Goal: Answer question/provide support: Share knowledge or assist other users

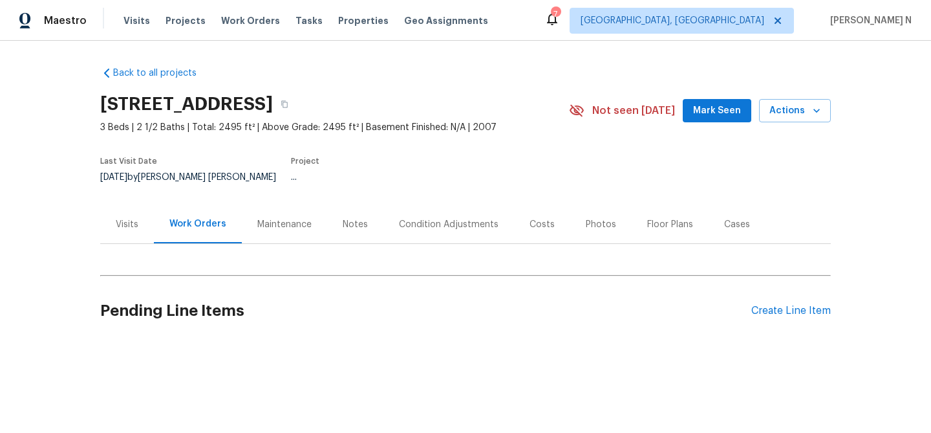
click at [299, 231] on div "Maintenance" at bounding box center [284, 224] width 54 height 13
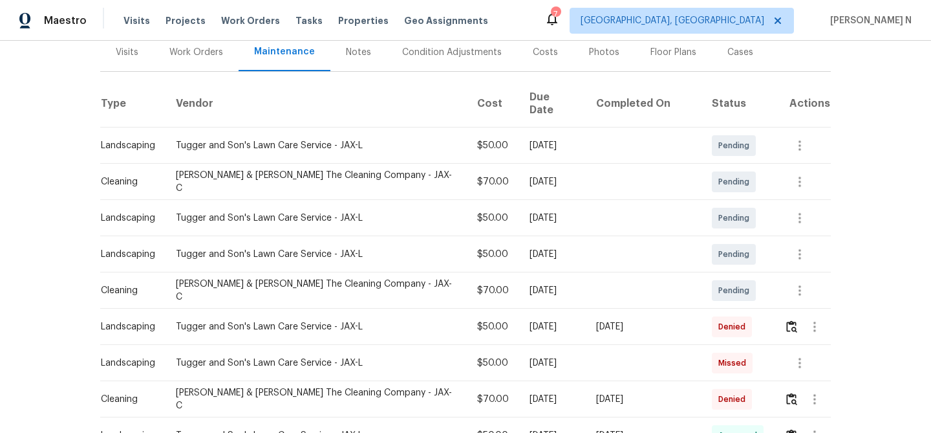
scroll to position [194, 0]
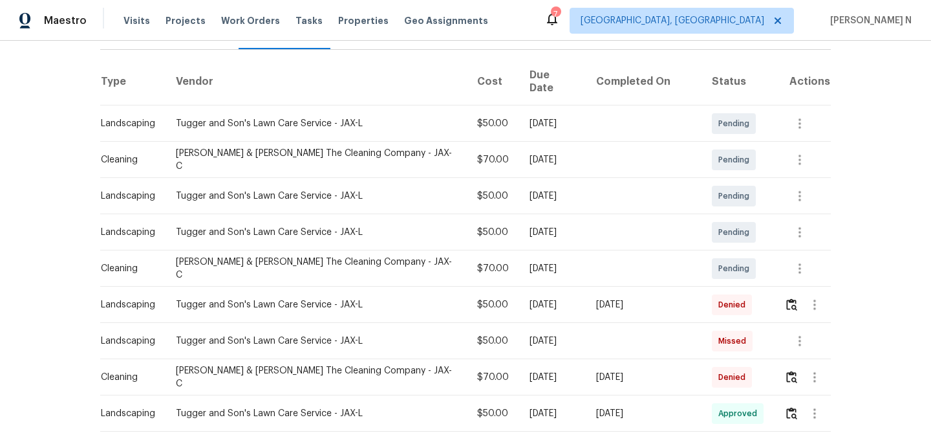
click at [777, 300] on td at bounding box center [802, 304] width 57 height 36
click at [786, 300] on img "button" at bounding box center [791, 304] width 11 height 12
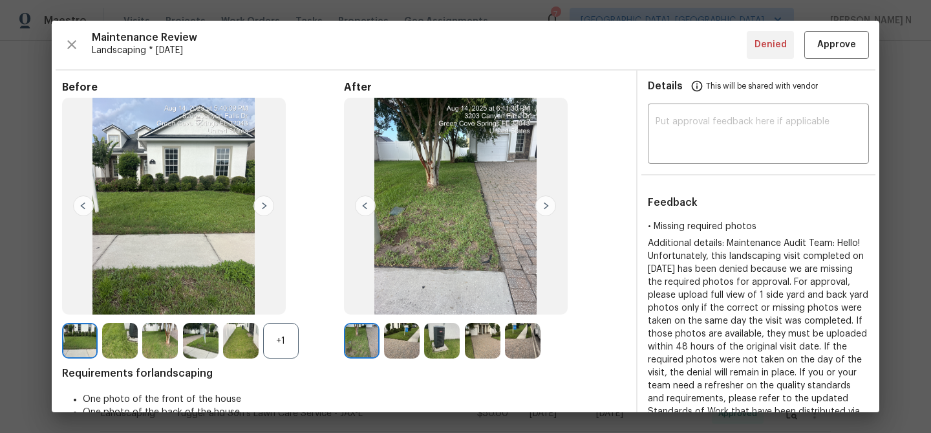
click at [291, 336] on div "+1" at bounding box center [281, 341] width 36 height 36
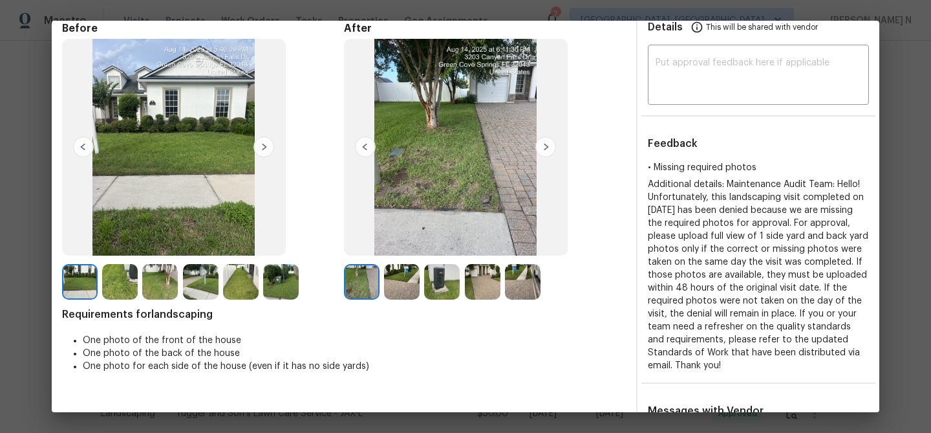
scroll to position [52, 0]
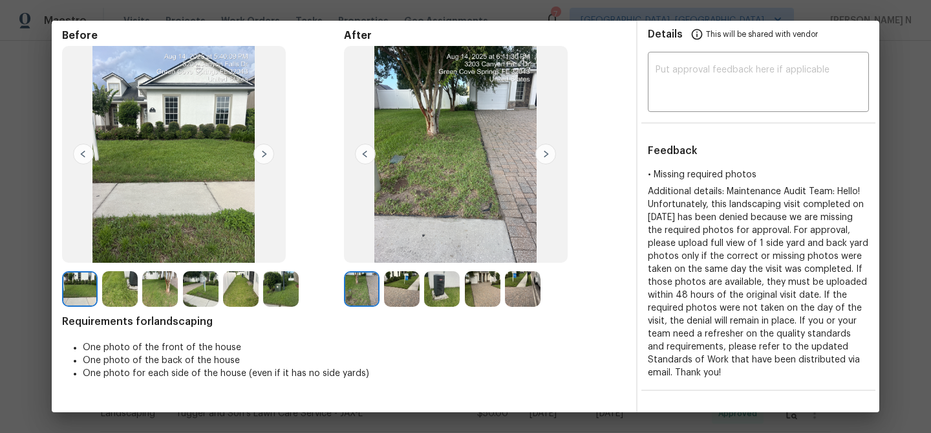
click at [404, 303] on img at bounding box center [402, 289] width 36 height 36
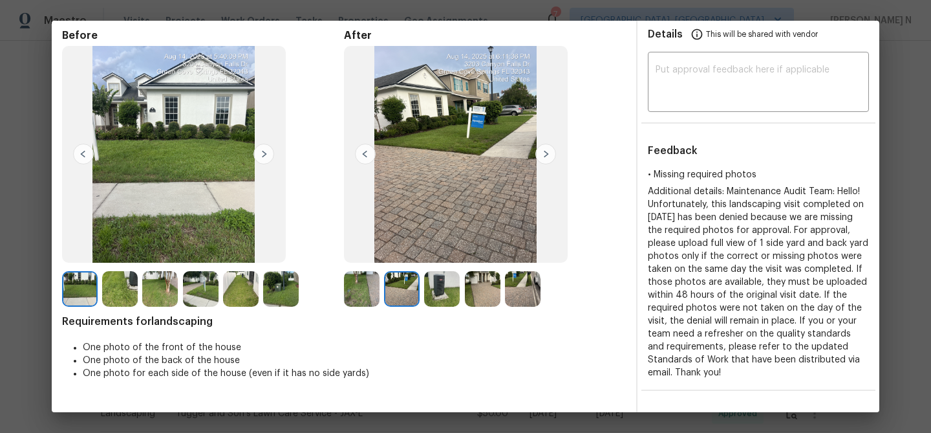
click at [409, 291] on img at bounding box center [402, 289] width 36 height 36
click at [435, 290] on img at bounding box center [442, 289] width 36 height 36
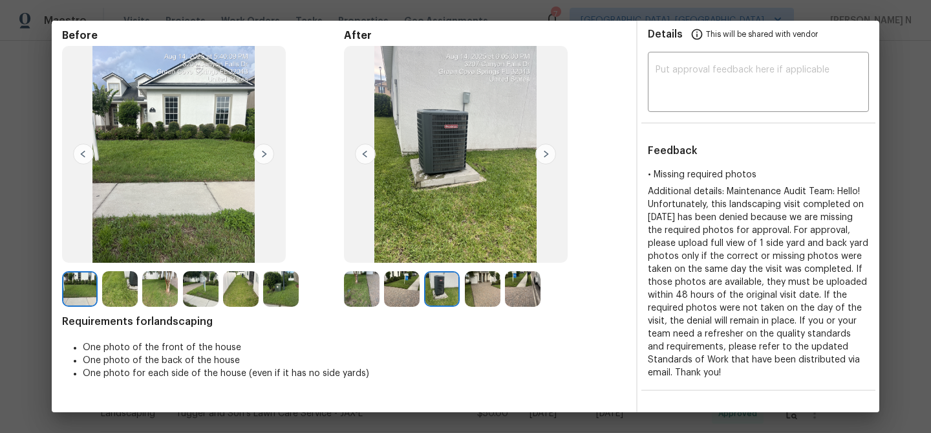
click at [393, 288] on img at bounding box center [402, 289] width 36 height 36
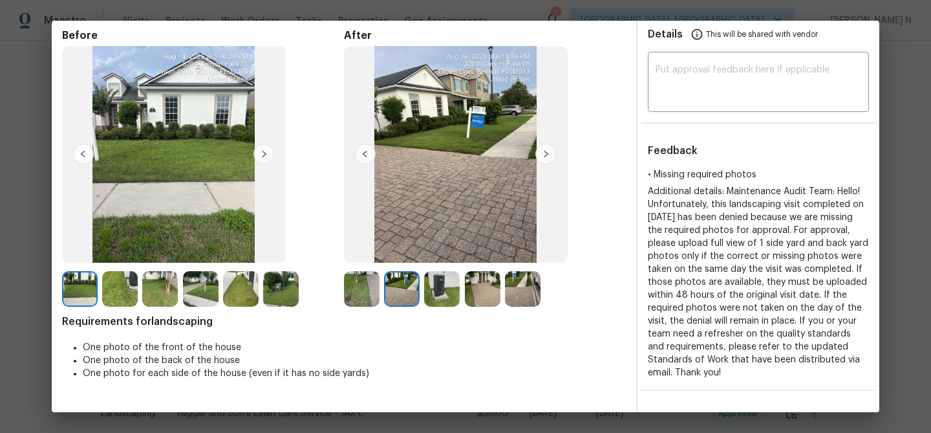
click at [451, 288] on img at bounding box center [442, 289] width 36 height 36
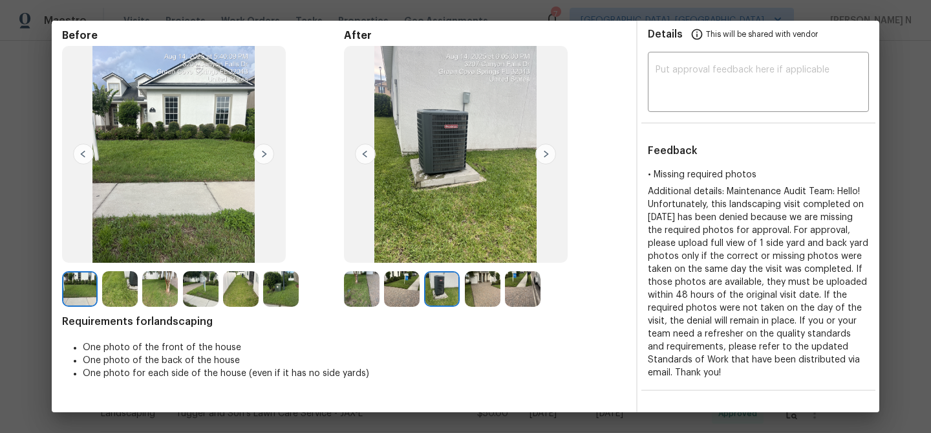
click at [472, 299] on img at bounding box center [483, 289] width 36 height 36
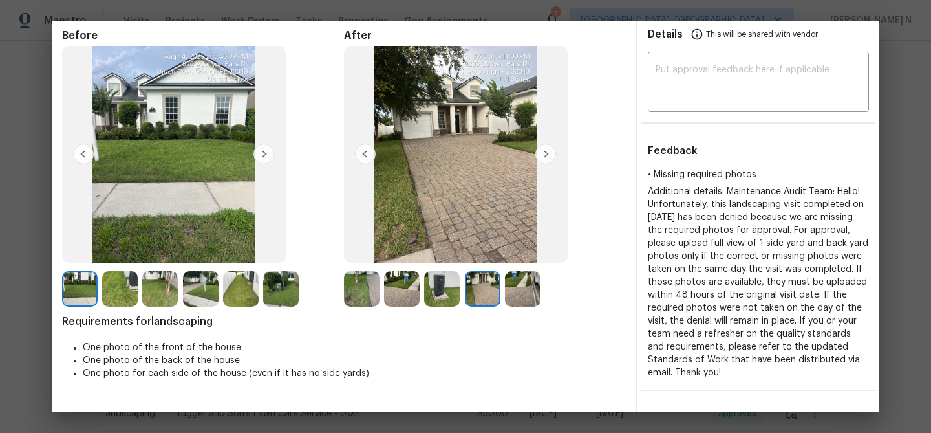
click at [515, 293] on img at bounding box center [523, 289] width 36 height 36
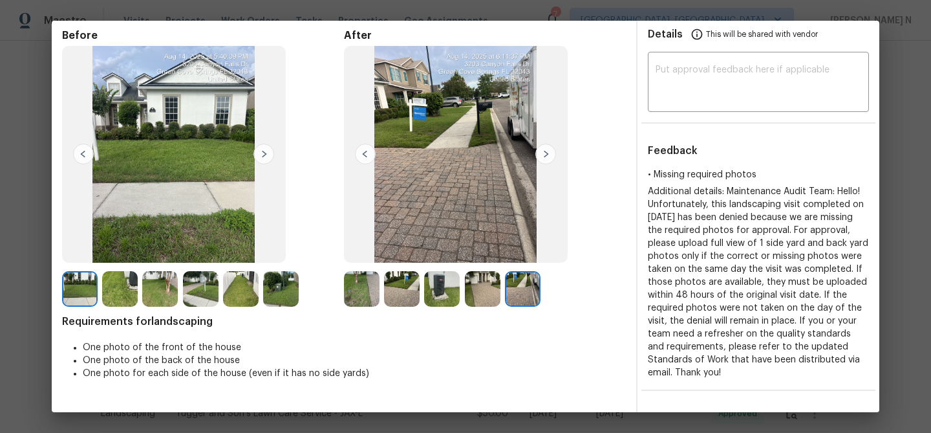
click at [359, 286] on img at bounding box center [362, 289] width 36 height 36
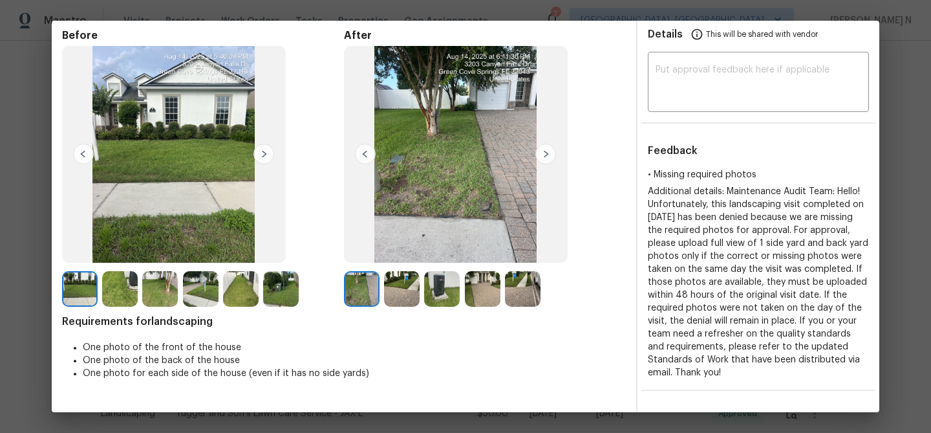
click at [450, 286] on img at bounding box center [442, 289] width 36 height 36
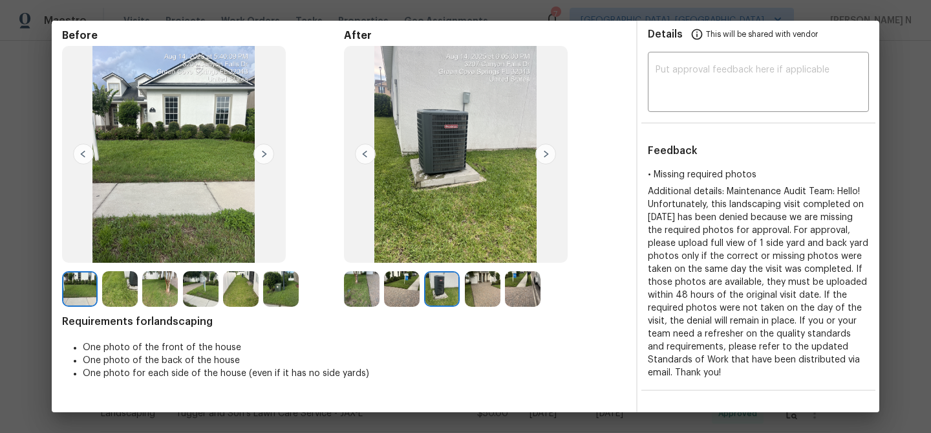
click at [108, 280] on img at bounding box center [120, 289] width 36 height 36
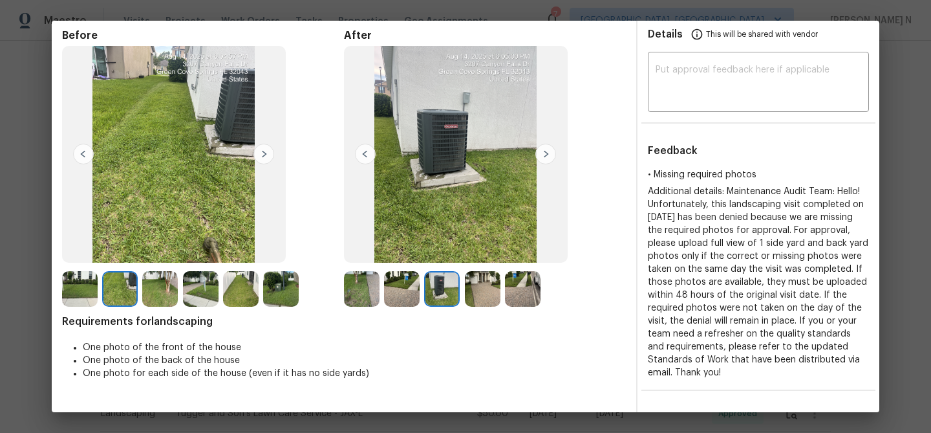
click at [252, 290] on img at bounding box center [241, 289] width 36 height 36
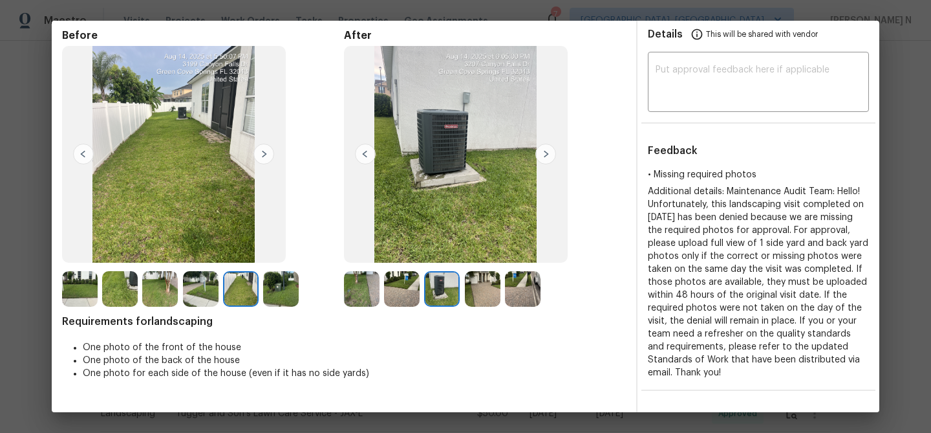
click at [281, 295] on img at bounding box center [281, 289] width 36 height 36
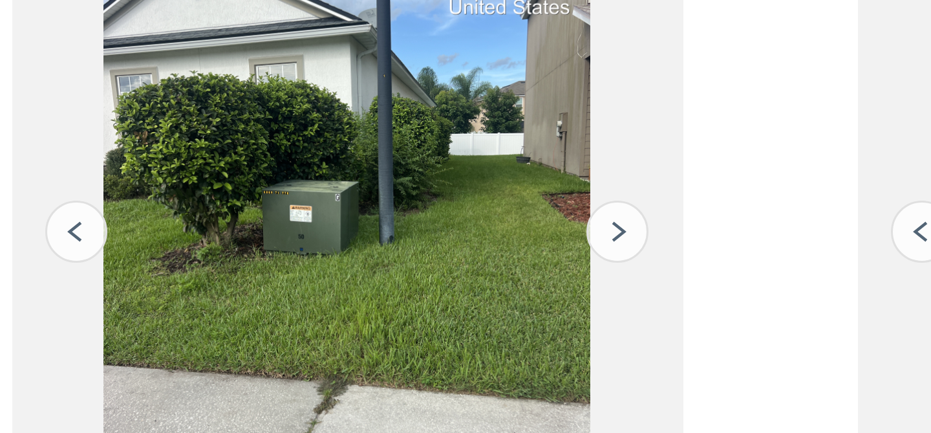
scroll to position [32, 0]
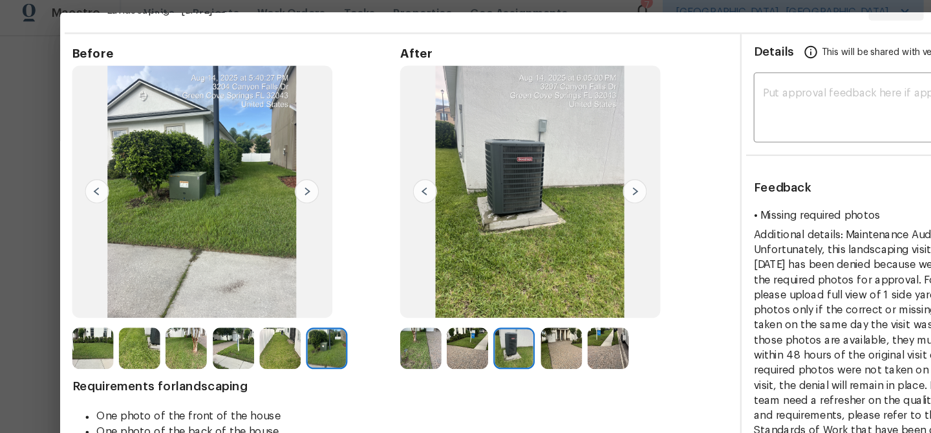
click at [376, 295] on img at bounding box center [362, 309] width 36 height 36
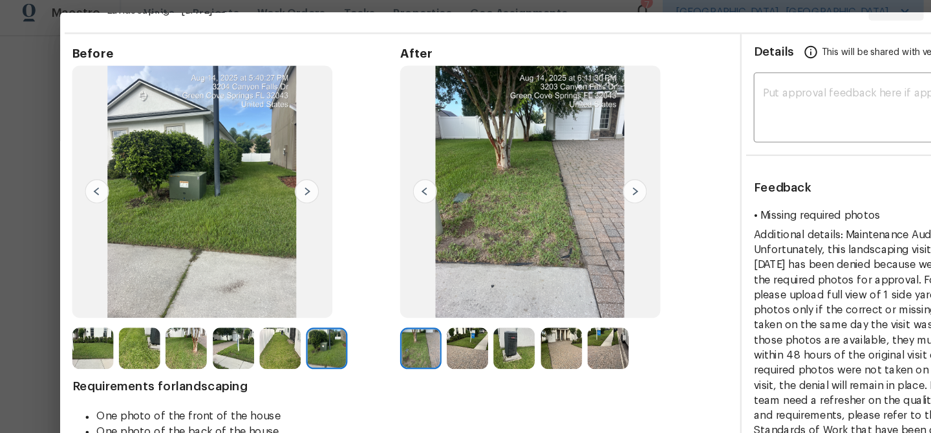
click at [83, 311] on img at bounding box center [80, 309] width 36 height 36
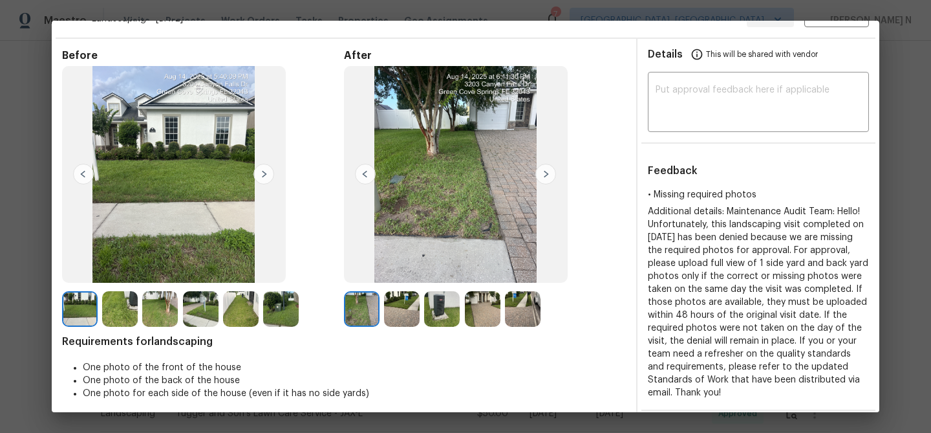
click at [491, 312] on img at bounding box center [483, 309] width 36 height 36
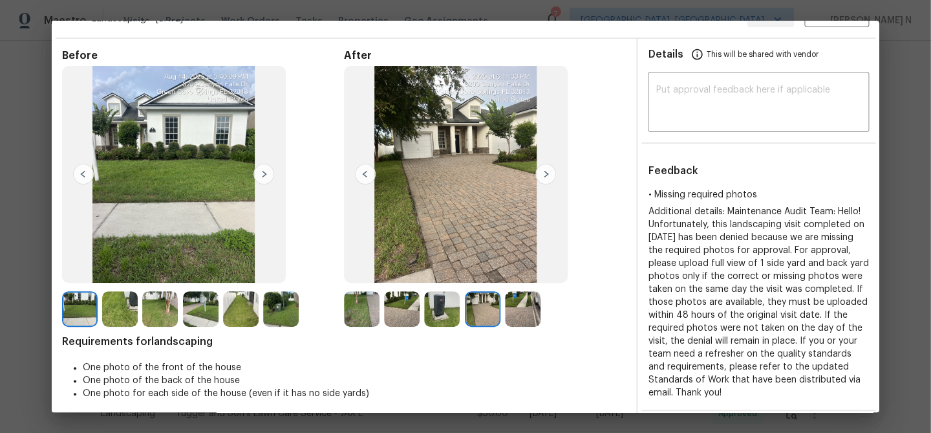
scroll to position [0, 0]
click at [444, 303] on img at bounding box center [442, 309] width 36 height 36
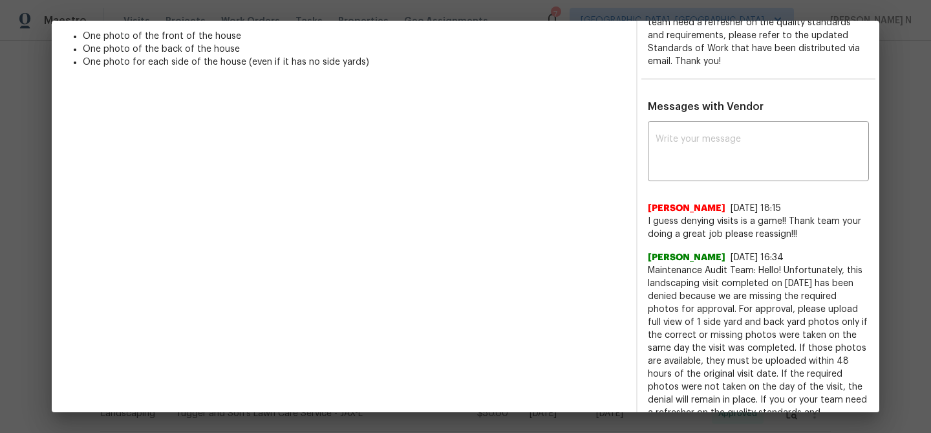
scroll to position [375, 0]
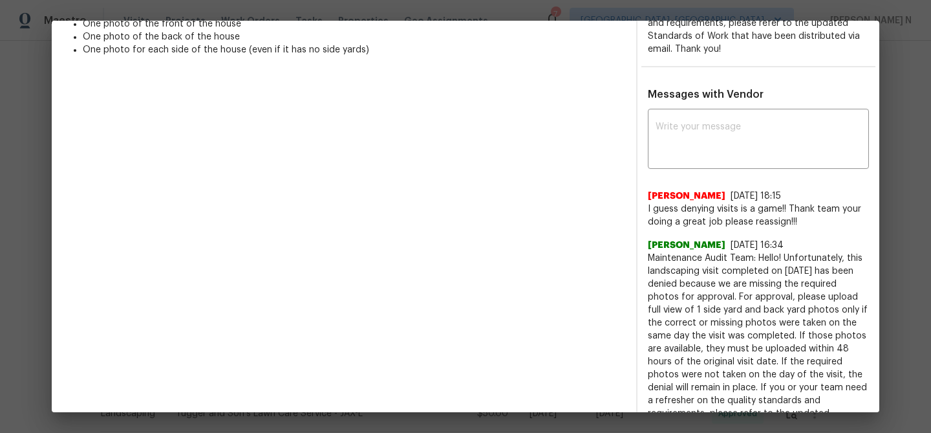
click at [687, 256] on span "Maintenance Audit Team: Hello! Unfortunately, this landscaping visit completed …" at bounding box center [758, 349] width 221 height 194
drag, startPoint x: 687, startPoint y: 256, endPoint x: 744, endPoint y: 248, distance: 57.4
click at [744, 252] on span "Maintenance Audit Team: Hello! Unfortunately, this landscaping visit completed …" at bounding box center [758, 349] width 221 height 194
copy span "Maintenance Audit Team:"
copy span "Maintenance Audit Team: Hello!"
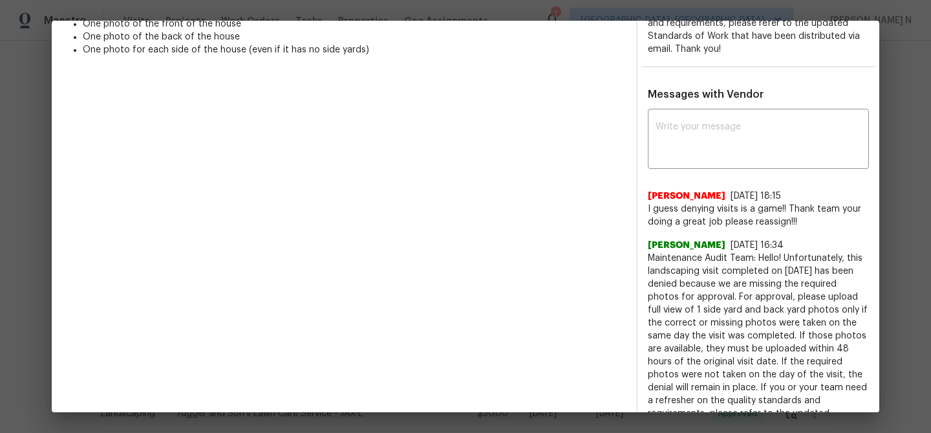
click at [689, 153] on textarea at bounding box center [759, 140] width 206 height 36
paste textarea "Maintenance Audit Team: Hello!"
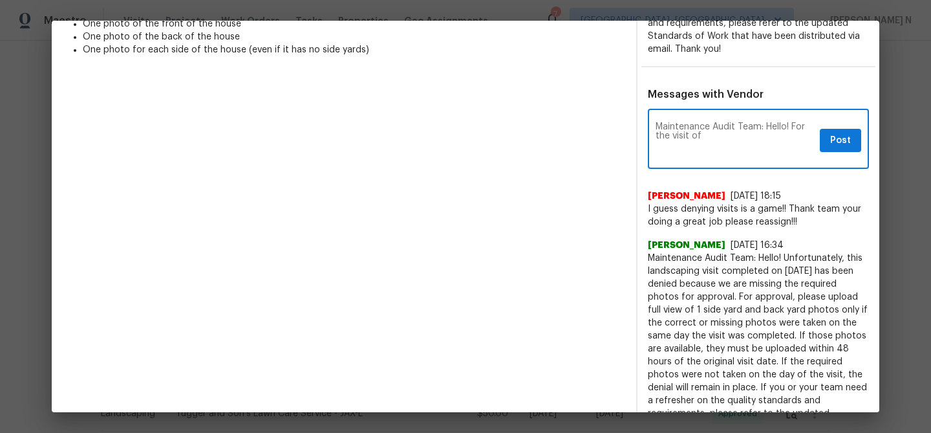
click at [790, 268] on span "Maintenance Audit Team: Hello! Unfortunately, this landscaping visit completed …" at bounding box center [758, 349] width 221 height 194
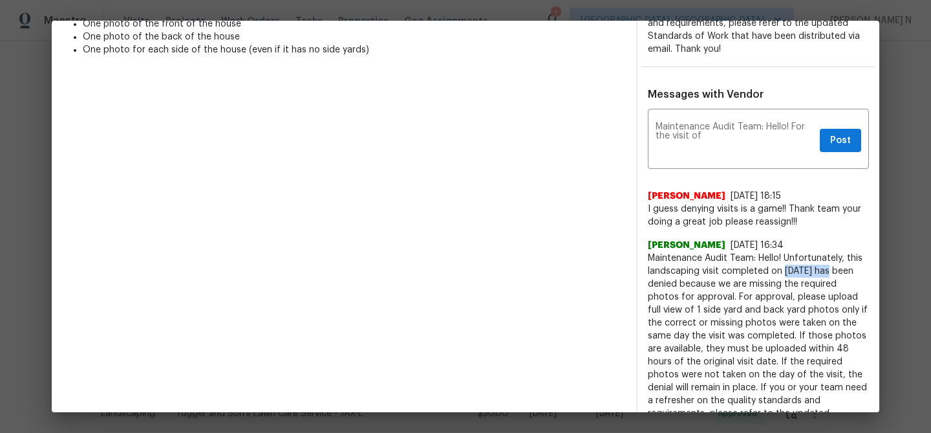
drag, startPoint x: 790, startPoint y: 268, endPoint x: 810, endPoint y: 268, distance: 20.0
click at [810, 268] on span "Maintenance Audit Team: Hello! Unfortunately, this landscaping visit completed …" at bounding box center [758, 349] width 221 height 194
copy span "08/17/2025"
click at [748, 141] on textarea "Maintenance Audit Team: Hello! For the visit of" at bounding box center [735, 140] width 159 height 36
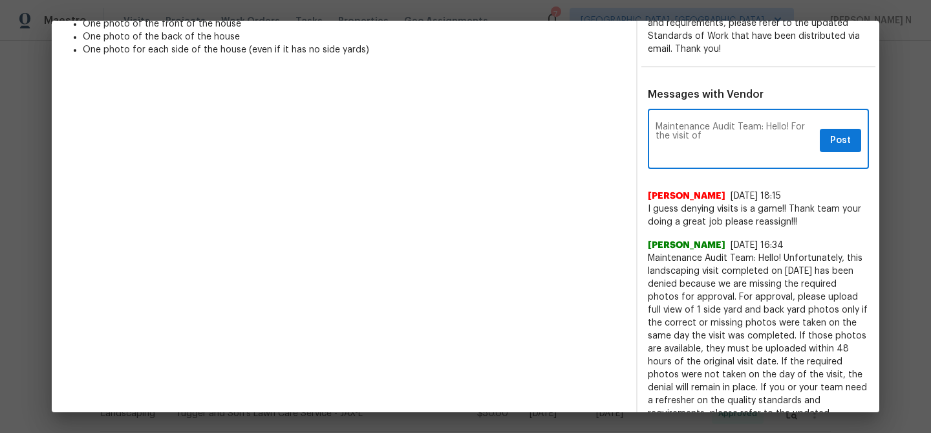
paste textarea "08/17/2025"
paste textarea "As per our updated SWO the photos must be uploaded within 48 hours of the origi…"
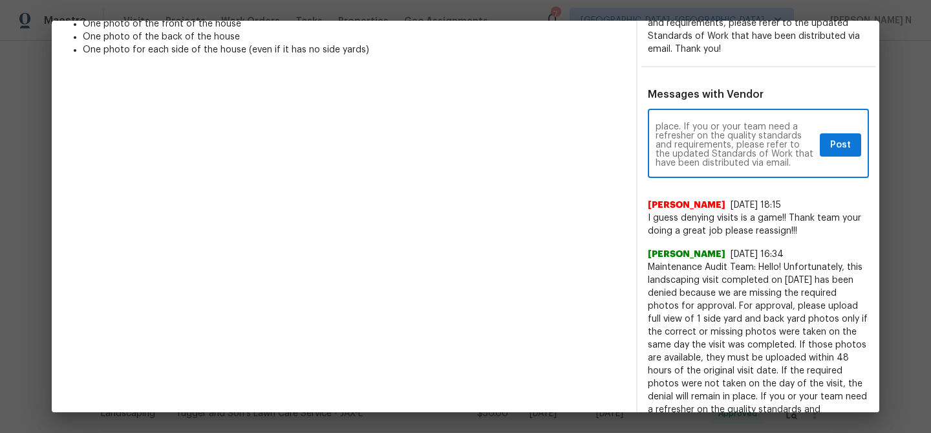
type textarea "Maintenance Audit Team: Hello! For the visit of 08/17/2025 we need one side yar…"
click at [825, 154] on button "Post" at bounding box center [840, 145] width 41 height 24
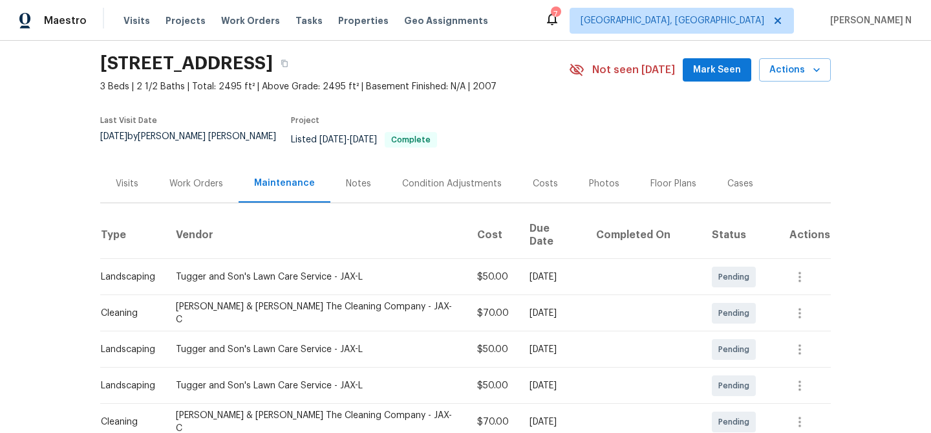
scroll to position [0, 0]
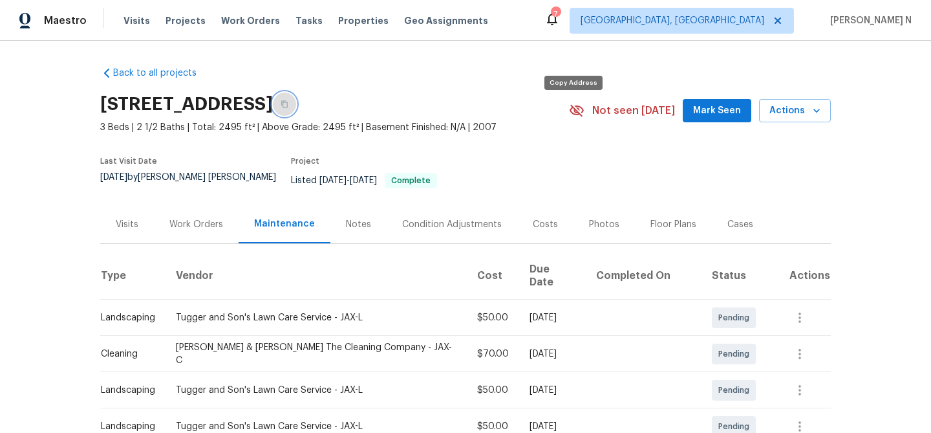
click at [288, 108] on icon "button" at bounding box center [285, 104] width 8 height 8
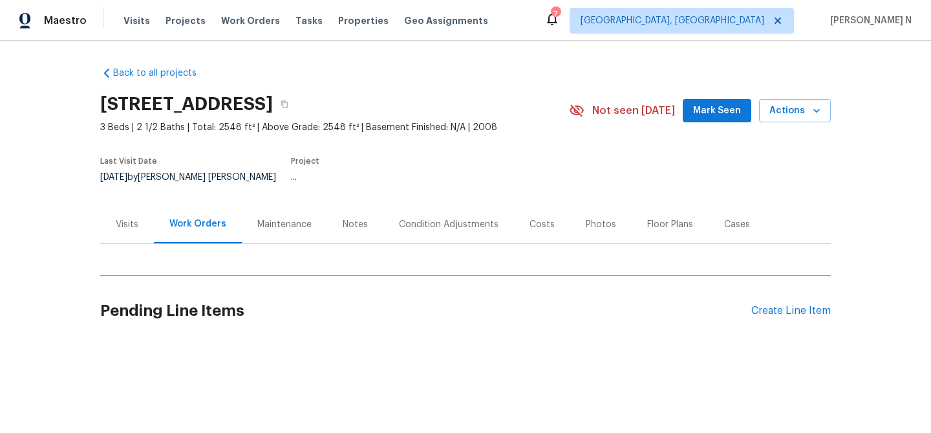
click at [292, 218] on div "Maintenance" at bounding box center [284, 224] width 54 height 13
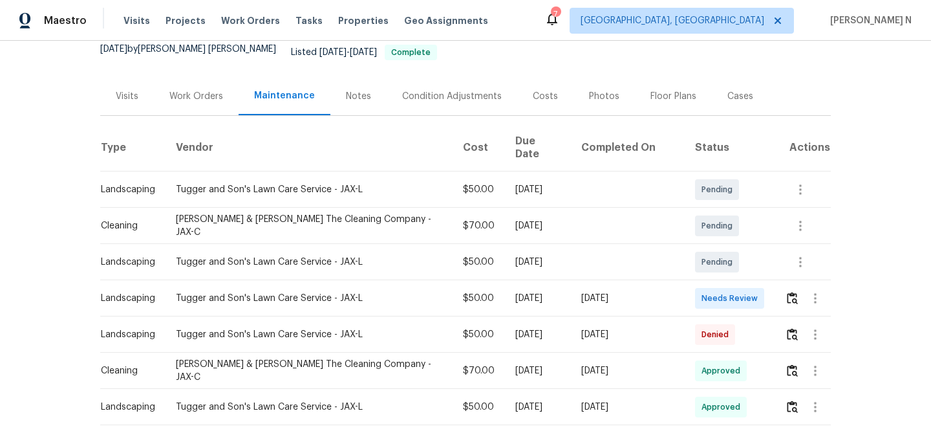
scroll to position [133, 0]
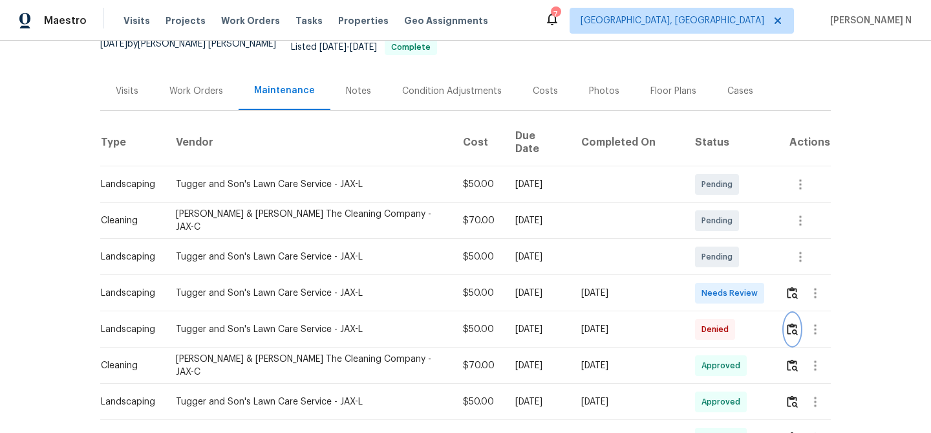
click at [788, 323] on img "button" at bounding box center [792, 329] width 11 height 12
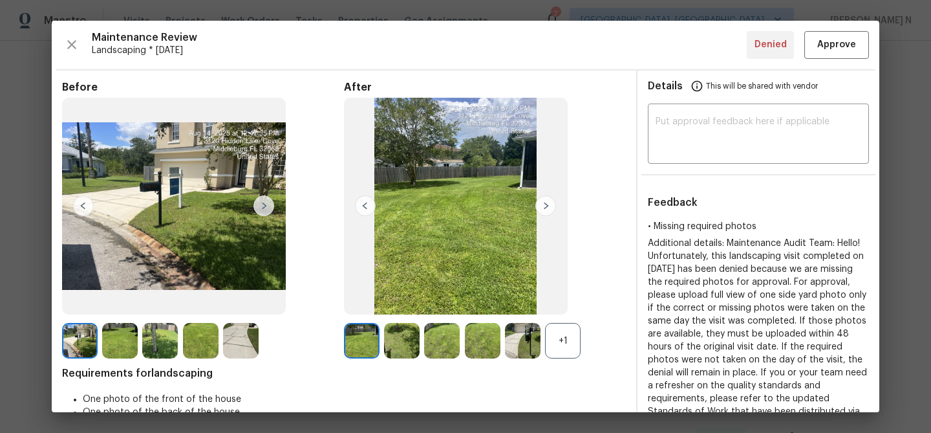
click at [564, 343] on div "+1" at bounding box center [563, 341] width 36 height 36
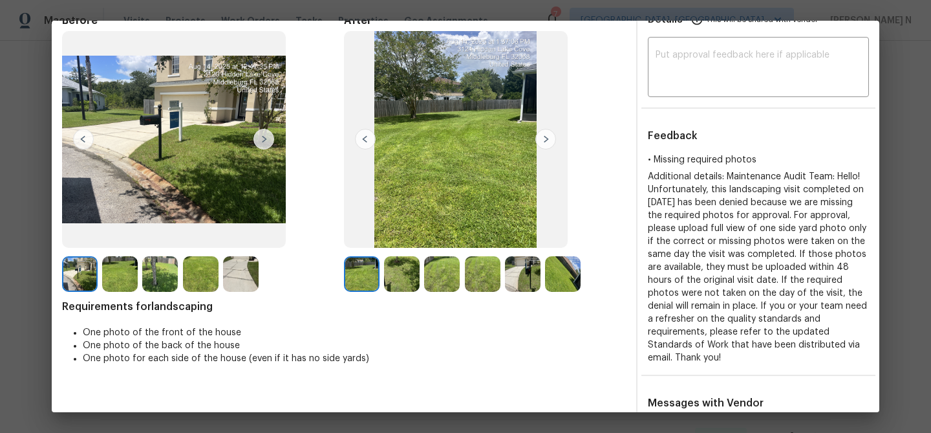
scroll to position [29, 0]
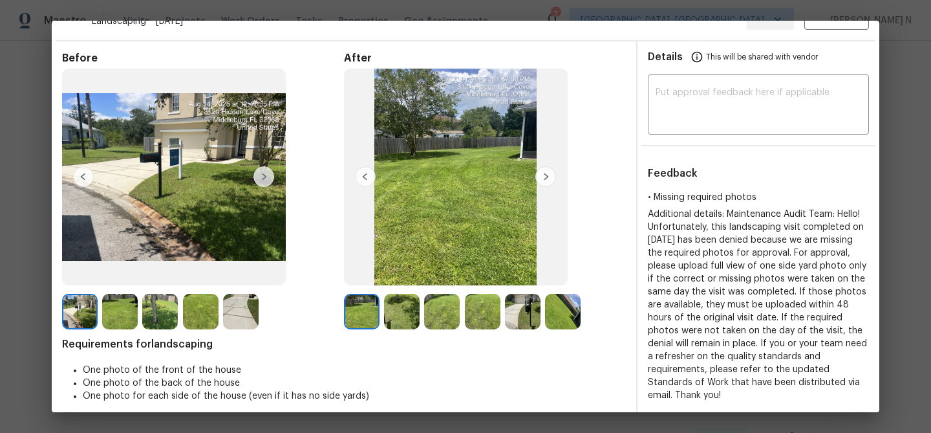
click at [121, 312] on img at bounding box center [120, 312] width 36 height 36
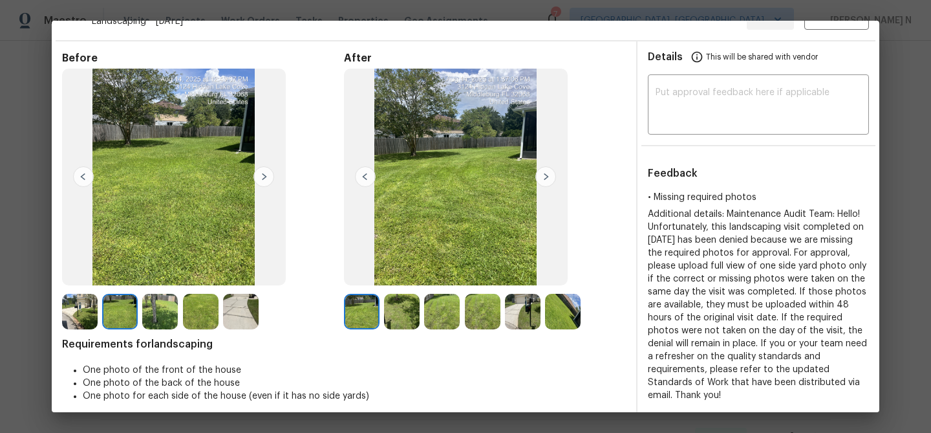
click at [409, 303] on img at bounding box center [402, 312] width 36 height 36
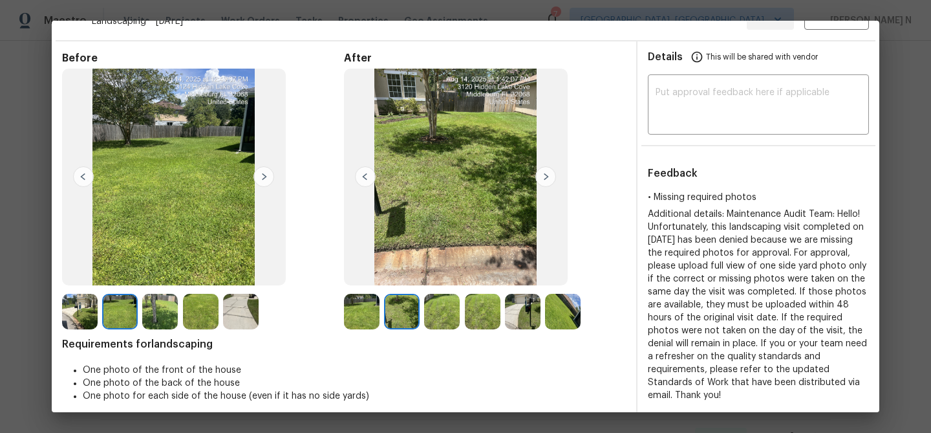
click at [449, 314] on img at bounding box center [442, 312] width 36 height 36
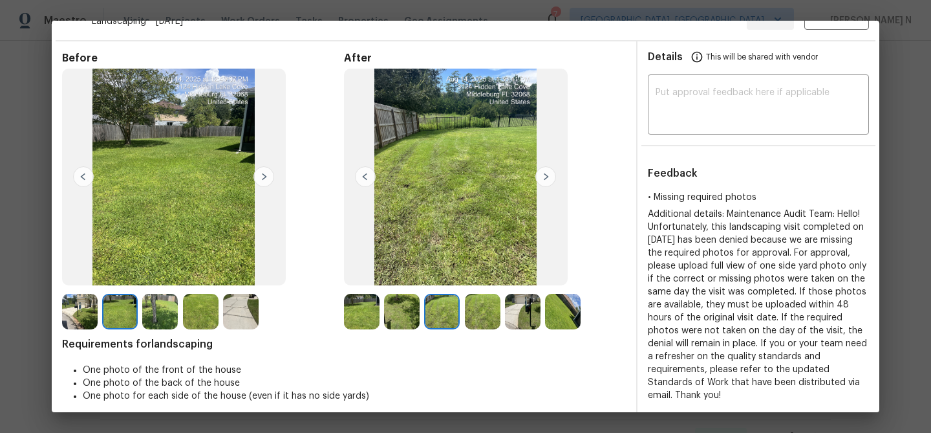
click at [483, 315] on img at bounding box center [483, 312] width 36 height 36
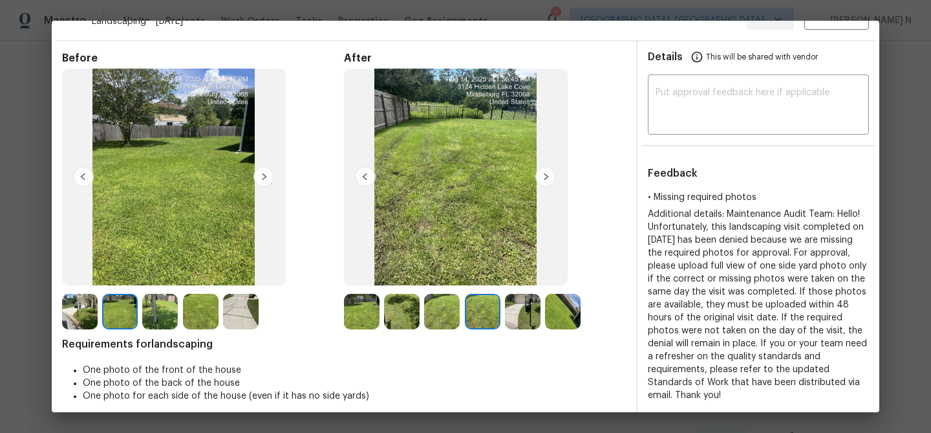
click at [515, 321] on img at bounding box center [523, 312] width 36 height 36
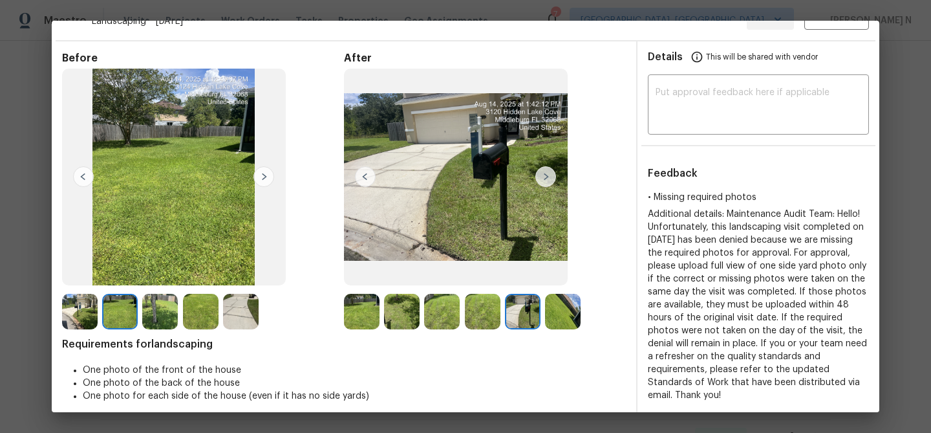
click at [565, 319] on img at bounding box center [563, 312] width 36 height 36
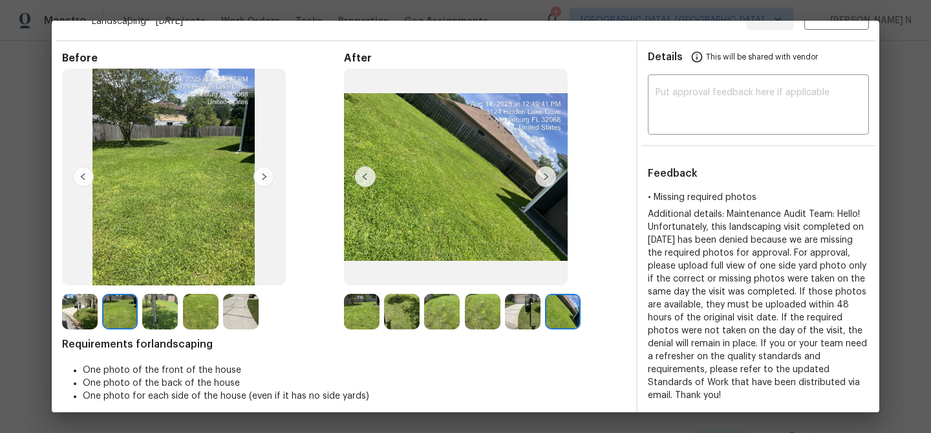
click at [510, 312] on img at bounding box center [523, 312] width 36 height 36
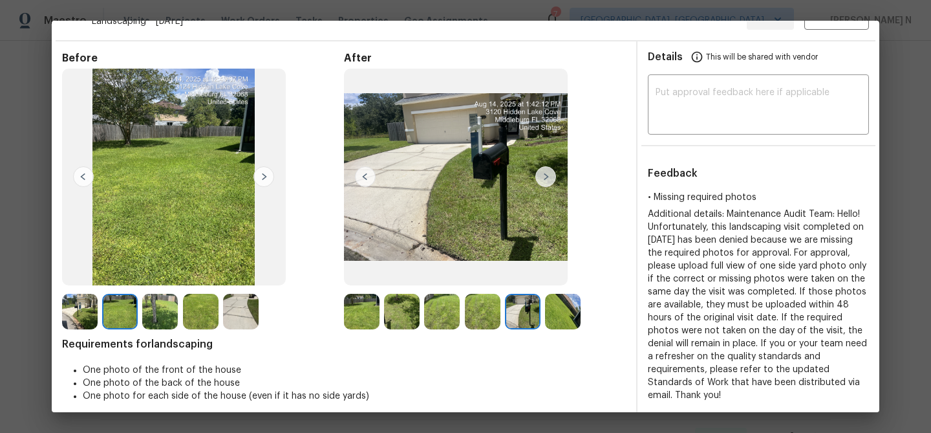
click at [254, 315] on img at bounding box center [241, 312] width 36 height 36
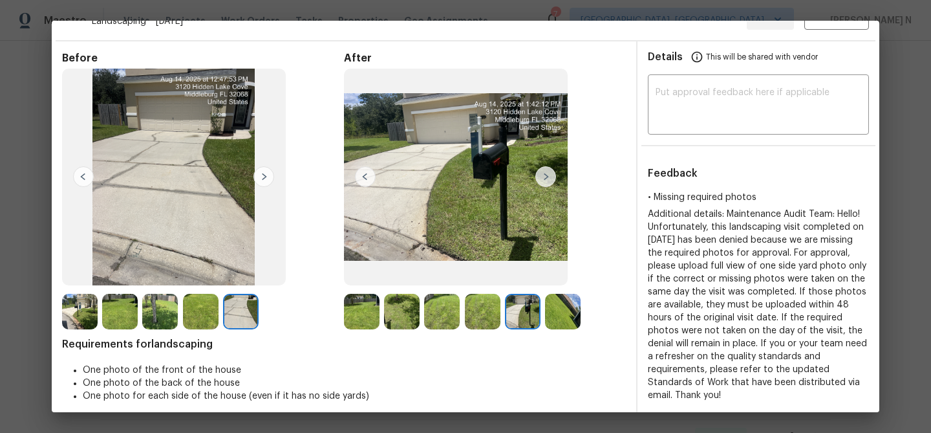
click at [200, 309] on img at bounding box center [201, 312] width 36 height 36
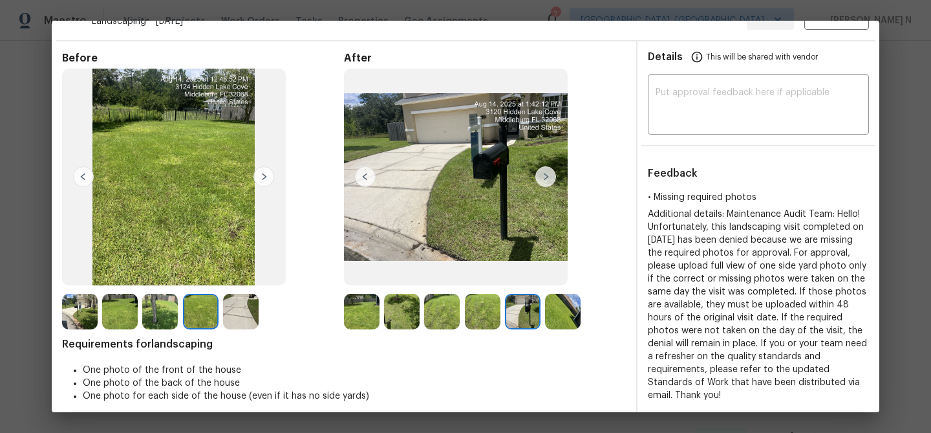
click at [78, 314] on img at bounding box center [80, 312] width 36 height 36
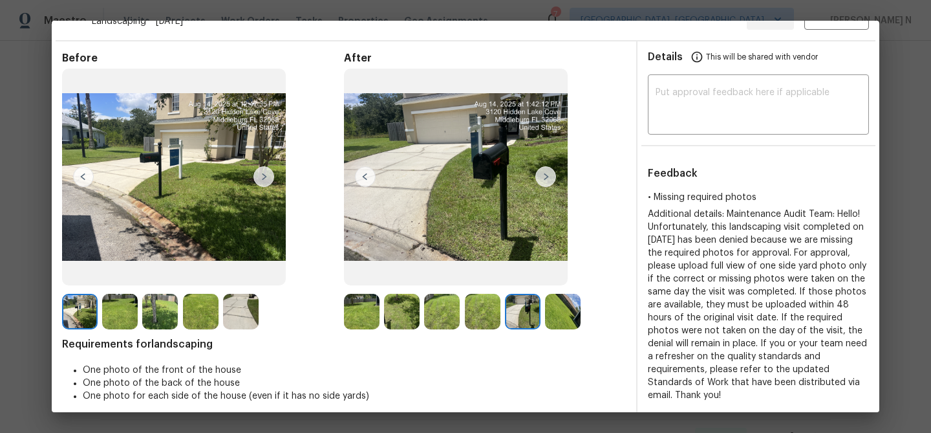
click at [373, 319] on img at bounding box center [362, 312] width 36 height 36
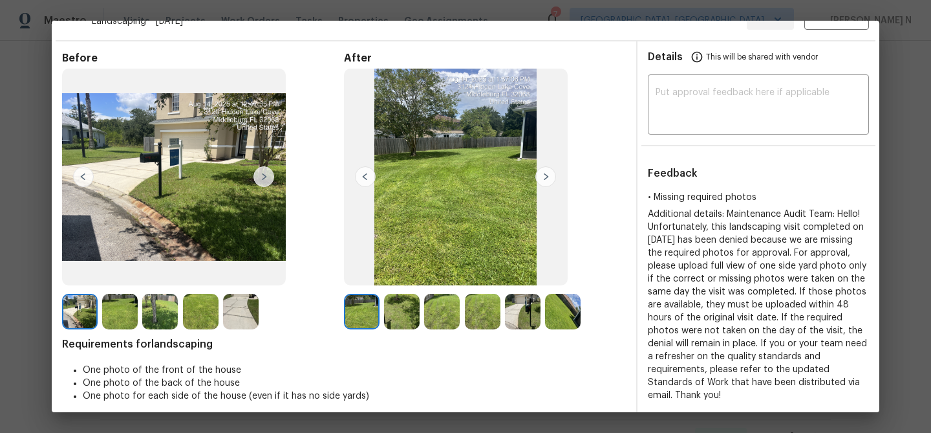
click at [414, 323] on img at bounding box center [402, 312] width 36 height 36
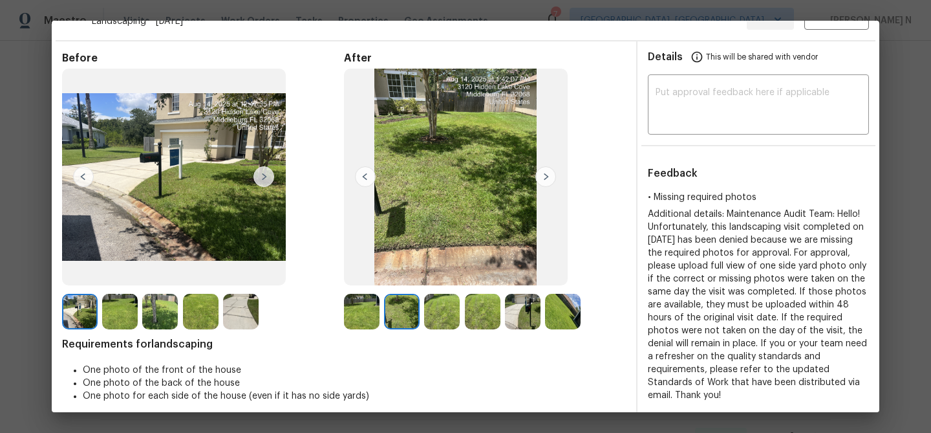
click at [429, 319] on img at bounding box center [442, 312] width 36 height 36
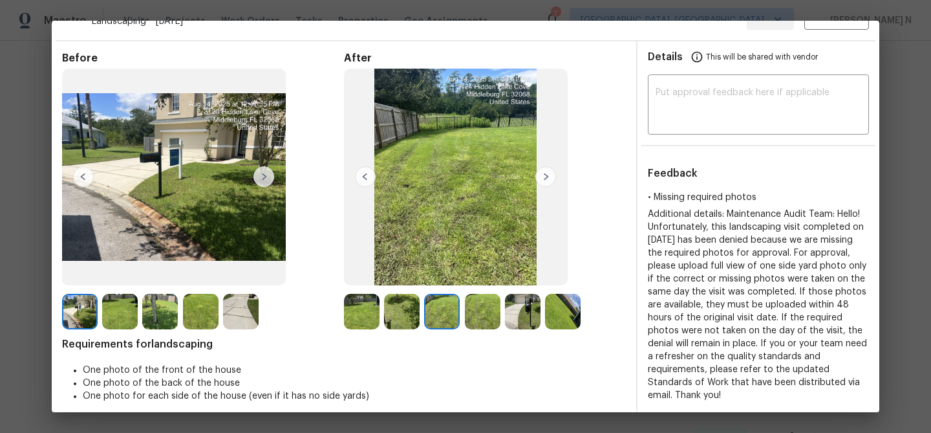
click at [478, 316] on img at bounding box center [483, 312] width 36 height 36
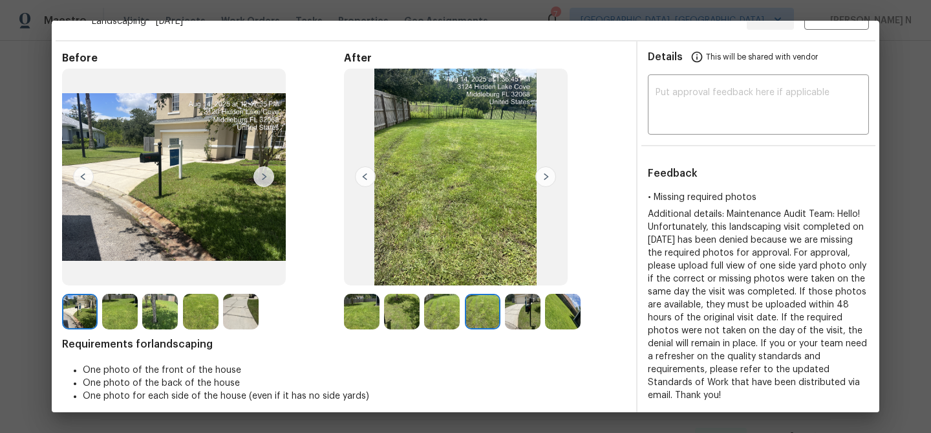
click at [555, 312] on img at bounding box center [563, 312] width 36 height 36
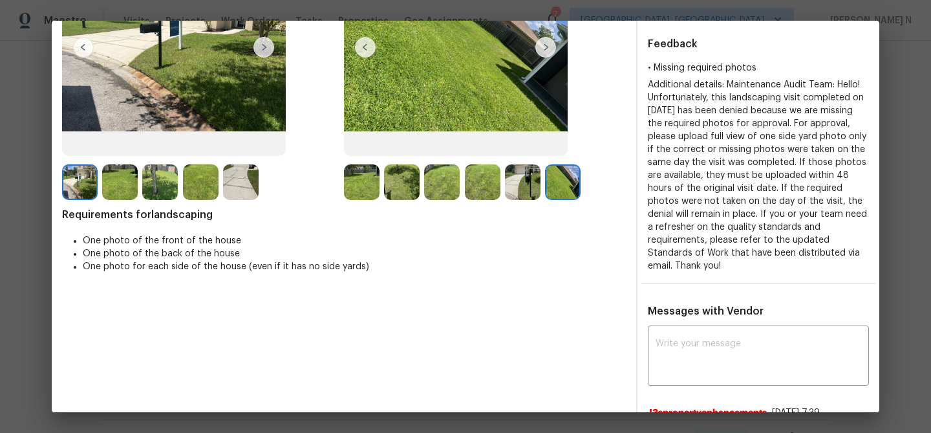
scroll to position [199, 0]
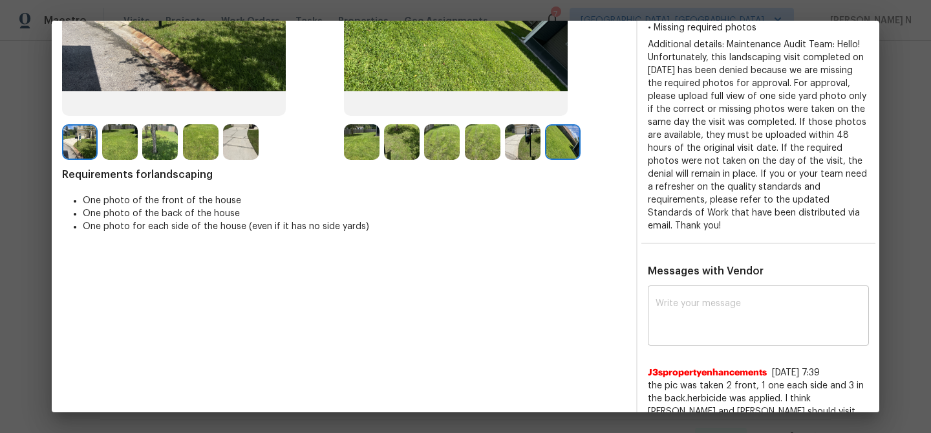
click at [722, 320] on textarea at bounding box center [759, 317] width 206 height 36
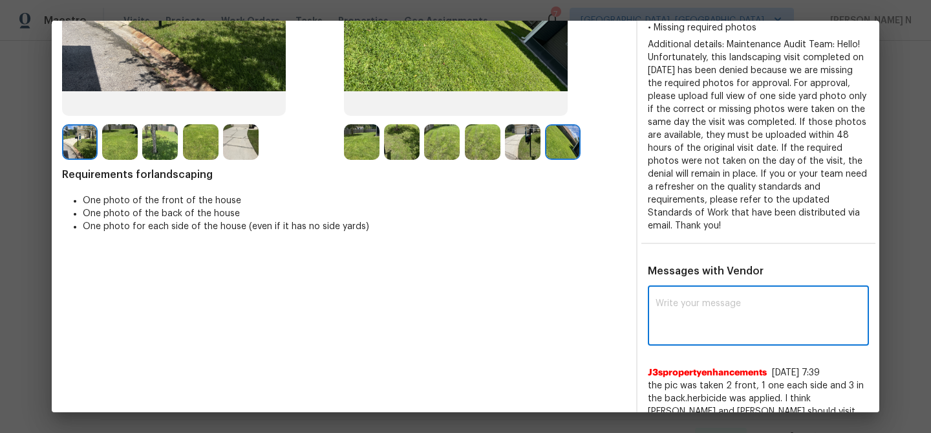
paste textarea "Maintenance Audit Team: Hello! Thank you for the feedback after further review …"
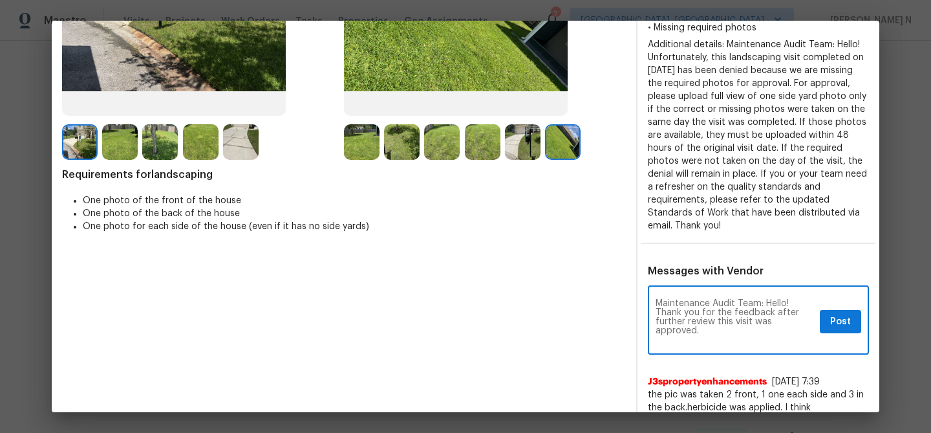
scroll to position [0, 0]
type textarea "Maintenance Audit Team: Hello! Thank you for the feedback after further review …"
click at [845, 318] on span "Post" at bounding box center [840, 322] width 21 height 16
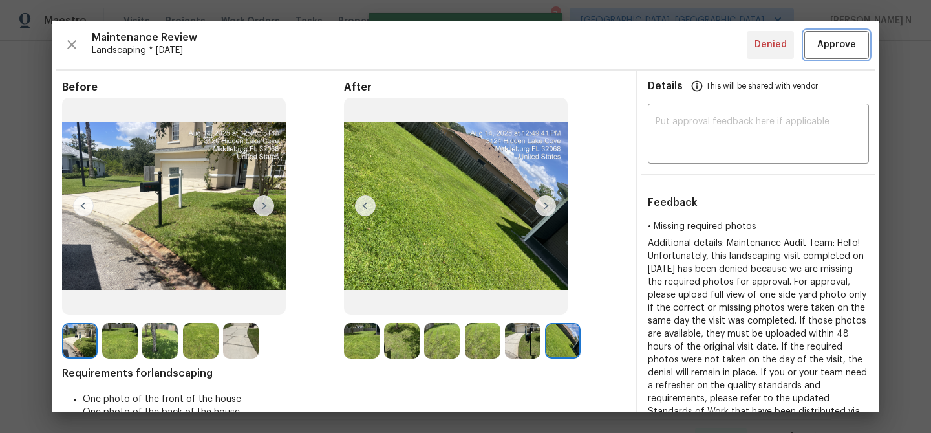
click at [822, 47] on span "Approve" at bounding box center [836, 45] width 39 height 16
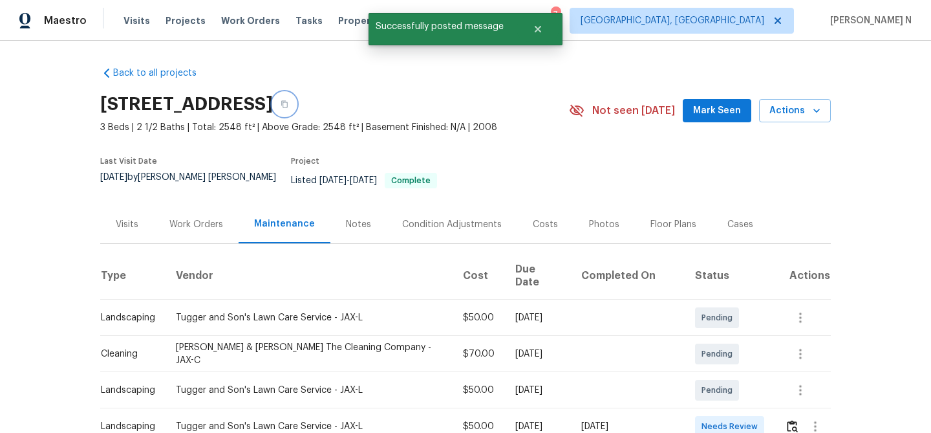
click at [296, 103] on button "button" at bounding box center [284, 103] width 23 height 23
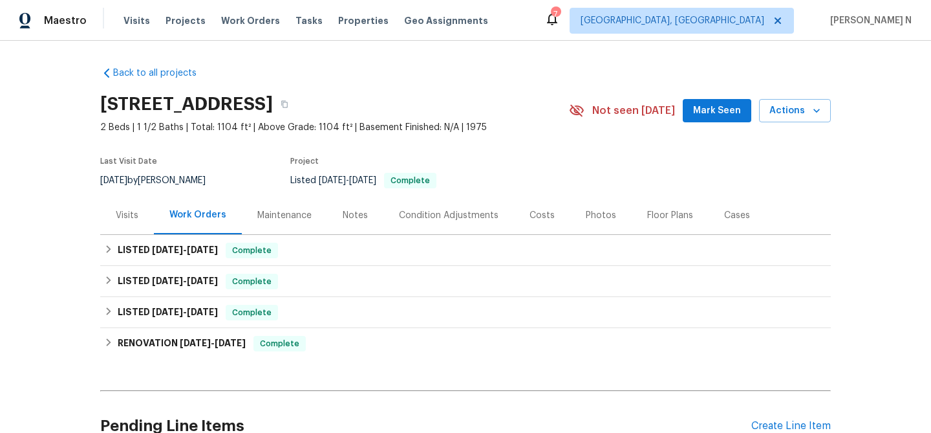
click at [265, 217] on div "Maintenance" at bounding box center [284, 215] width 54 height 13
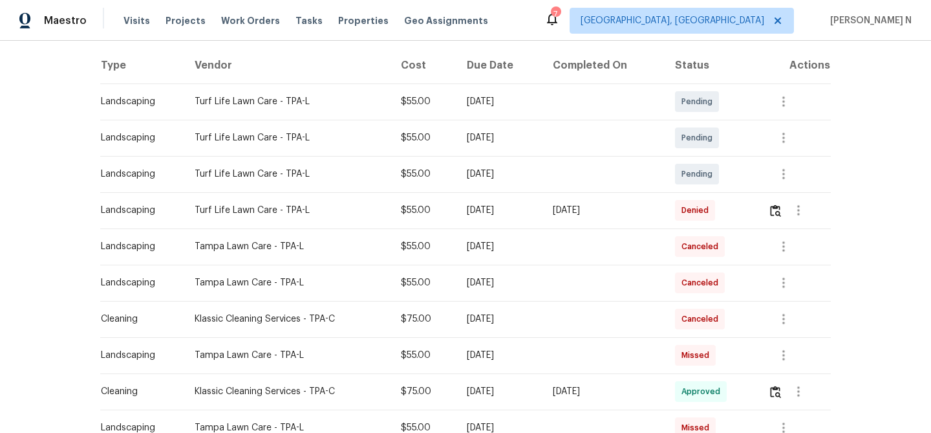
scroll to position [194, 0]
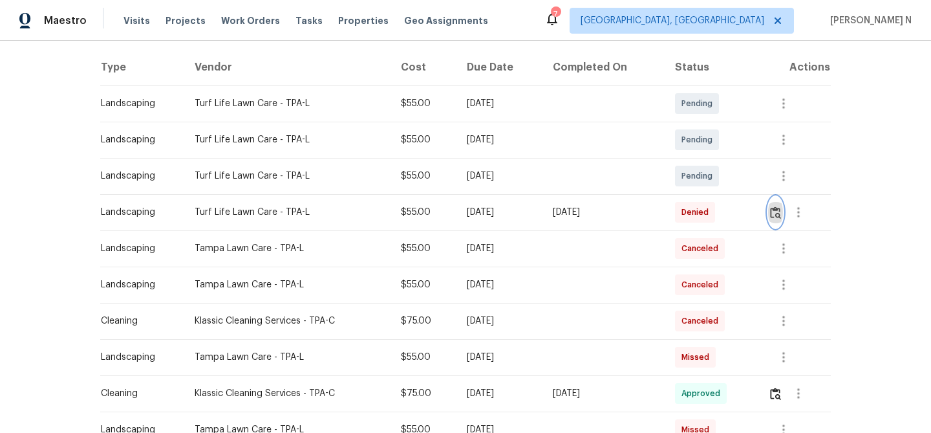
click at [775, 219] on button "button" at bounding box center [775, 212] width 15 height 31
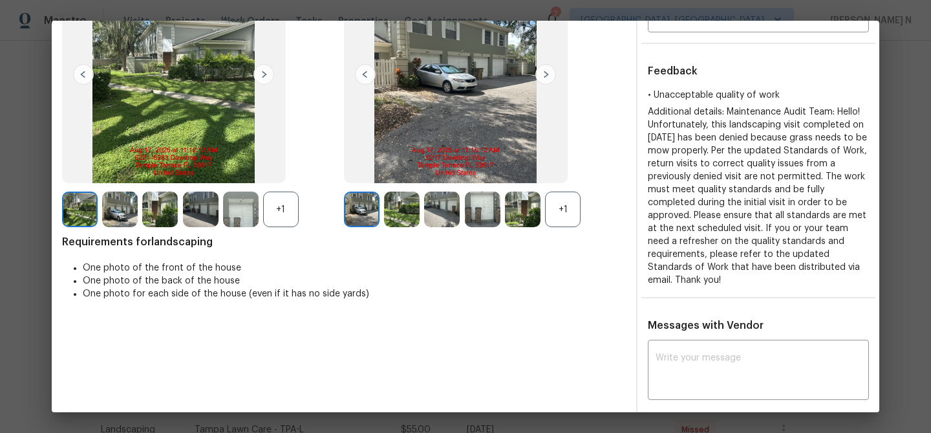
scroll to position [129, 0]
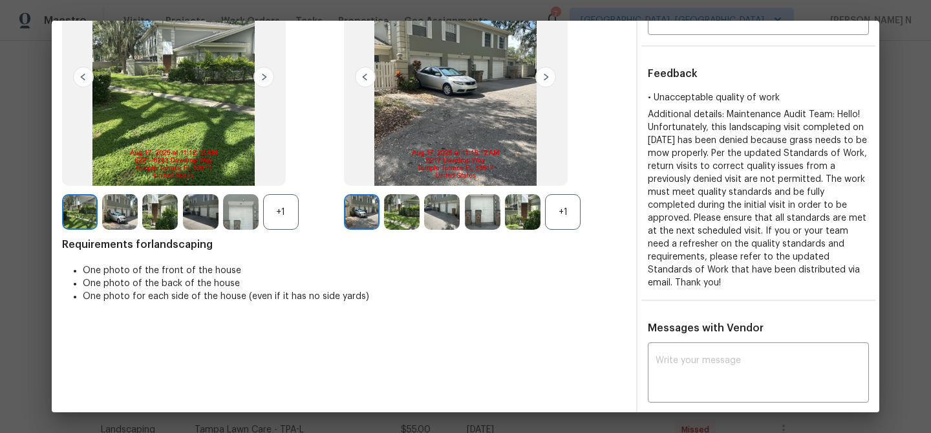
click at [566, 217] on div "+1" at bounding box center [563, 212] width 36 height 36
click at [283, 212] on div "+1" at bounding box center [281, 212] width 36 height 36
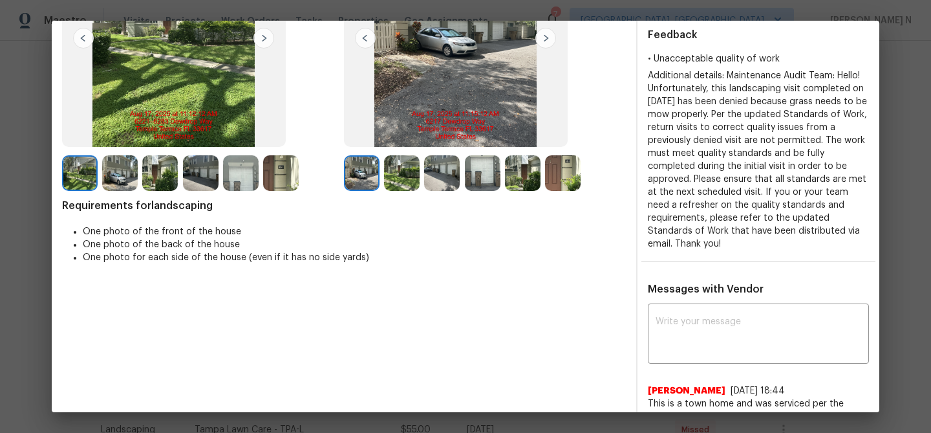
scroll to position [206, 0]
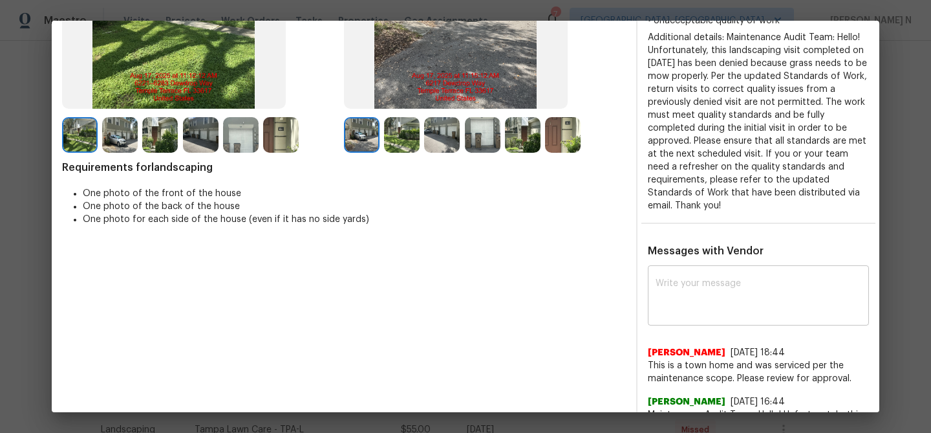
click at [749, 305] on div "x ​" at bounding box center [758, 296] width 221 height 57
paste textarea "Maintenance Audit Team: Hello! Thank you for the feedback after further review …"
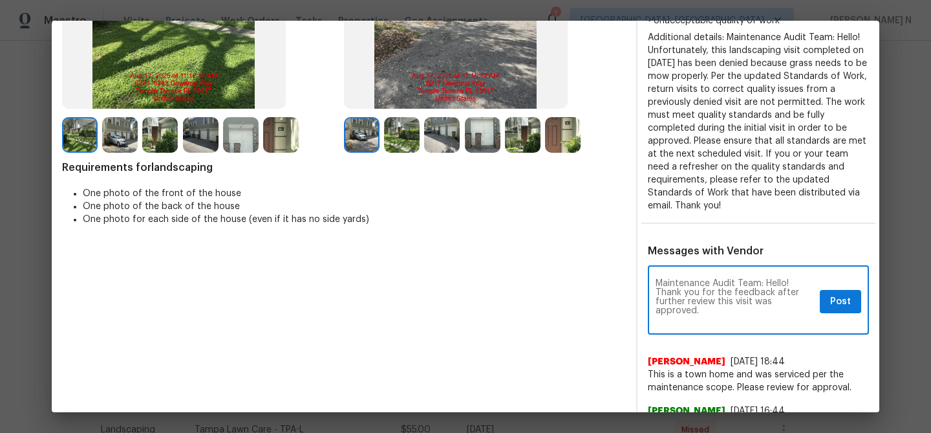
scroll to position [0, 0]
type textarea "Maintenance Audit Team: Hello! Thank you for the feedback after further review …"
click at [837, 298] on button "Post" at bounding box center [840, 302] width 41 height 24
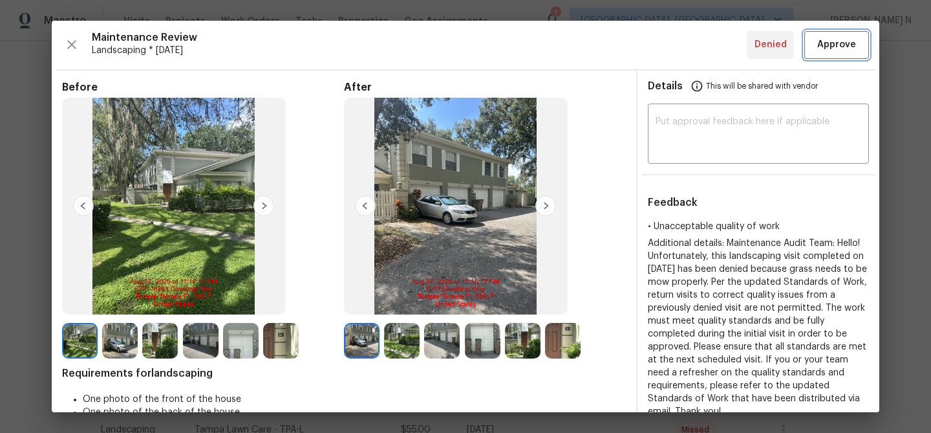
click at [828, 58] on button "Approve" at bounding box center [836, 45] width 65 height 28
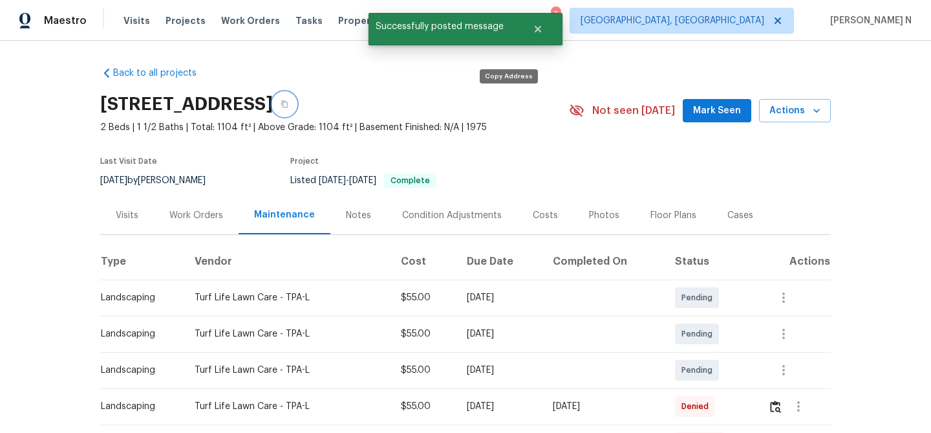
click at [296, 107] on button "button" at bounding box center [284, 103] width 23 height 23
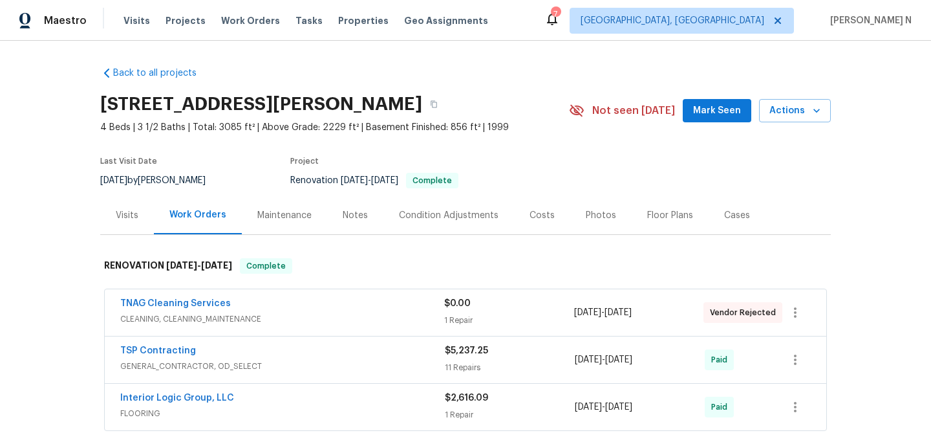
click at [296, 208] on div "Maintenance" at bounding box center [284, 215] width 85 height 38
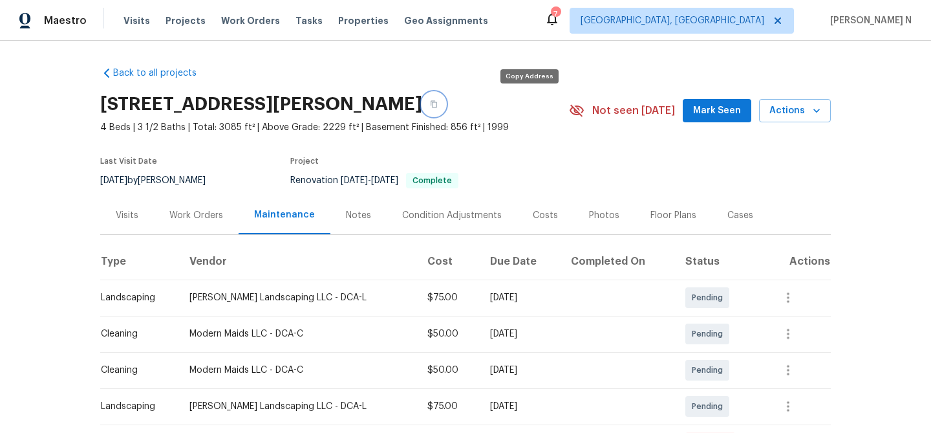
click at [446, 107] on button "button" at bounding box center [433, 103] width 23 height 23
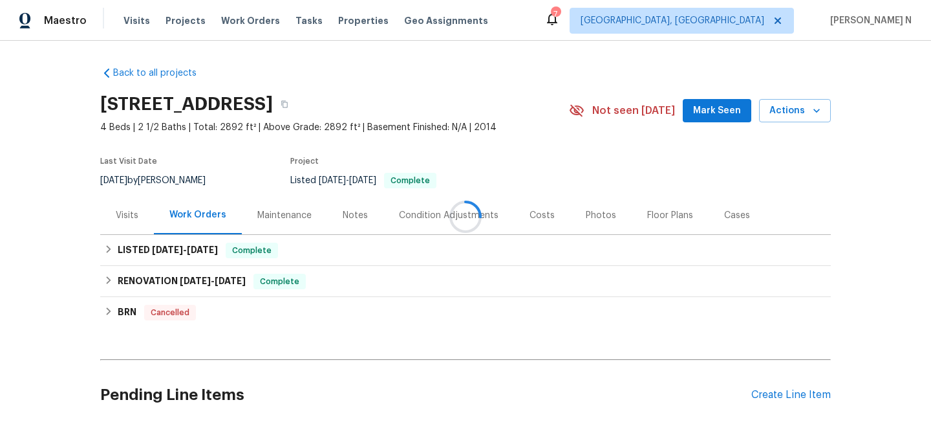
click at [277, 219] on div at bounding box center [465, 216] width 931 height 433
click at [277, 219] on div "Maintenance" at bounding box center [284, 215] width 54 height 13
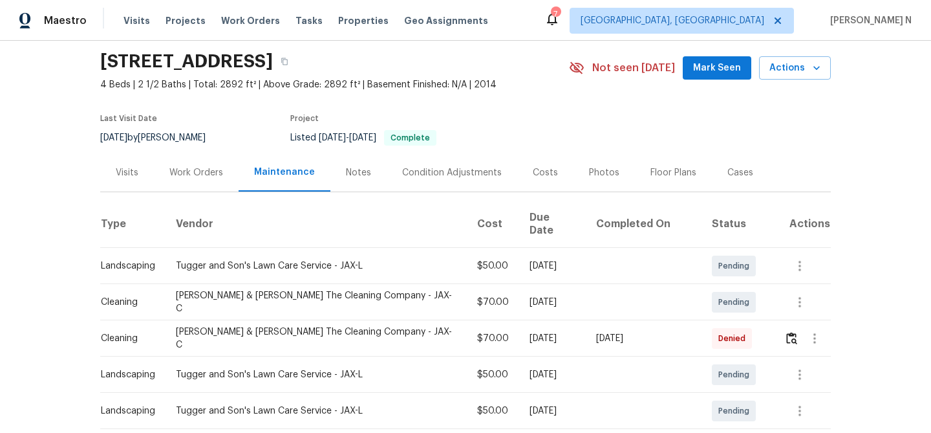
scroll to position [73, 0]
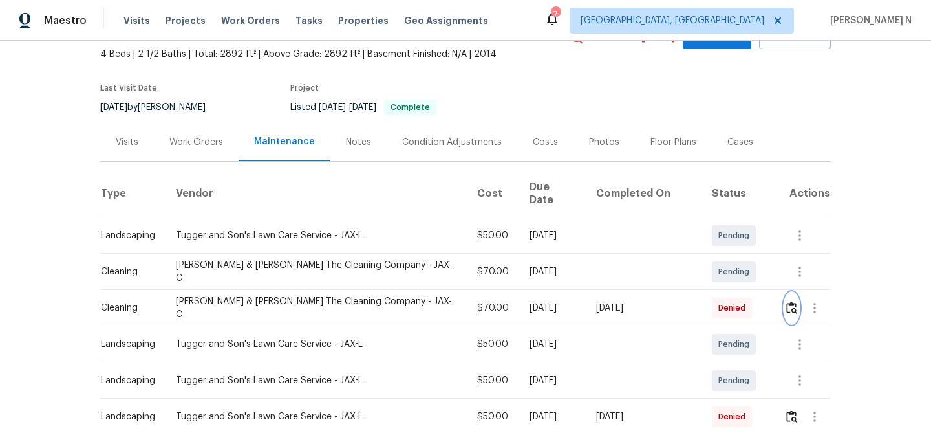
click at [788, 301] on img "button" at bounding box center [791, 307] width 11 height 12
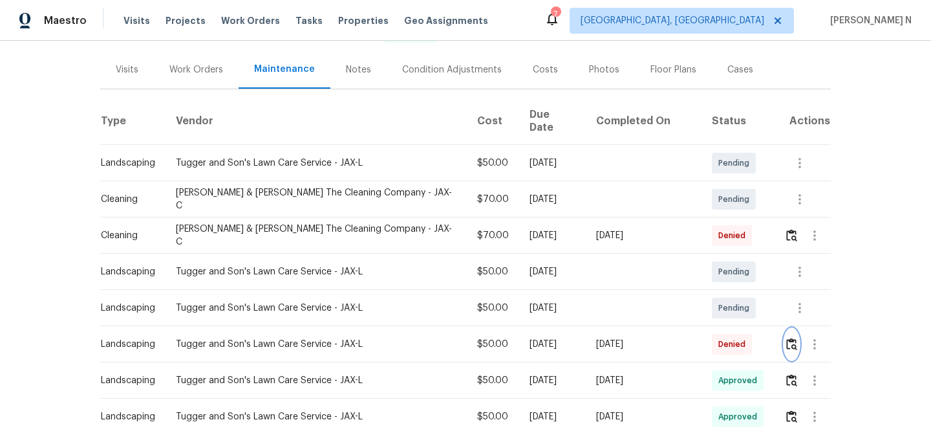
click at [786, 338] on img "button" at bounding box center [791, 344] width 11 height 12
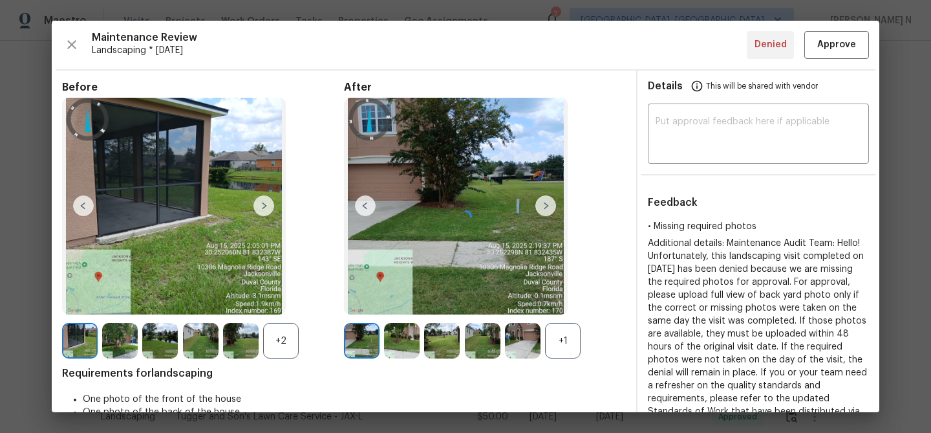
click at [560, 347] on div at bounding box center [466, 216] width 828 height 391
click at [560, 347] on div "+1" at bounding box center [563, 341] width 36 height 36
click at [275, 347] on div "+2" at bounding box center [281, 341] width 36 height 36
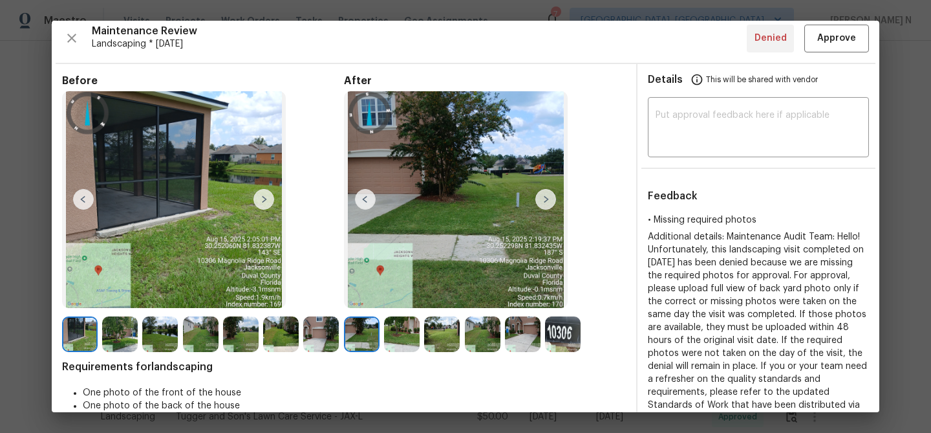
scroll to position [3, 0]
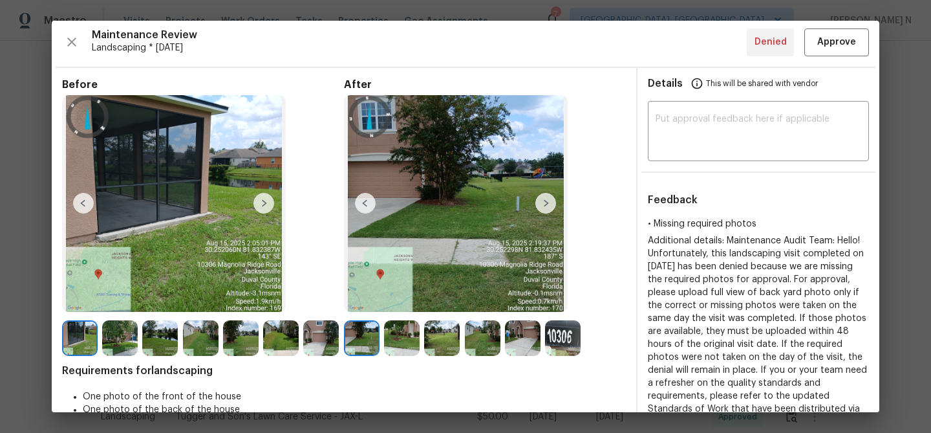
click at [408, 345] on img at bounding box center [402, 338] width 36 height 36
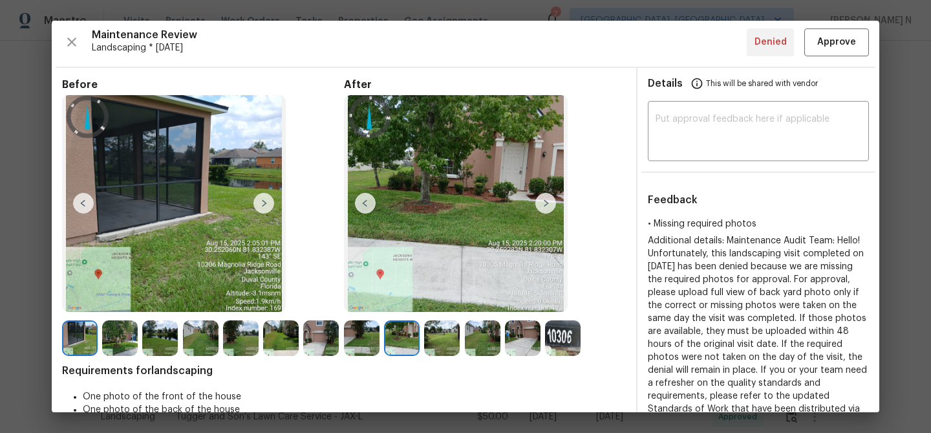
click at [449, 345] on img at bounding box center [442, 338] width 36 height 36
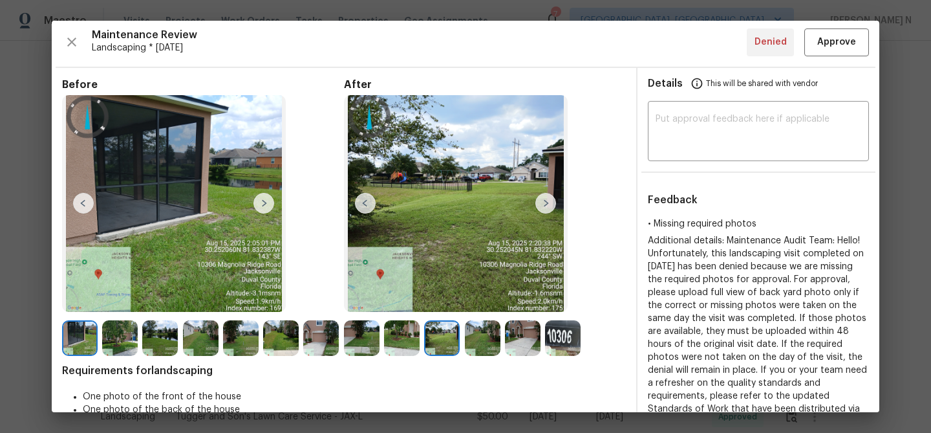
click at [485, 338] on img at bounding box center [483, 338] width 36 height 36
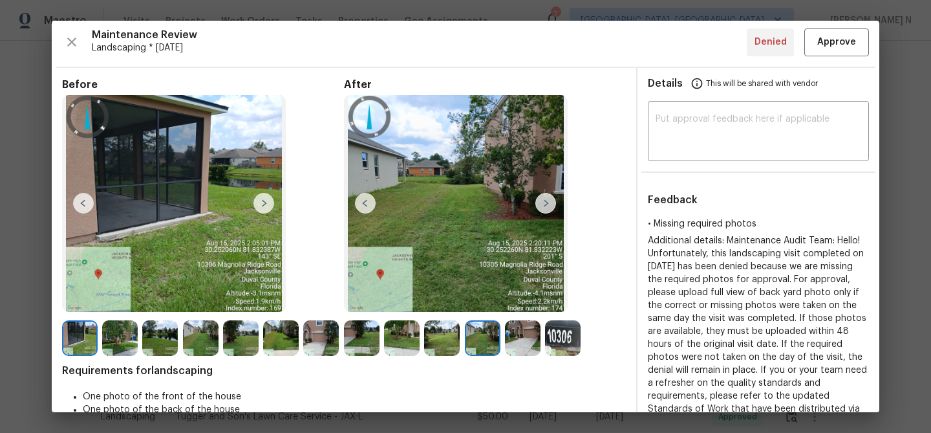
click at [513, 339] on img at bounding box center [523, 338] width 36 height 36
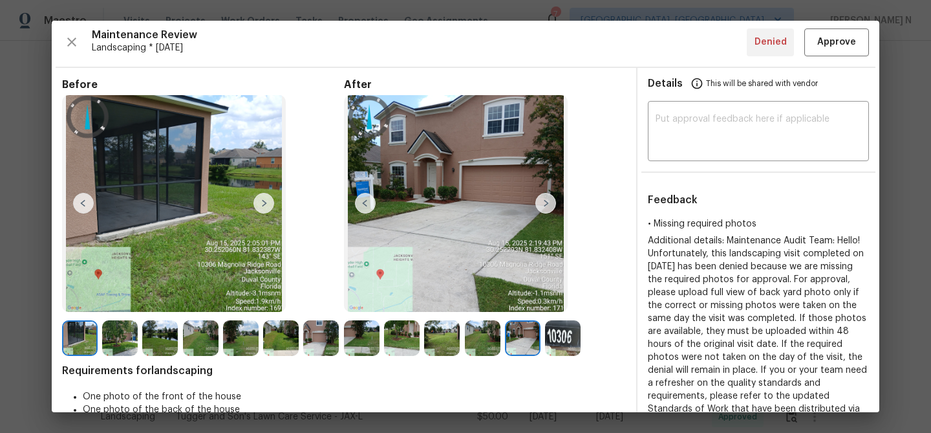
click at [577, 334] on img at bounding box center [563, 338] width 36 height 36
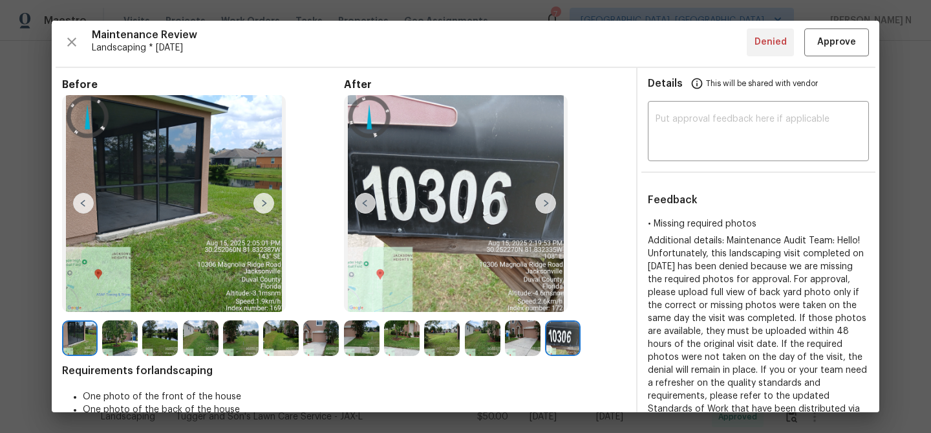
scroll to position [244, 0]
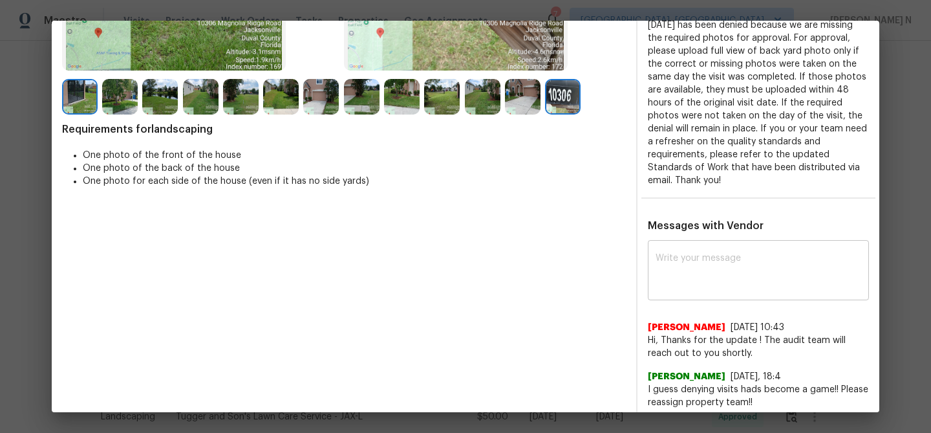
click at [759, 281] on textarea at bounding box center [759, 271] width 206 height 36
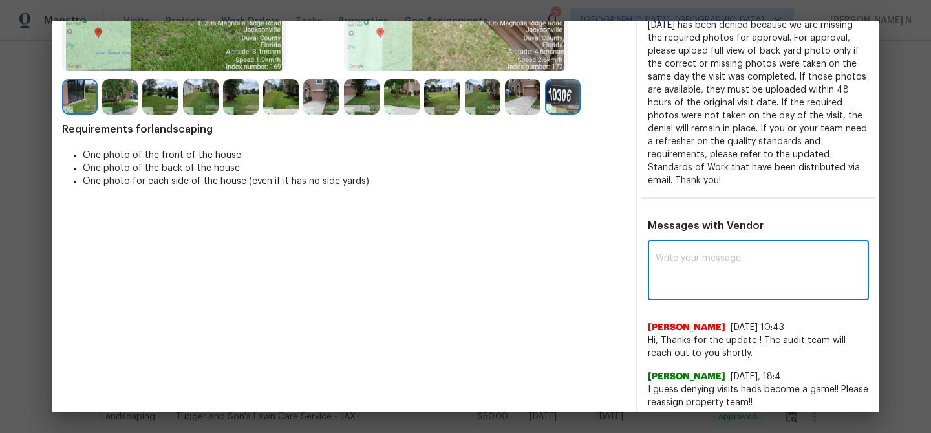
paste textarea "Maintenance Audit Team: Hello! Thank you for the feedback after further review …"
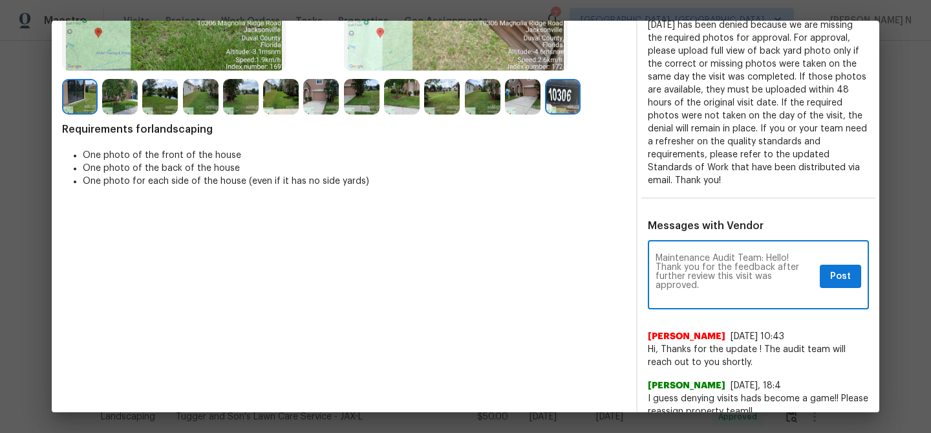
scroll to position [0, 0]
type textarea "Maintenance Audit Team: Hello! Thank you for the feedback after further review …"
click at [836, 275] on span "Post" at bounding box center [840, 276] width 21 height 16
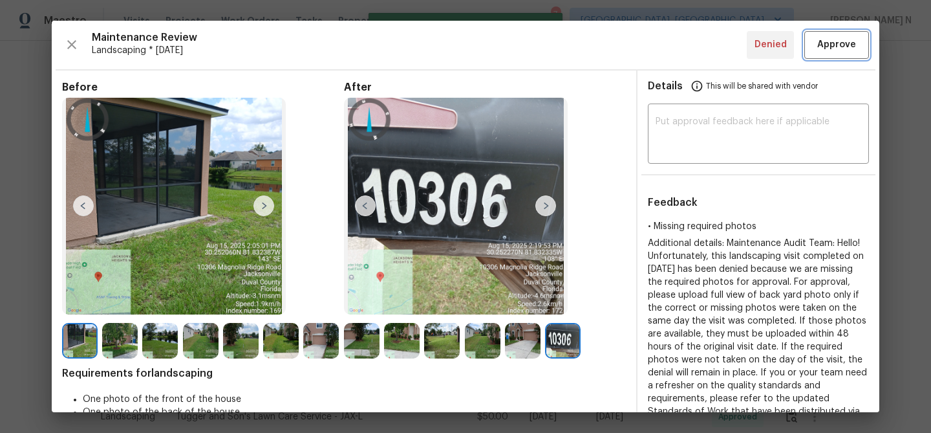
click at [822, 46] on span "Approve" at bounding box center [836, 45] width 39 height 16
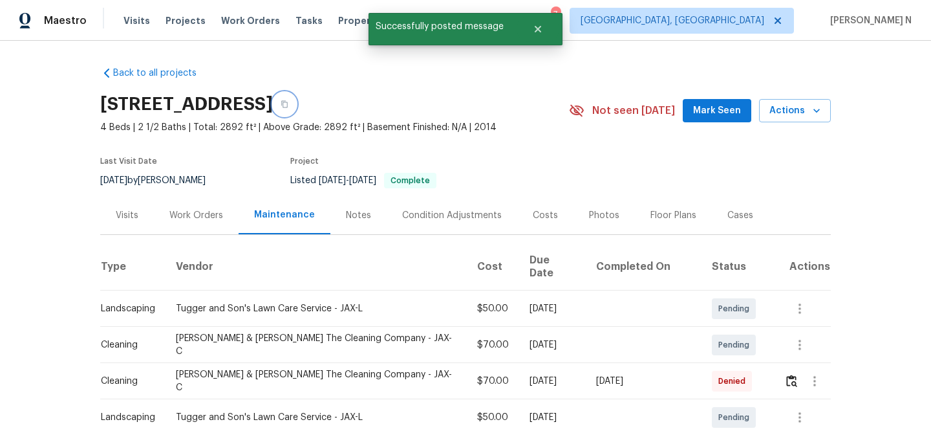
click at [296, 103] on button "button" at bounding box center [284, 103] width 23 height 23
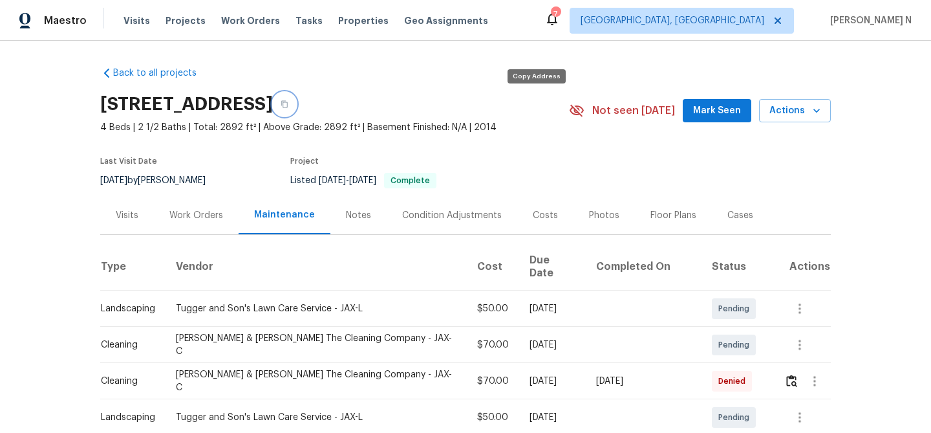
click at [296, 105] on button "button" at bounding box center [284, 103] width 23 height 23
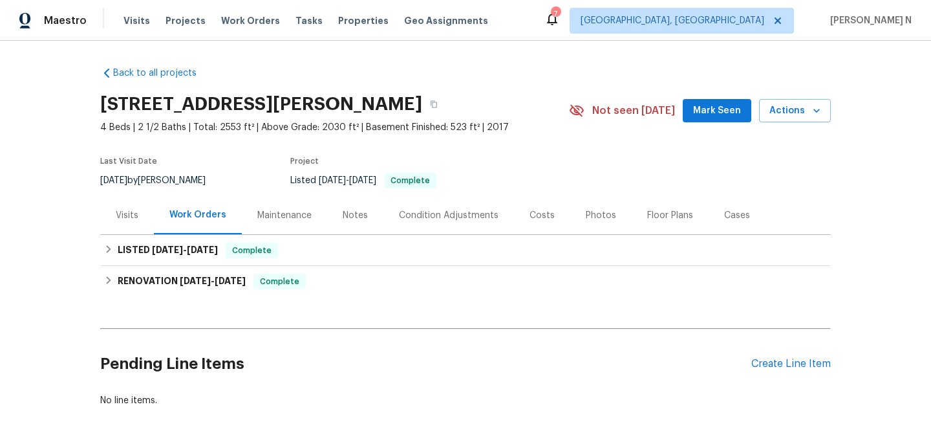
click at [292, 214] on div "Maintenance" at bounding box center [284, 215] width 54 height 13
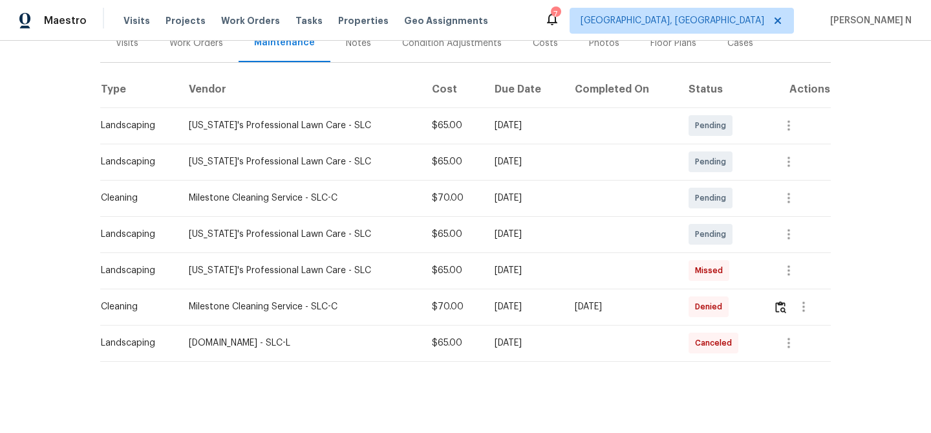
scroll to position [178, 0]
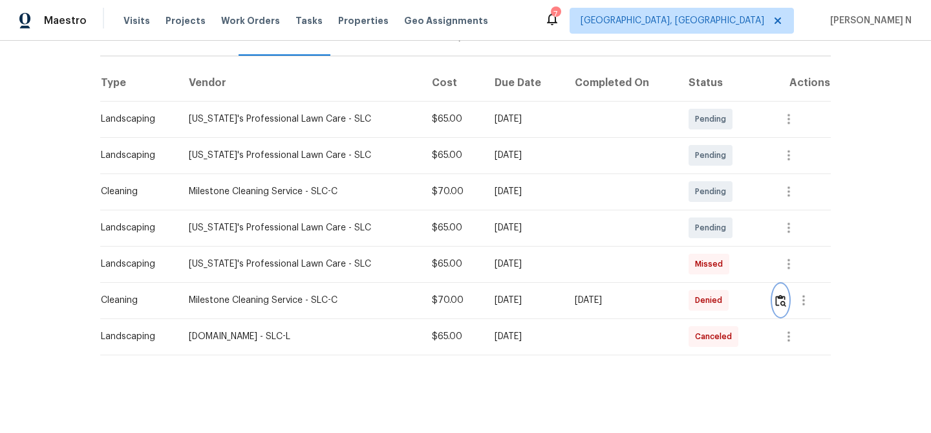
click at [778, 300] on img "button" at bounding box center [780, 300] width 11 height 12
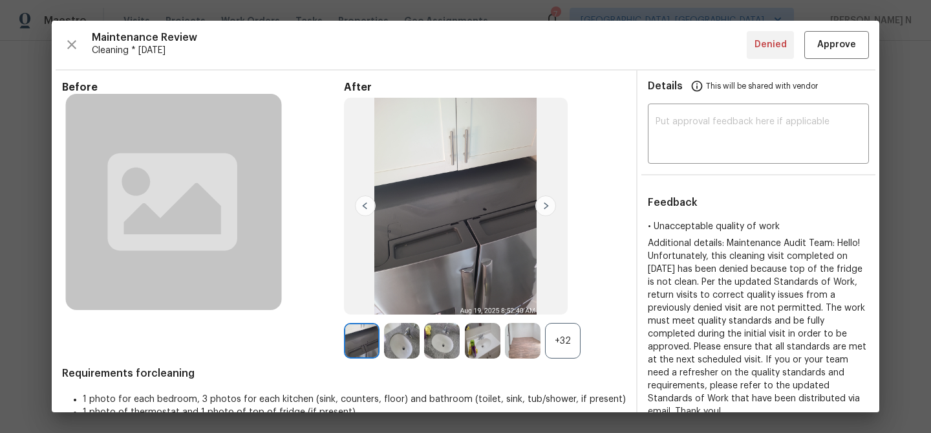
click at [563, 338] on div "+32" at bounding box center [563, 341] width 36 height 36
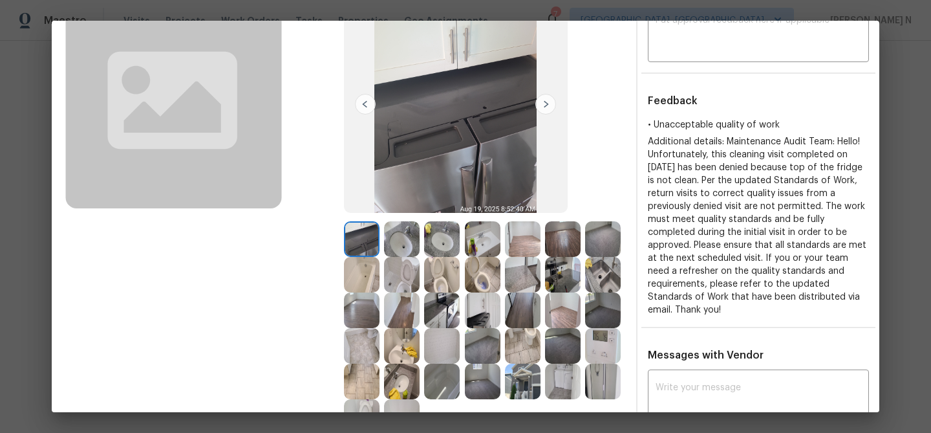
scroll to position [142, 0]
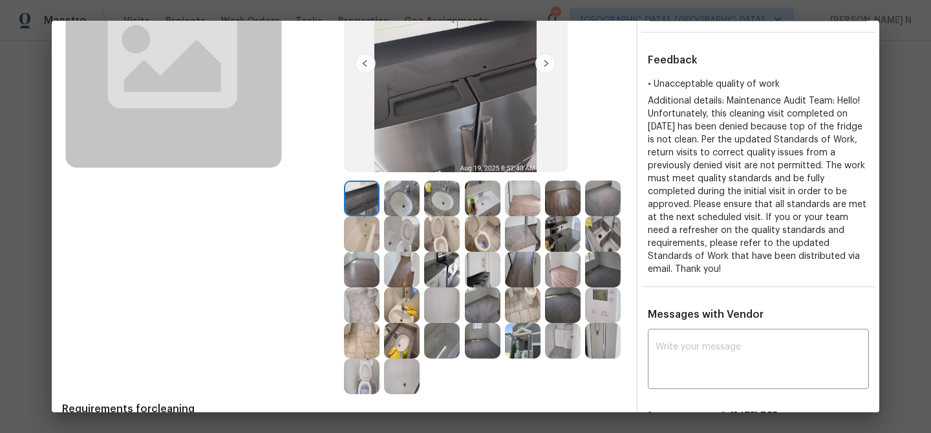
click at [601, 334] on img at bounding box center [603, 341] width 36 height 36
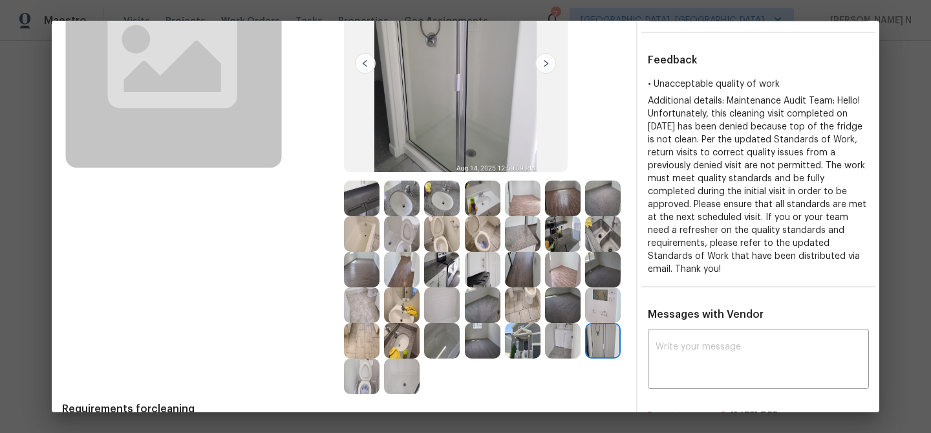
click at [468, 259] on img at bounding box center [483, 270] width 36 height 36
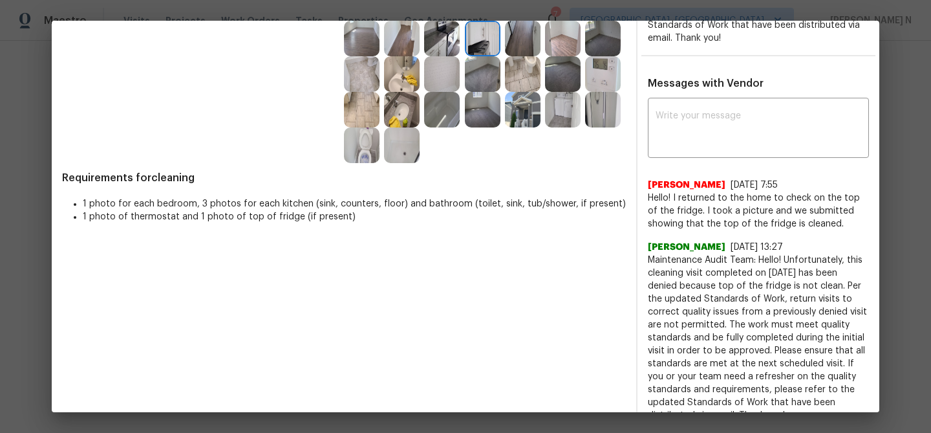
scroll to position [380, 0]
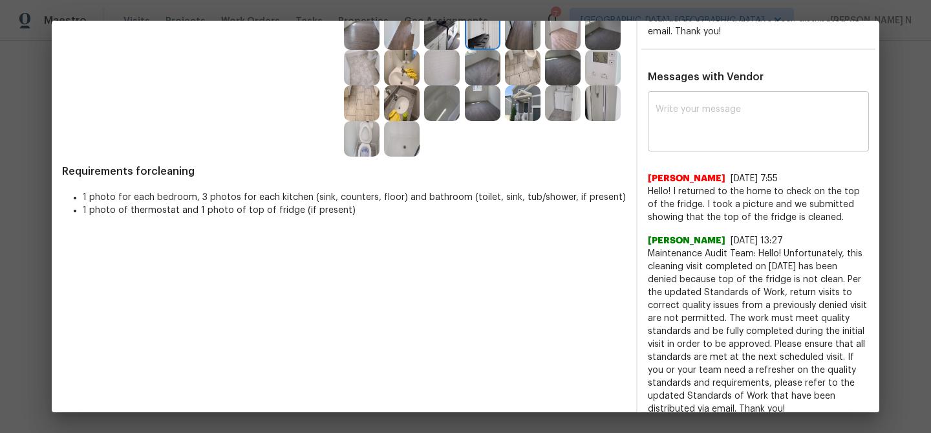
click at [737, 105] on textarea at bounding box center [759, 123] width 206 height 36
paste textarea "Maintenance Audit Team: Hello! One toilet appears to be dirty. Per the updated …"
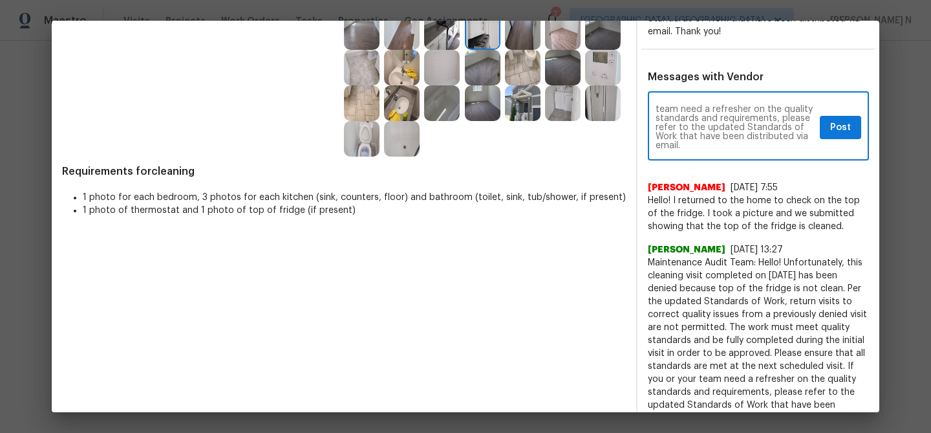
scroll to position [0, 0]
drag, startPoint x: 793, startPoint y: 94, endPoint x: 762, endPoint y: 105, distance: 33.1
click at [762, 105] on textarea "Maintenance Audit Team: Hello! One toilet appears to be dirty. Per the updated …" at bounding box center [735, 127] width 159 height 45
click at [662, 106] on textarea "Maintenance Audit Team: Hello! As Per the updated Standards of Work, return vis…" at bounding box center [735, 127] width 159 height 45
click at [791, 105] on textarea "Maintenance Audit Team: Hello! As per the updated Standards of Work, return vis…" at bounding box center [735, 127] width 159 height 45
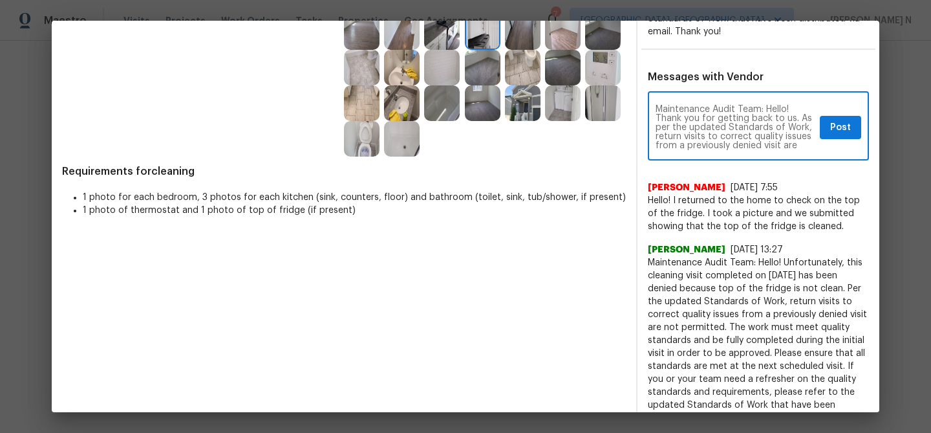
type textarea "Maintenance Audit Team: Hello! Thank you for getting back to us. As per the upd…"
click at [837, 120] on span "Post" at bounding box center [840, 128] width 21 height 16
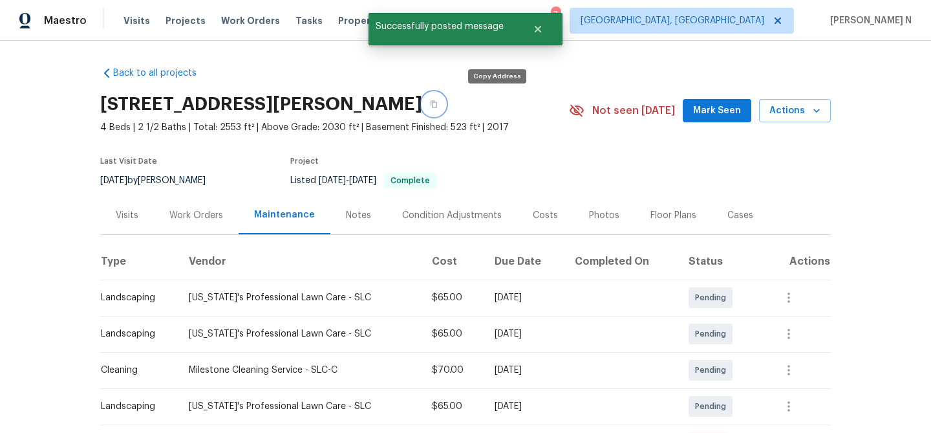
click at [446, 111] on button "button" at bounding box center [433, 103] width 23 height 23
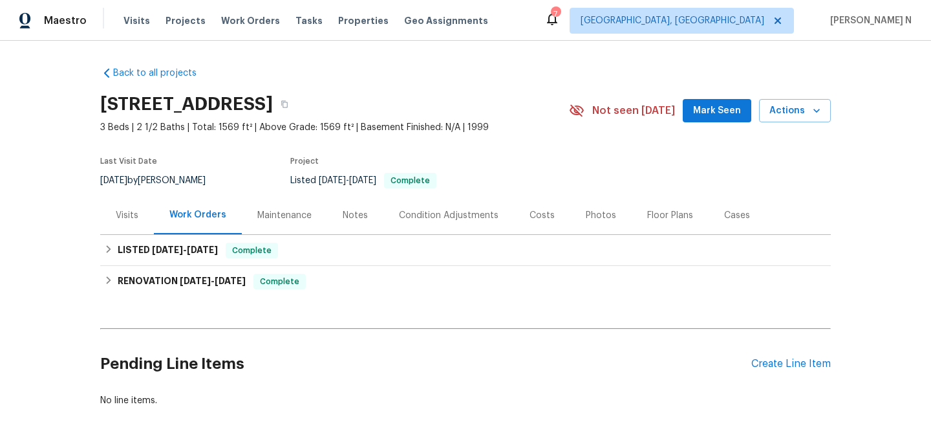
click at [306, 213] on div "Maintenance" at bounding box center [284, 215] width 54 height 13
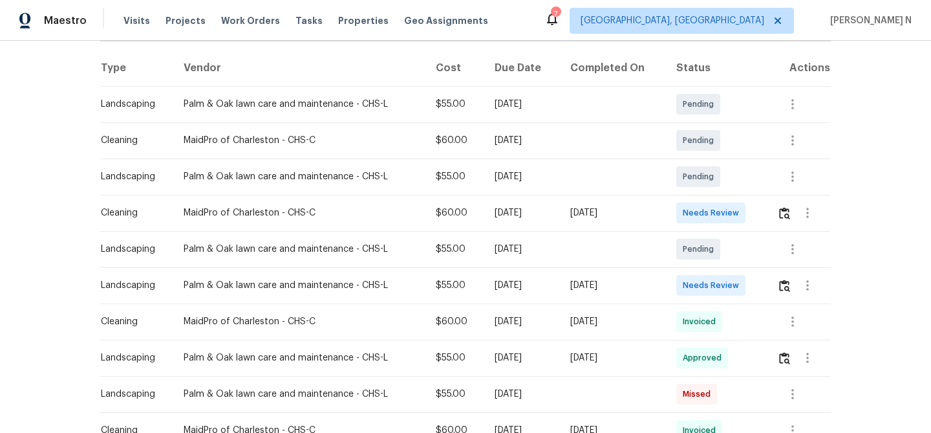
scroll to position [210, 0]
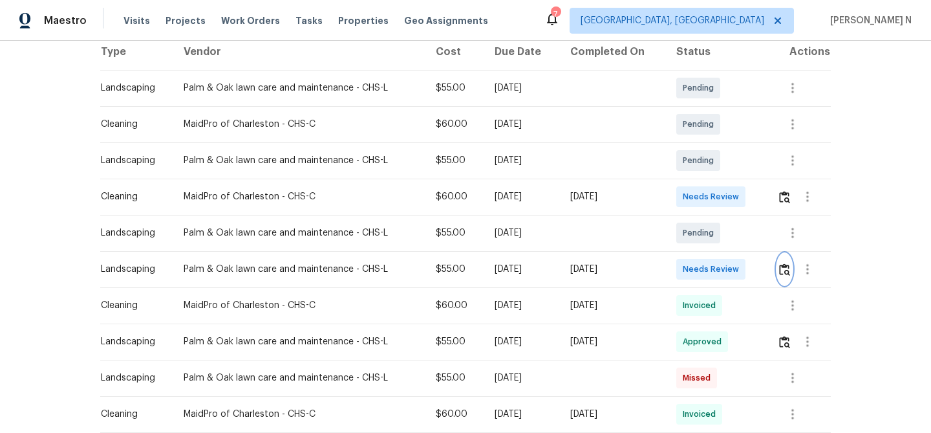
click at [786, 276] on button "button" at bounding box center [784, 268] width 15 height 31
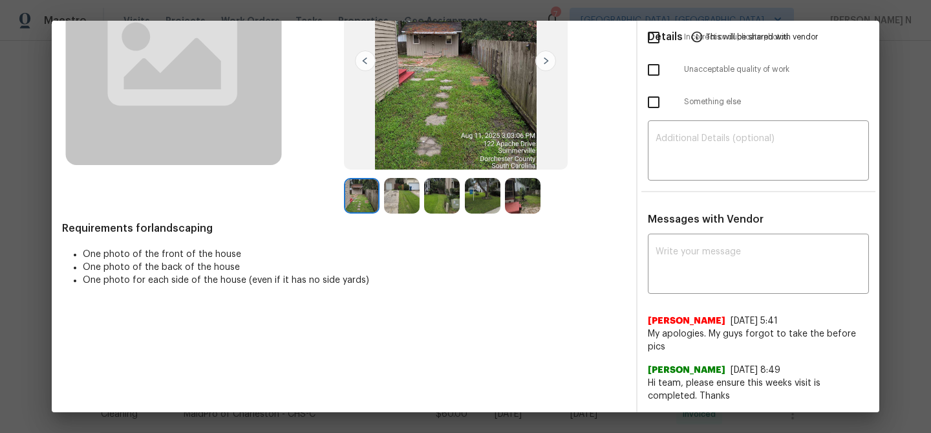
scroll to position [144, 0]
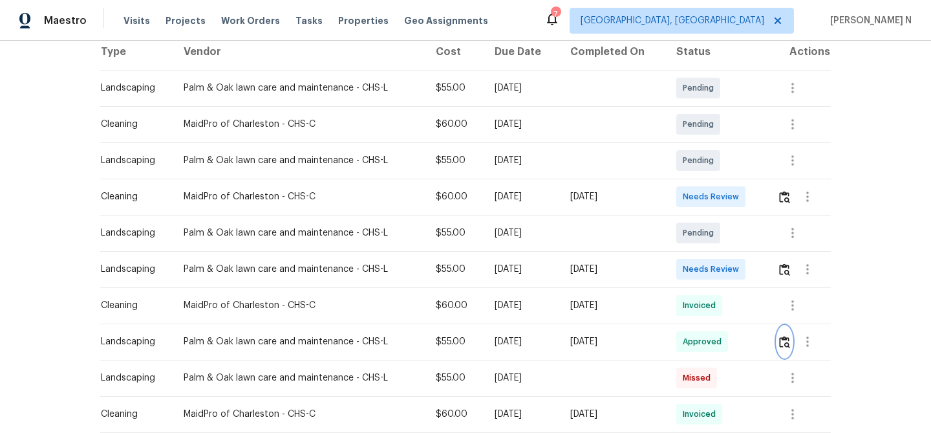
click at [790, 342] on img "button" at bounding box center [784, 342] width 11 height 12
click at [784, 269] on img "button" at bounding box center [784, 269] width 11 height 12
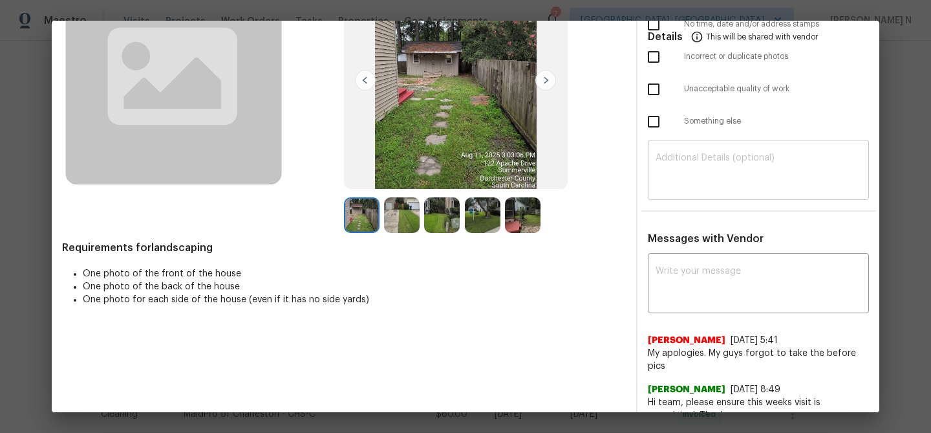
scroll to position [145, 0]
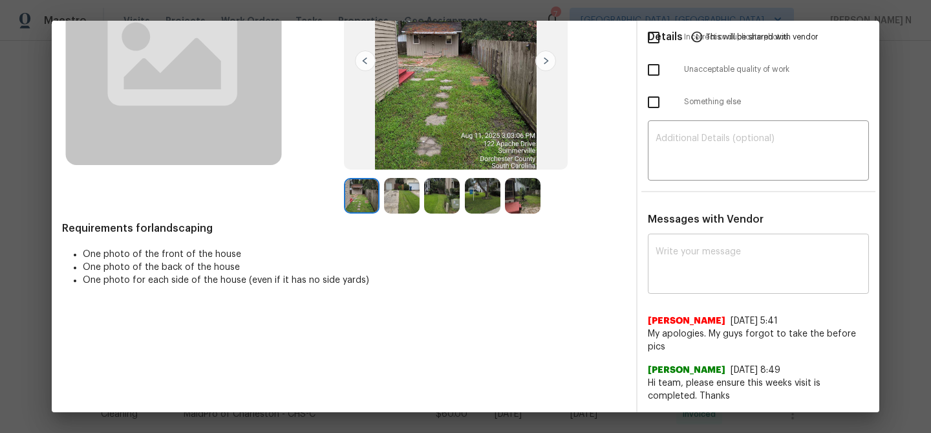
click at [690, 247] on textarea at bounding box center [759, 265] width 206 height 36
paste textarea "Maintenance Audit Team: Hello!"
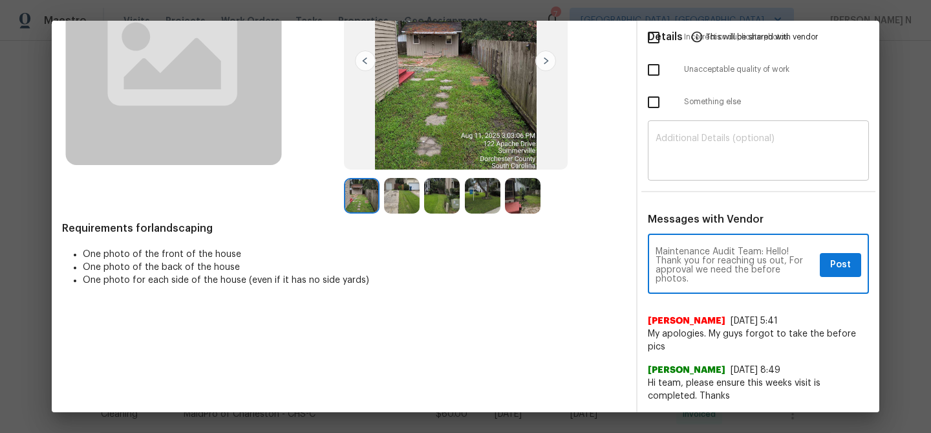
paste textarea "As per our updated SWO the photos must be uploaded within 48 hours of the origi…"
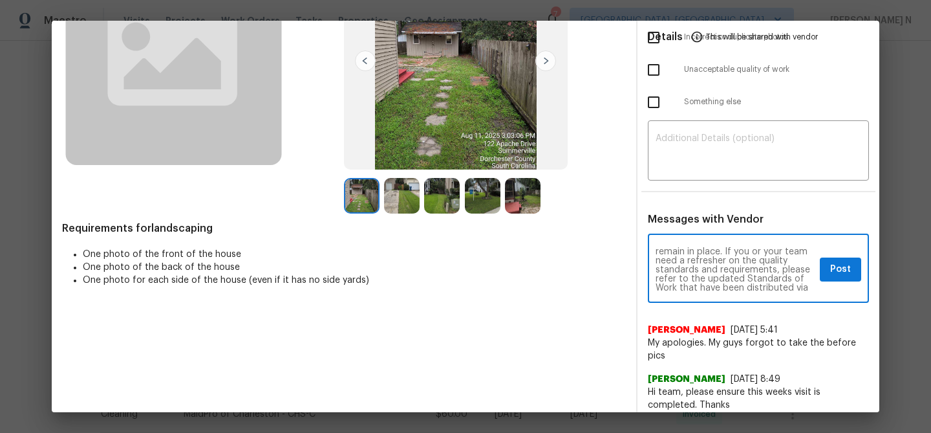
type textarea "Maintenance Audit Team: Hello! Thank you for reaching us out, For approval we n…"
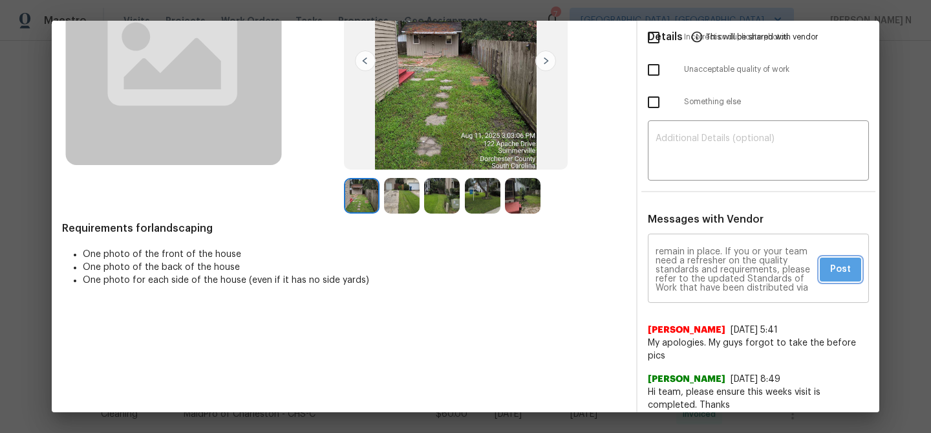
click at [835, 270] on span "Post" at bounding box center [840, 269] width 21 height 16
click at [877, 283] on div "Maintenance Audit Team: Hello! Thank you for reaching us out, For approval we n…" at bounding box center [759, 324] width 242 height 175
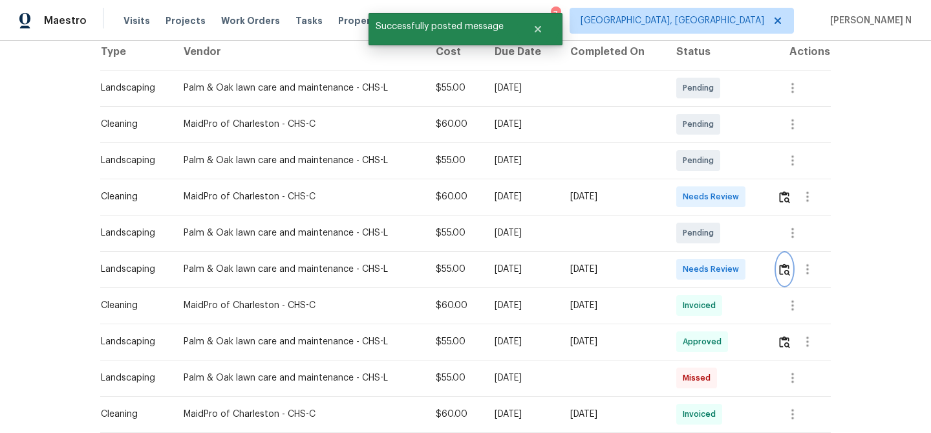
scroll to position [0, 0]
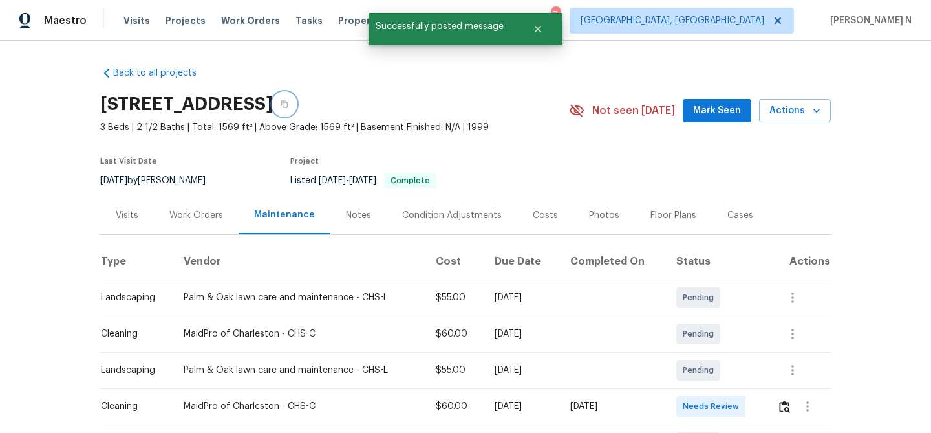
click at [288, 107] on icon "button" at bounding box center [284, 104] width 6 height 7
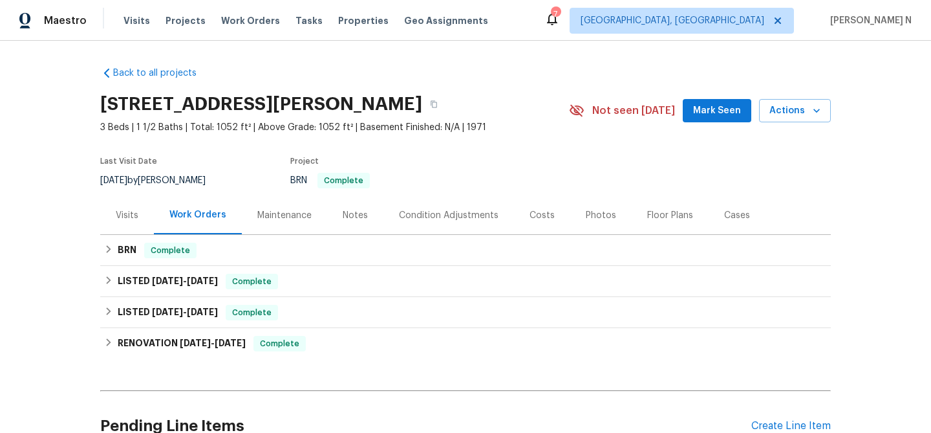
click at [308, 220] on div "Maintenance" at bounding box center [284, 215] width 54 height 13
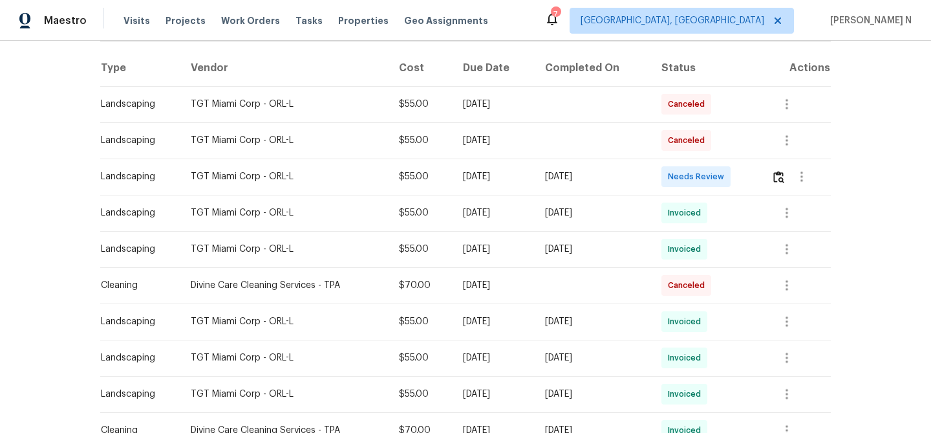
scroll to position [167, 0]
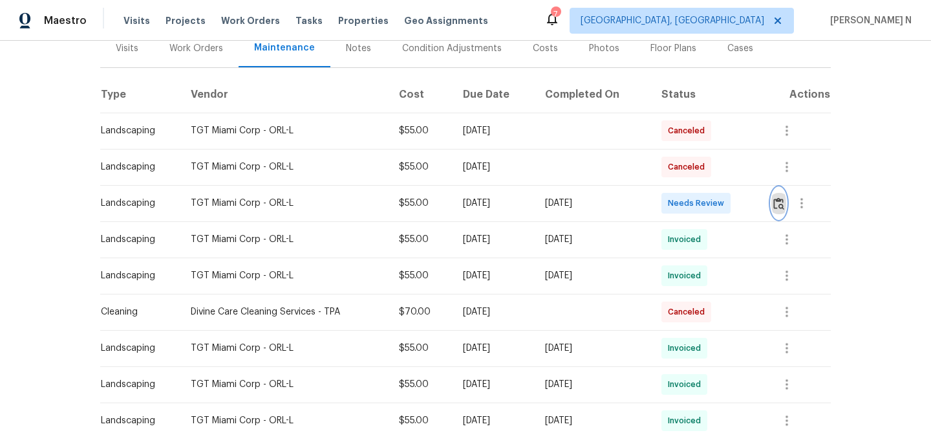
click at [784, 201] on img "button" at bounding box center [778, 203] width 11 height 12
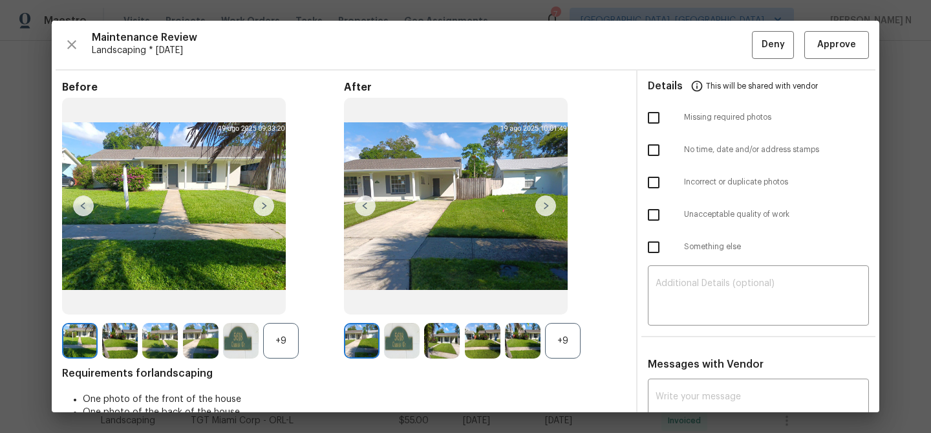
click at [560, 357] on div "+9" at bounding box center [563, 341] width 36 height 36
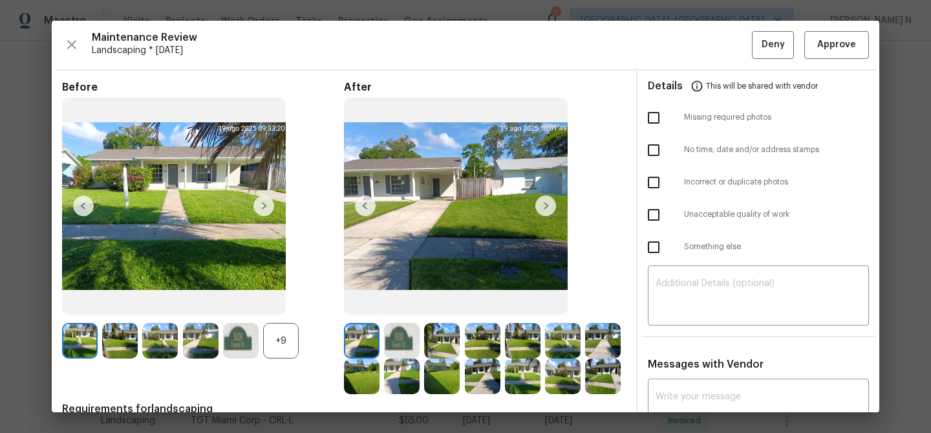
click at [277, 345] on div "+9" at bounding box center [281, 341] width 36 height 36
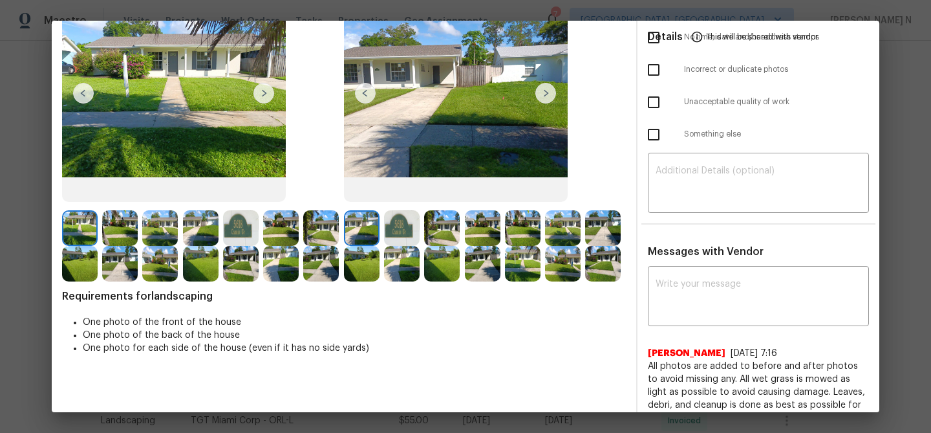
scroll to position [109, 0]
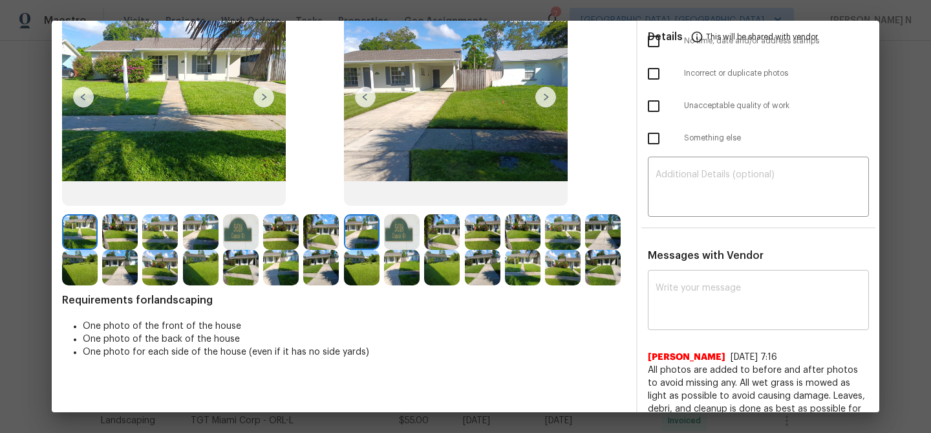
click at [713, 312] on textarea at bounding box center [759, 301] width 206 height 36
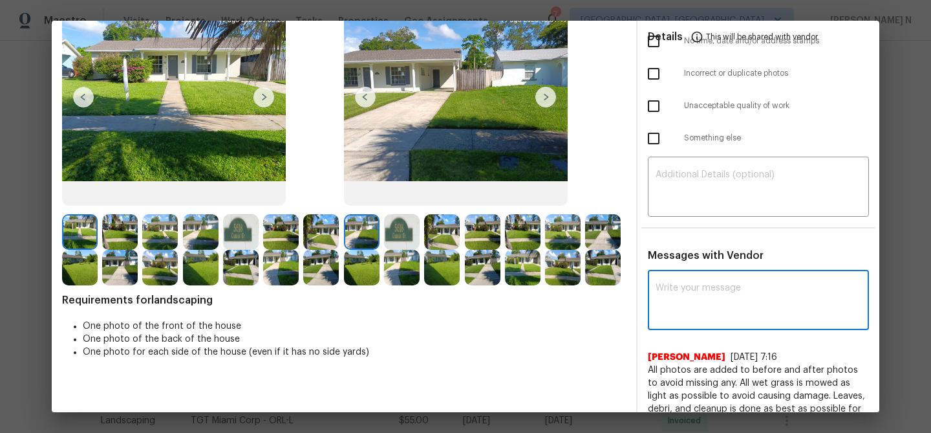
paste textarea "Maintenance Audit Team: Hello! Thank you for the feedback after further review …"
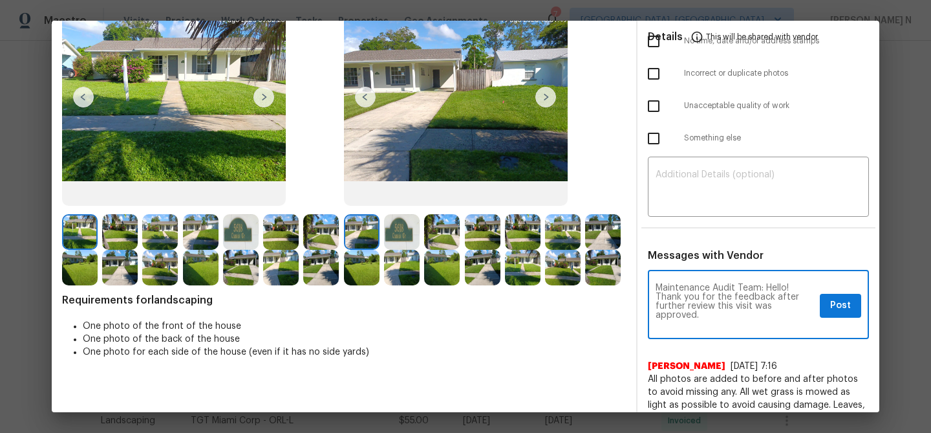
scroll to position [0, 0]
type textarea "Maintenance Audit Team: Hello! Thank you for the feedback after further review …"
click at [851, 306] on button "Post" at bounding box center [840, 306] width 41 height 24
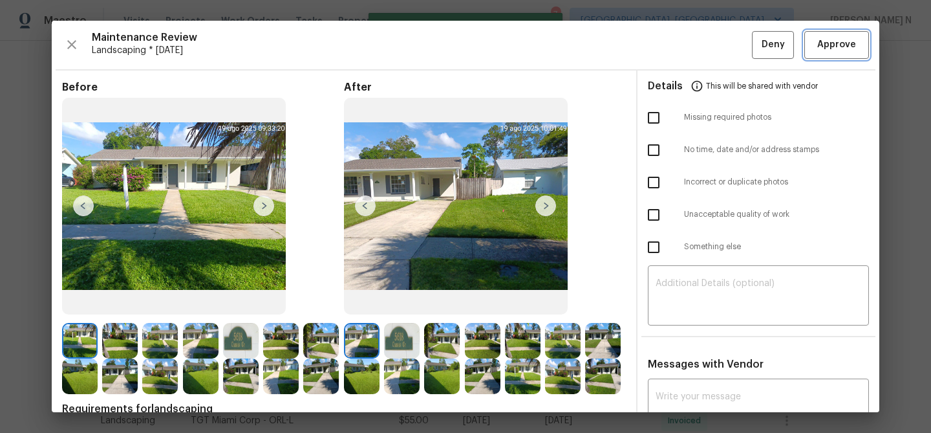
click at [829, 45] on span "Approve" at bounding box center [836, 45] width 39 height 16
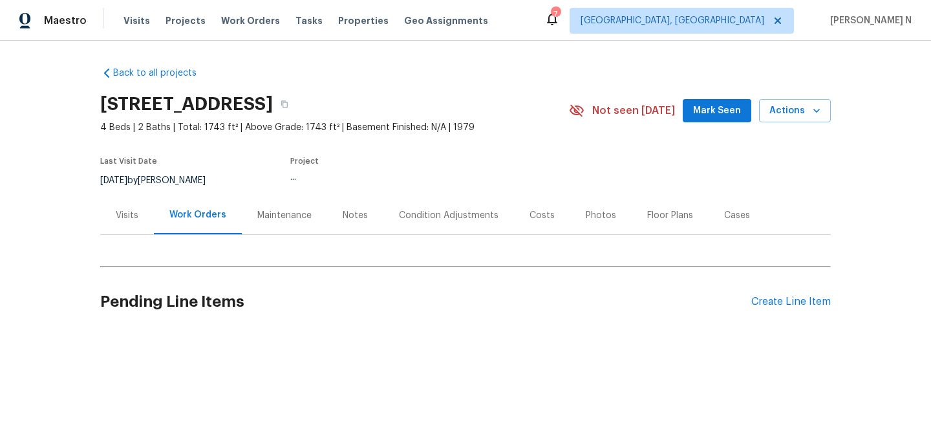
click at [280, 216] on div "Maintenance" at bounding box center [284, 215] width 54 height 13
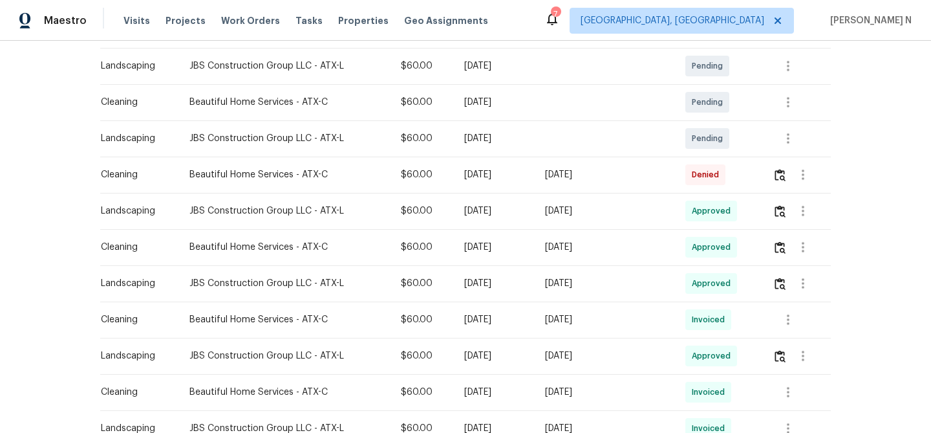
scroll to position [305, 0]
click at [779, 173] on img "button" at bounding box center [780, 173] width 11 height 12
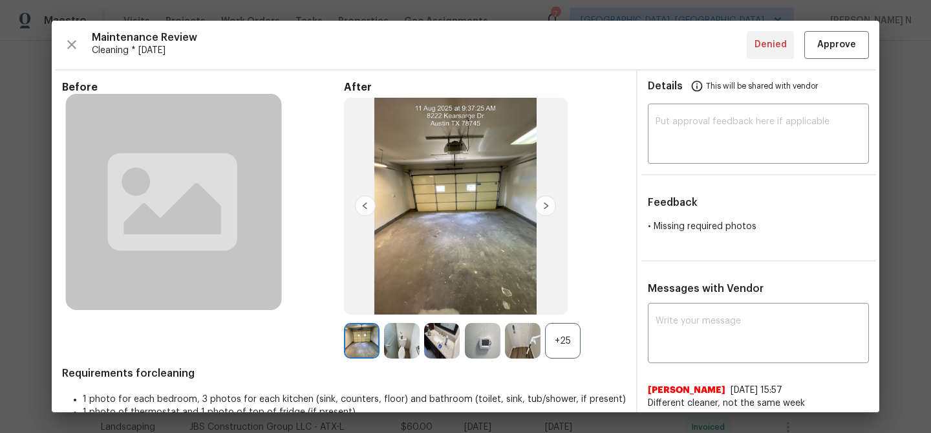
click at [570, 345] on div "+25" at bounding box center [563, 341] width 36 height 36
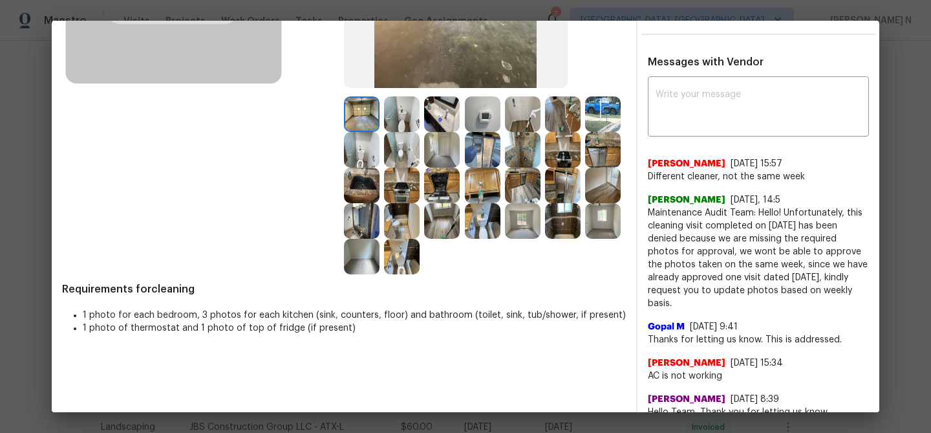
scroll to position [218, 0]
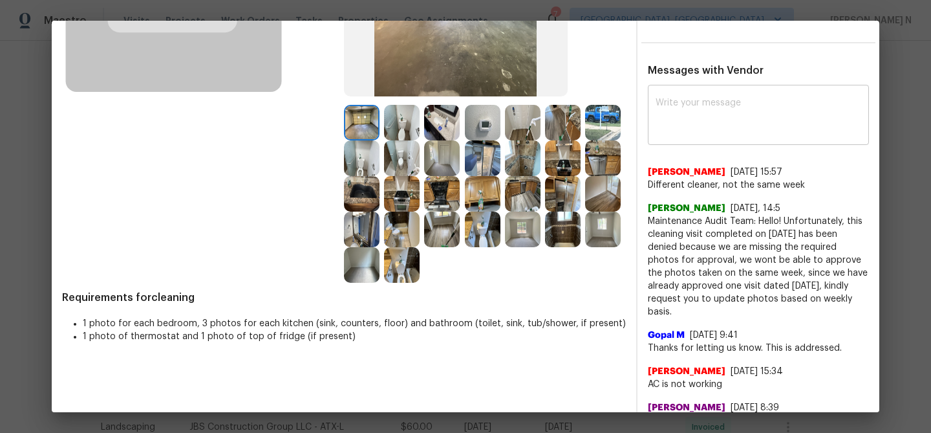
click at [694, 108] on textarea at bounding box center [759, 116] width 206 height 36
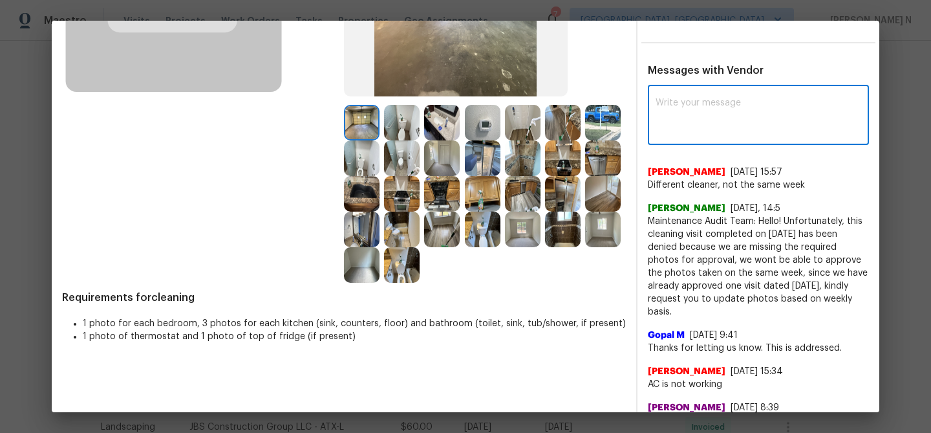
paste textarea "Maintenance Audit Team: Hello! Thank you for the feedback after further review …"
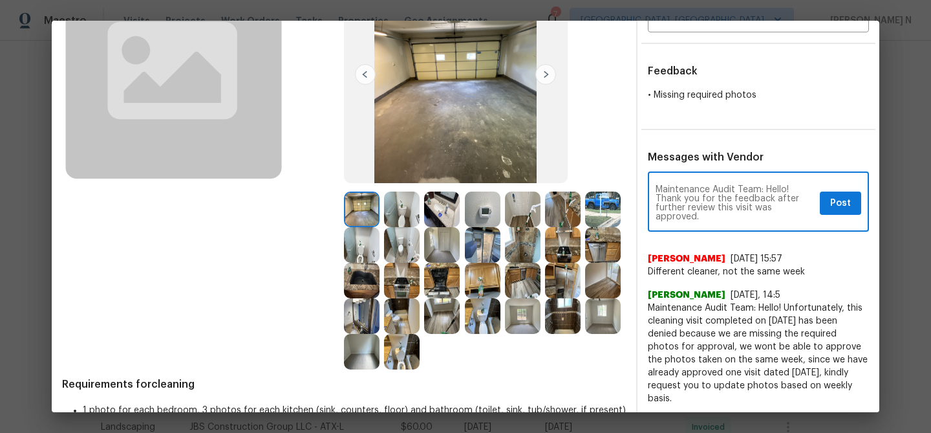
scroll to position [133, 0]
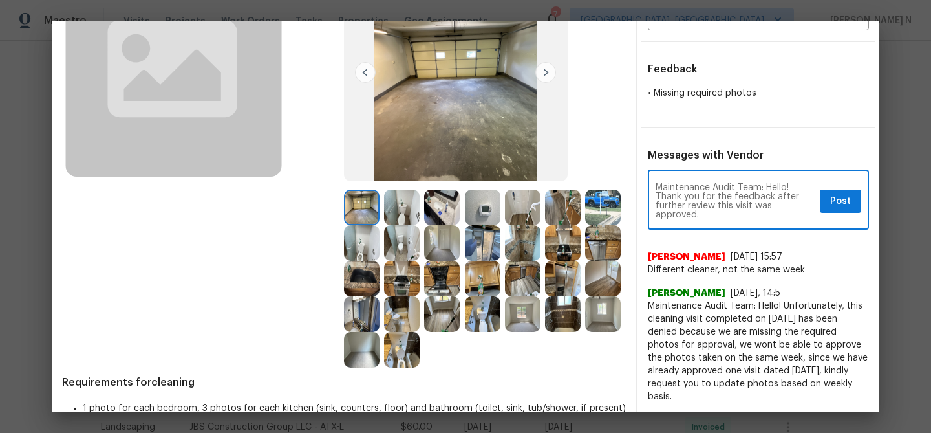
type textarea "Maintenance Audit Team: Hello! Thank you for the feedback after further review …"
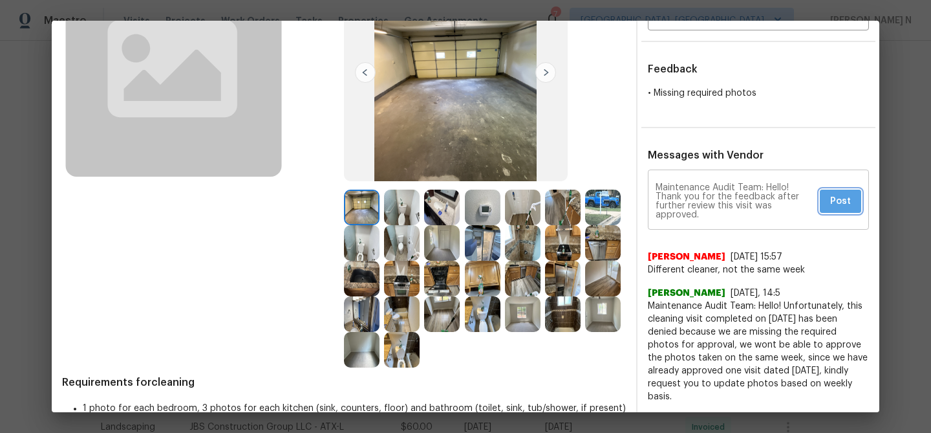
click at [837, 202] on span "Post" at bounding box center [840, 201] width 21 height 16
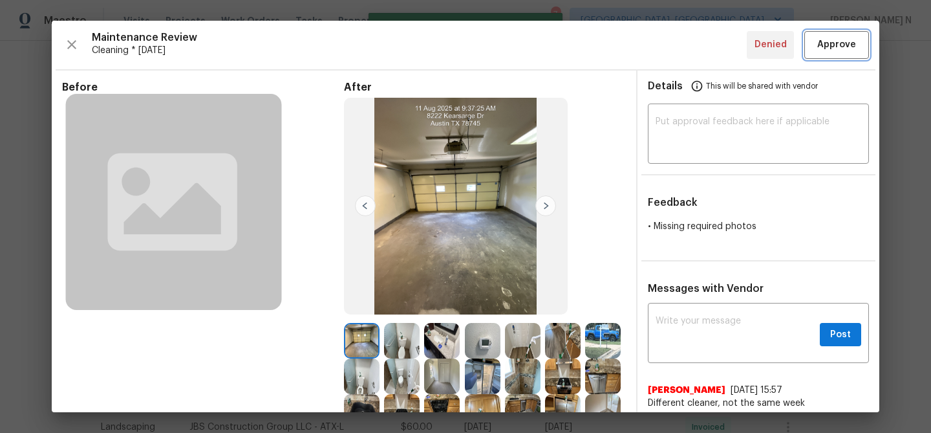
click at [826, 48] on span "Approve" at bounding box center [836, 45] width 39 height 16
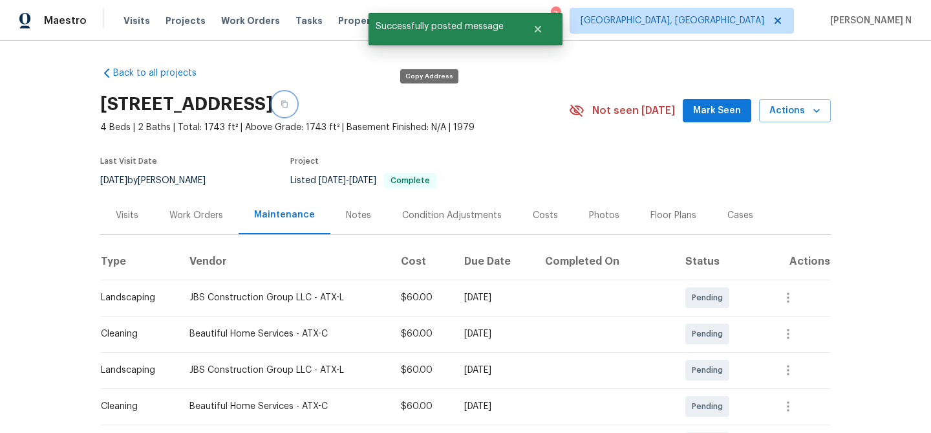
click at [296, 109] on button "button" at bounding box center [284, 103] width 23 height 23
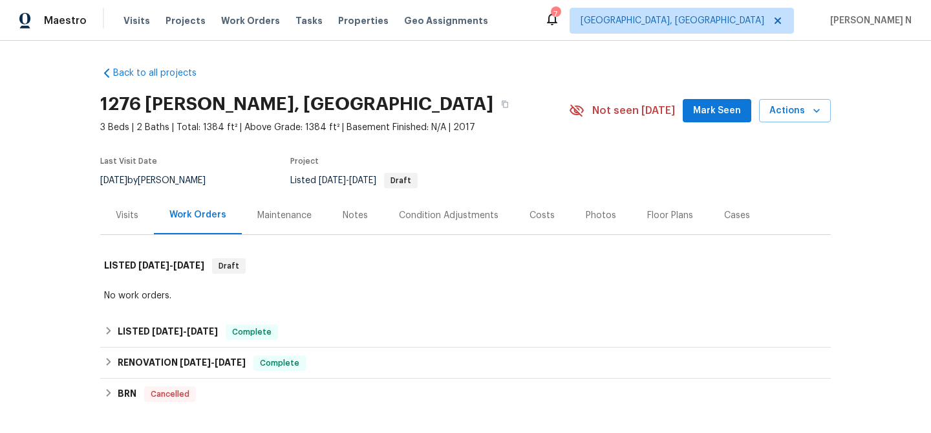
click at [287, 207] on div "Maintenance" at bounding box center [284, 215] width 85 height 38
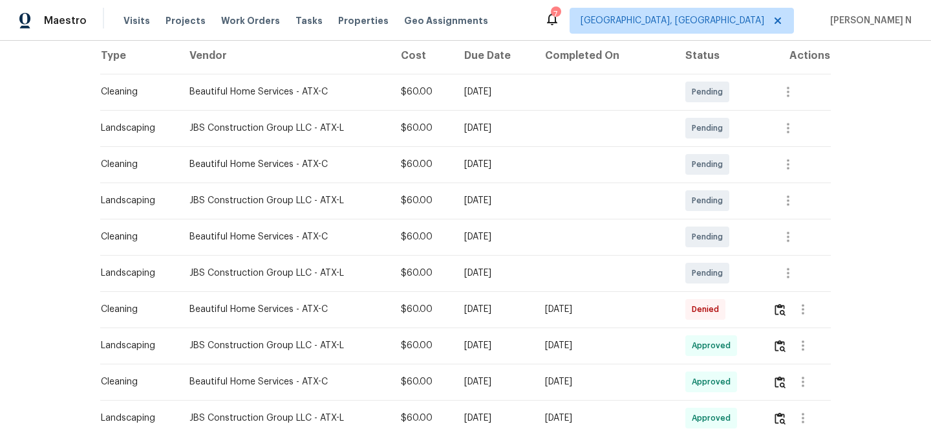
scroll to position [264, 0]
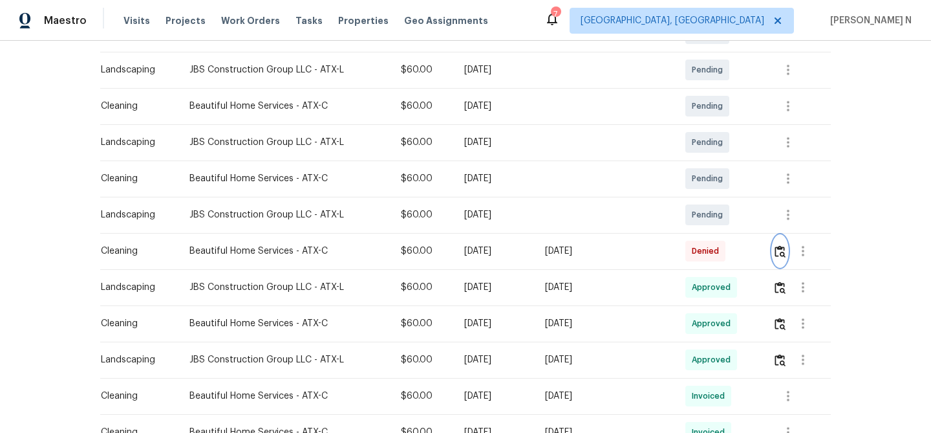
click at [777, 250] on img "button" at bounding box center [780, 251] width 11 height 12
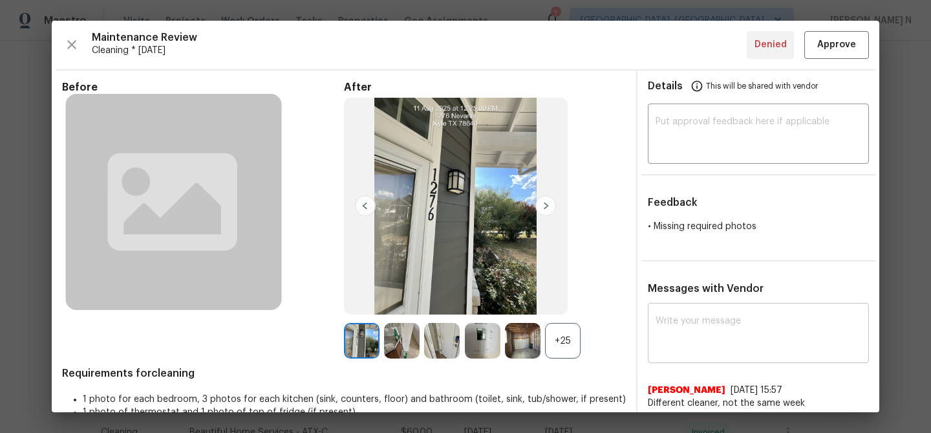
click at [702, 336] on textarea at bounding box center [759, 334] width 206 height 36
paste textarea "Maintenance Audit Team: Hello! Thank you for the feedback after further review …"
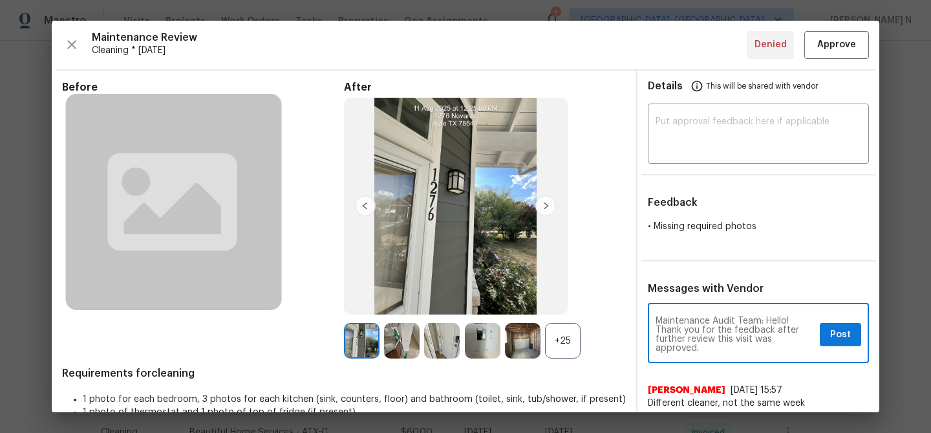
type textarea "Maintenance Audit Team: Hello! Thank you for the feedback after further review …"
click at [838, 318] on div "Maintenance Audit Team: Hello! Thank you for the feedback after further review …" at bounding box center [758, 334] width 221 height 57
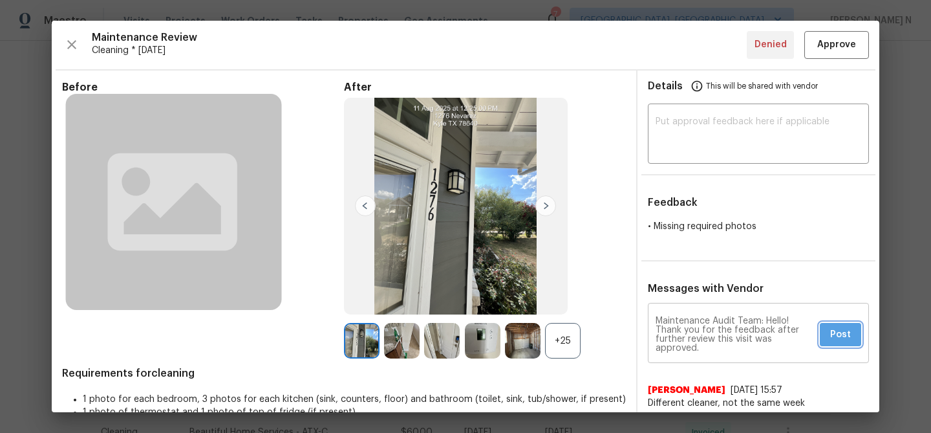
click at [838, 338] on span "Post" at bounding box center [840, 335] width 21 height 16
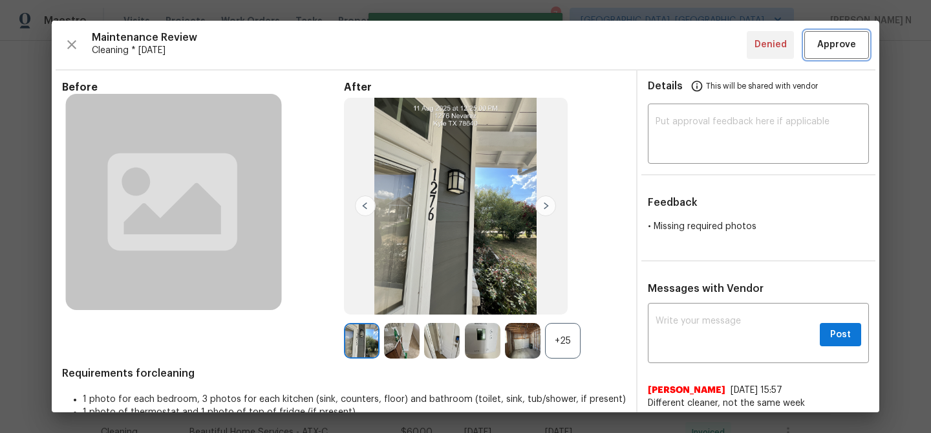
click at [848, 52] on span "Approve" at bounding box center [836, 45] width 39 height 16
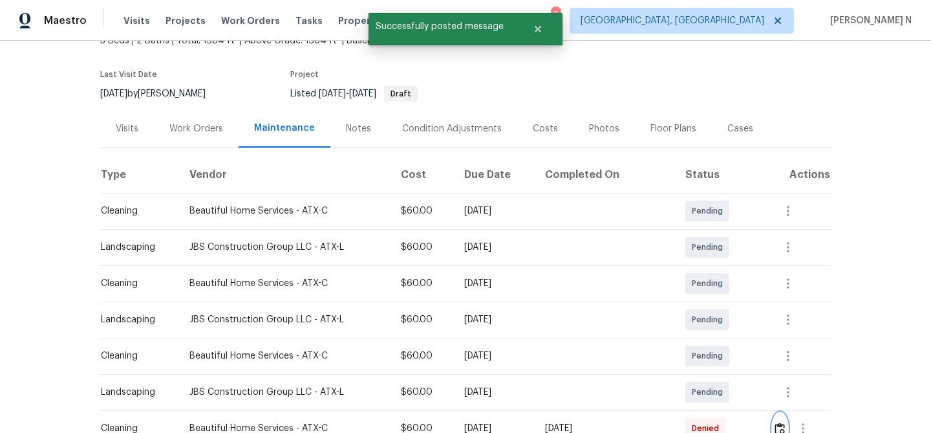
scroll to position [0, 0]
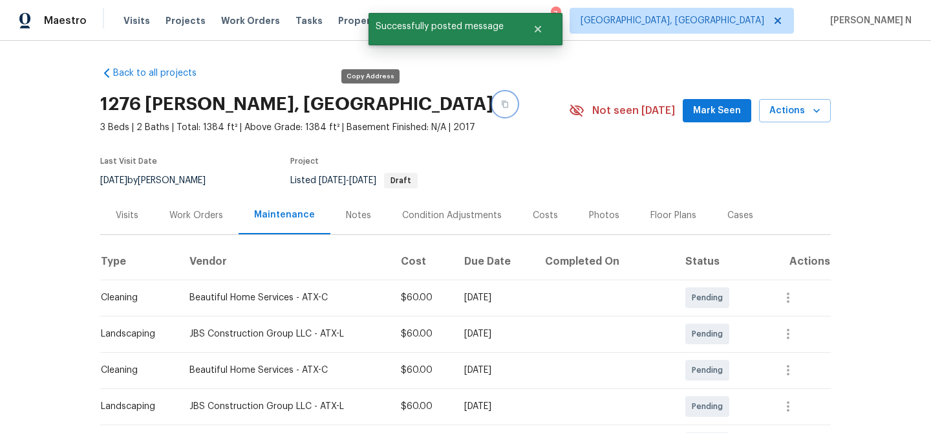
click at [501, 106] on icon "button" at bounding box center [505, 104] width 8 height 8
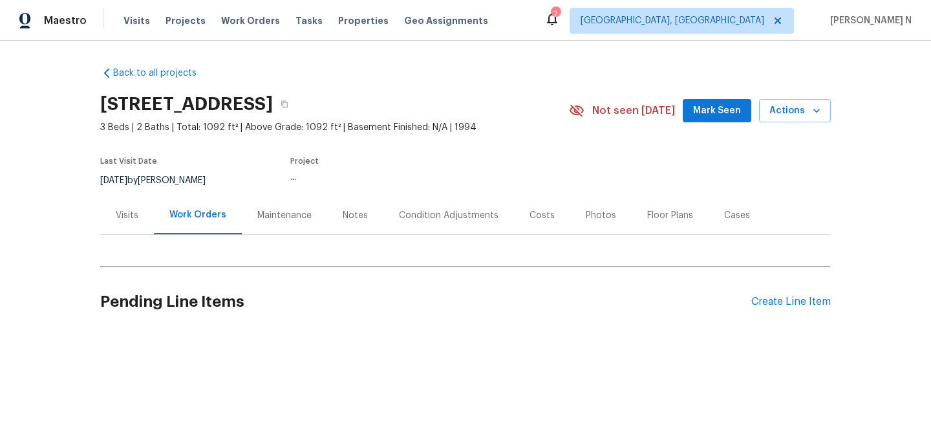
click at [283, 221] on div "Maintenance" at bounding box center [284, 215] width 54 height 13
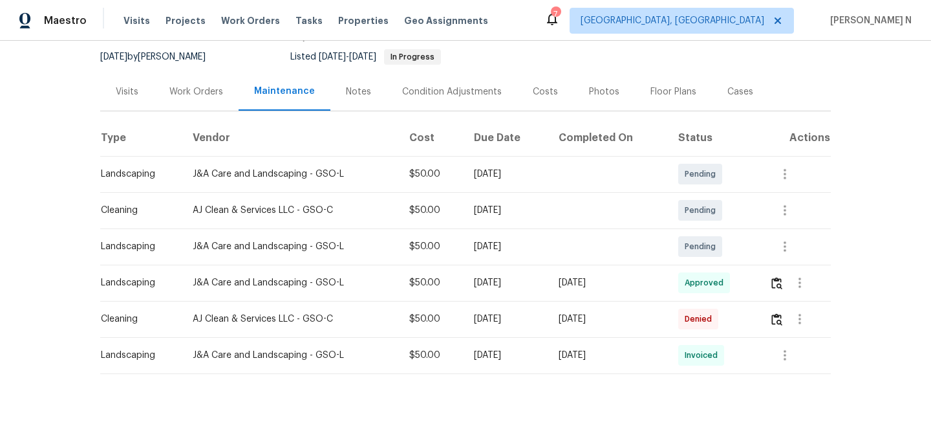
scroll to position [142, 0]
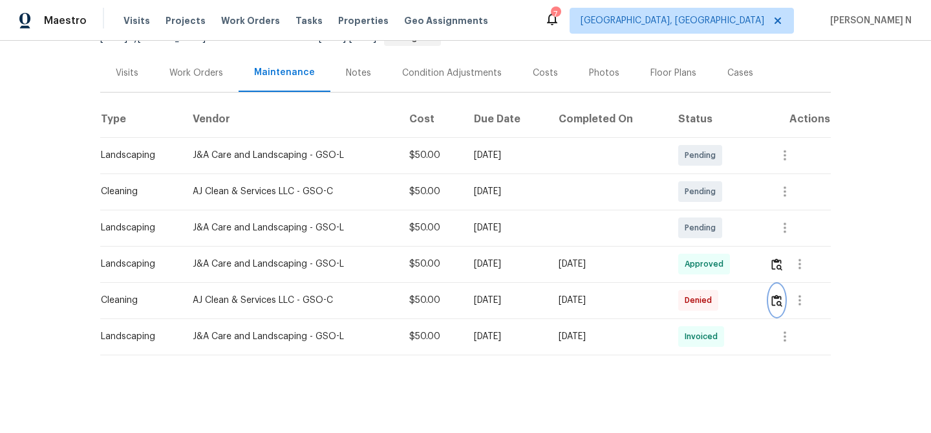
click at [782, 305] on img "button" at bounding box center [776, 300] width 11 height 12
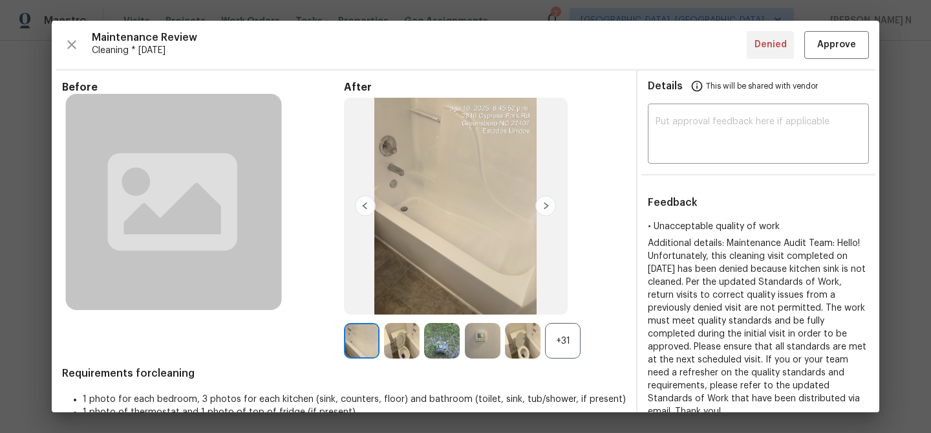
click at [557, 343] on div "+31" at bounding box center [563, 341] width 36 height 36
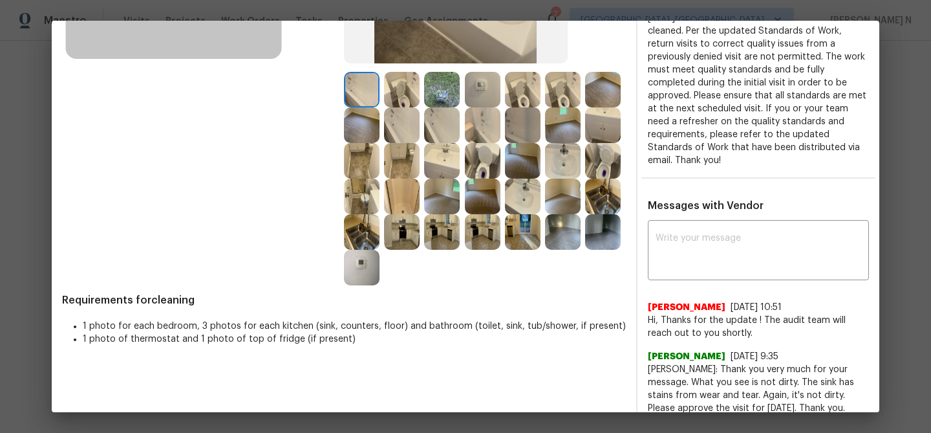
scroll to position [227, 0]
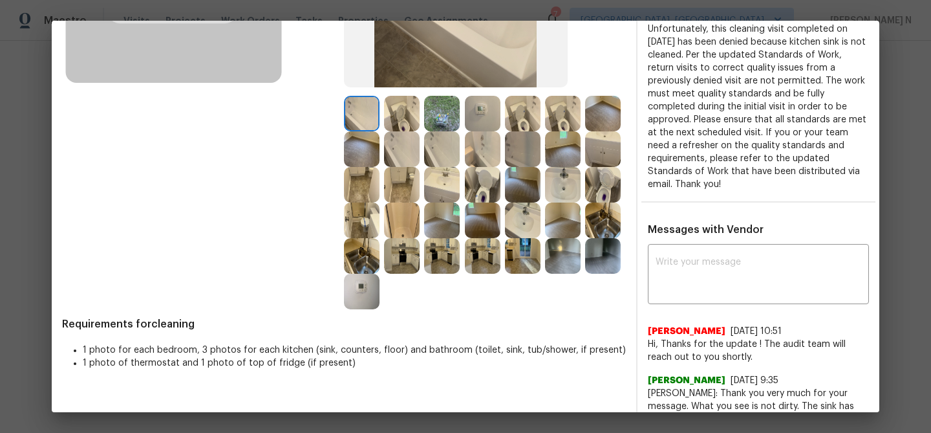
click at [621, 229] on img at bounding box center [603, 220] width 36 height 36
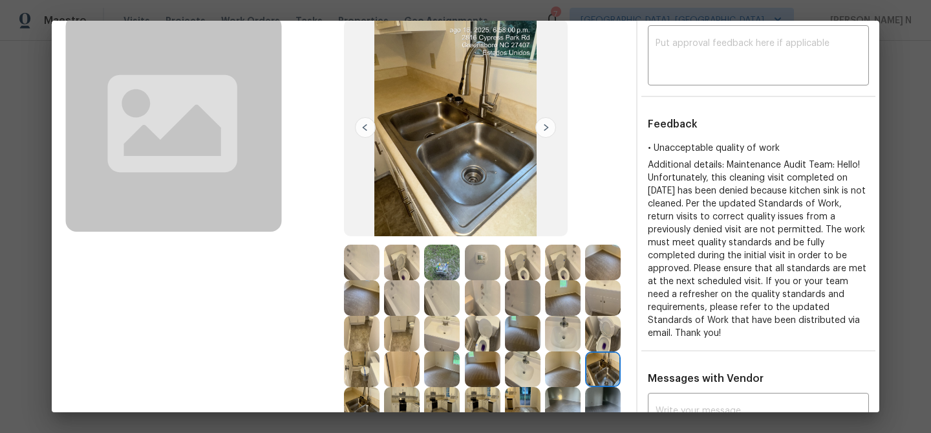
scroll to position [155, 0]
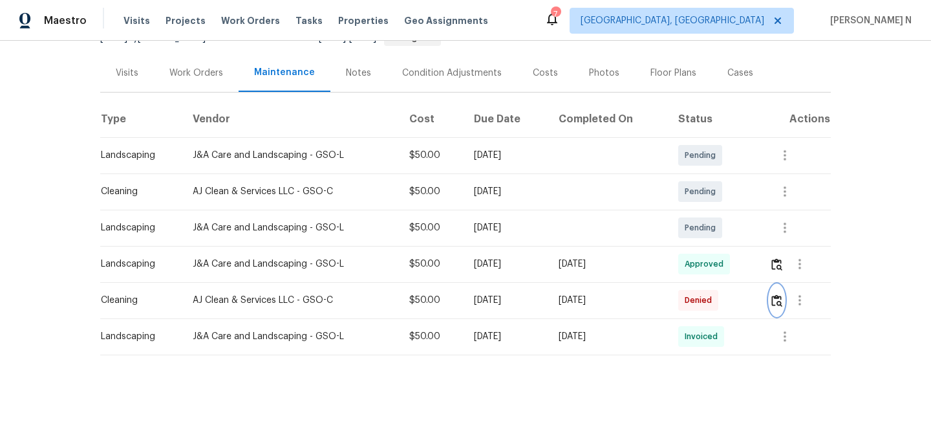
click at [782, 299] on img "button" at bounding box center [776, 300] width 11 height 12
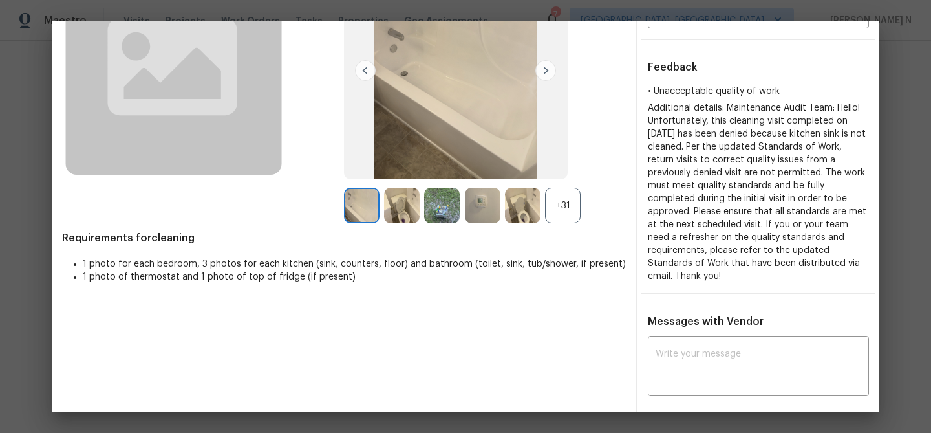
scroll to position [182, 0]
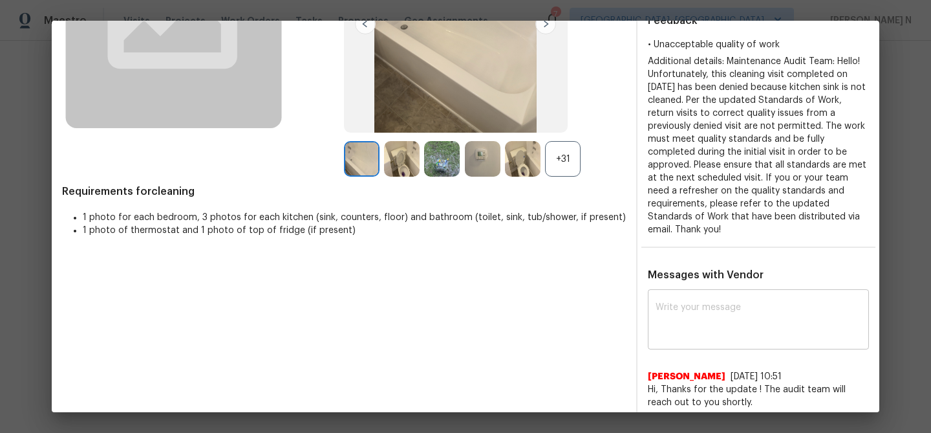
click at [684, 307] on textarea at bounding box center [759, 321] width 206 height 36
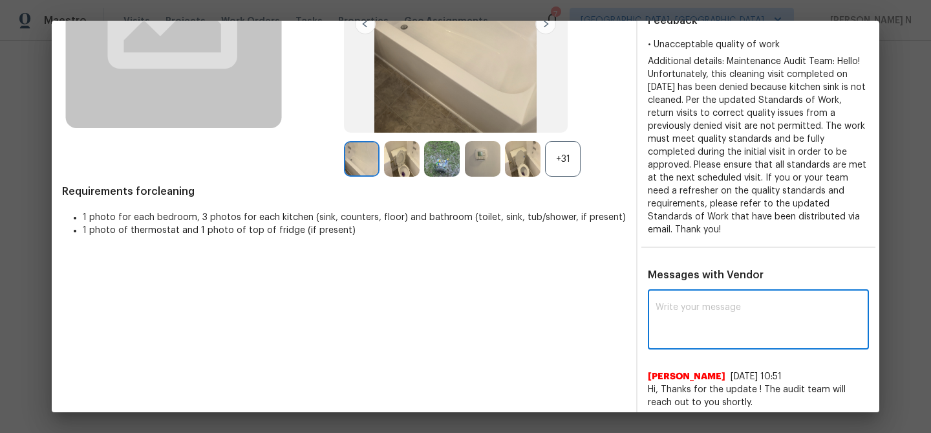
paste textarea "Maintenance Audit Team: Hello! Thank you for the feedback after further review …"
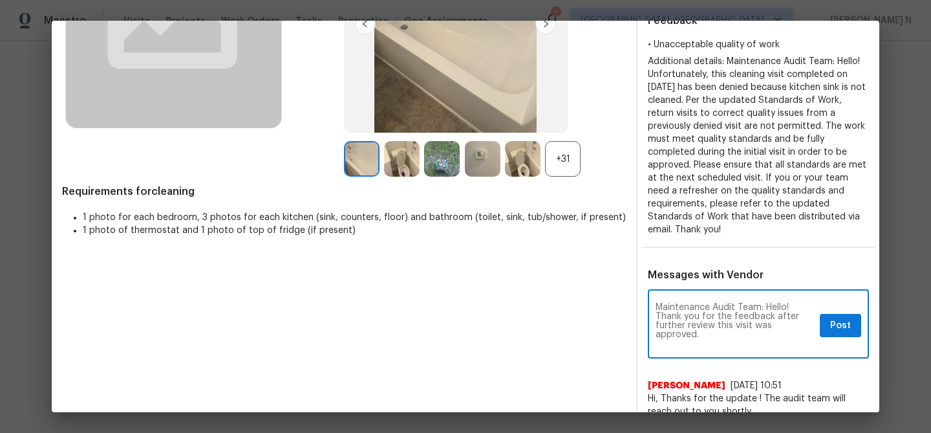
scroll to position [0, 0]
type textarea "Maintenance Audit Team: Hello! Thank you for the feedback after further review …"
click at [834, 322] on button "Post" at bounding box center [840, 326] width 41 height 24
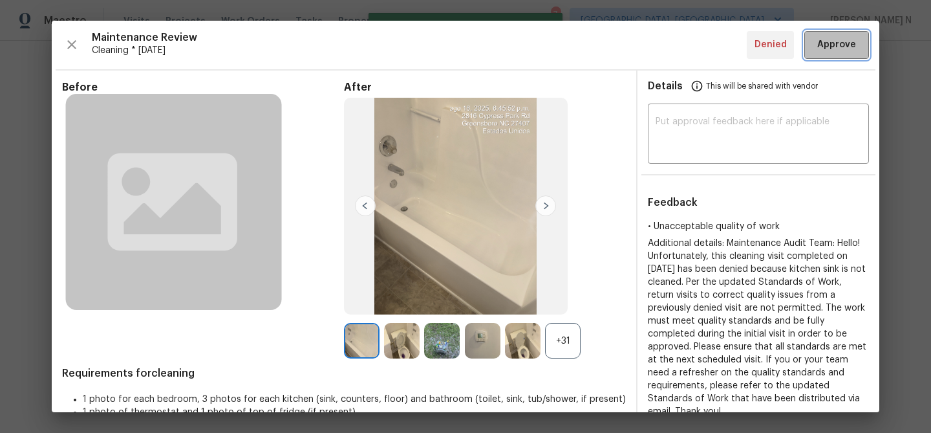
click at [821, 48] on span "Approve" at bounding box center [836, 45] width 39 height 16
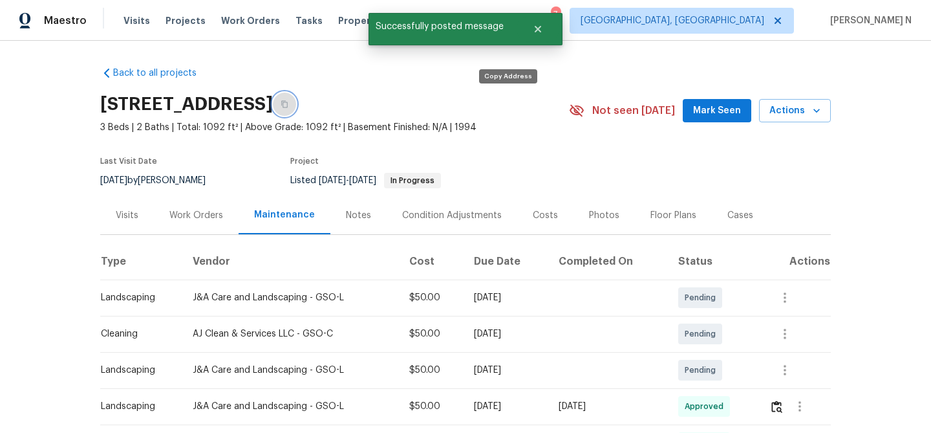
click at [296, 109] on button "button" at bounding box center [284, 103] width 23 height 23
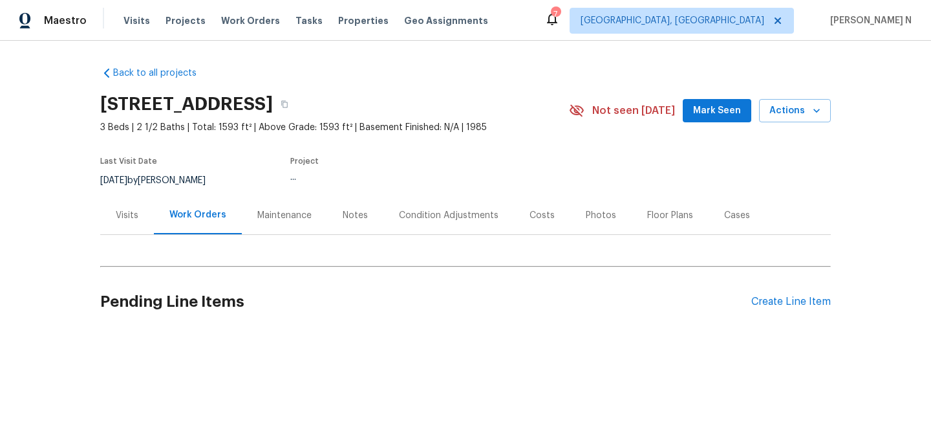
click at [277, 218] on div "Maintenance" at bounding box center [284, 215] width 54 height 13
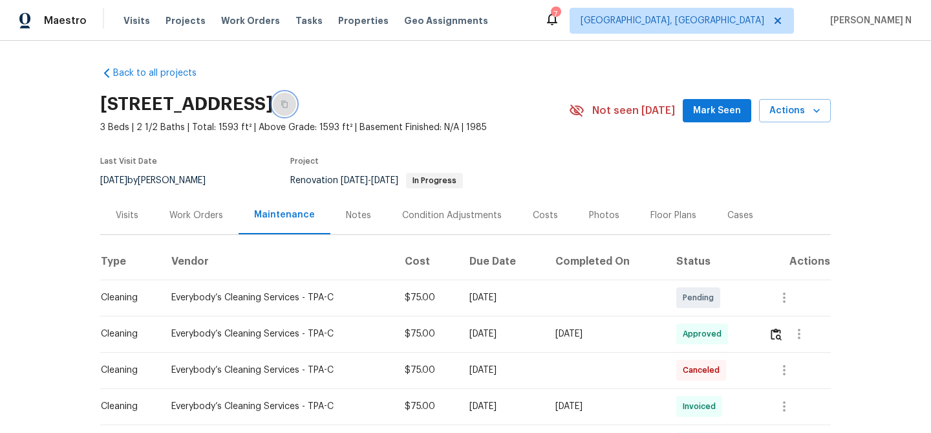
click at [288, 102] on icon "button" at bounding box center [284, 104] width 6 height 7
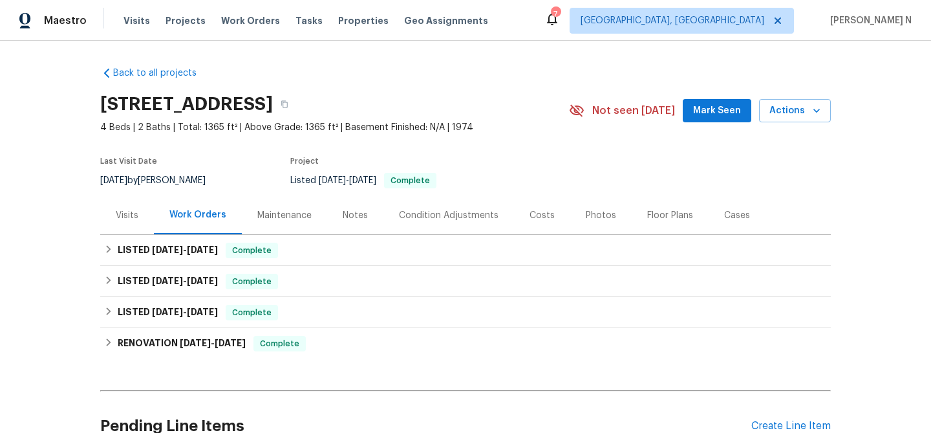
click at [304, 220] on div "Maintenance" at bounding box center [284, 215] width 54 height 13
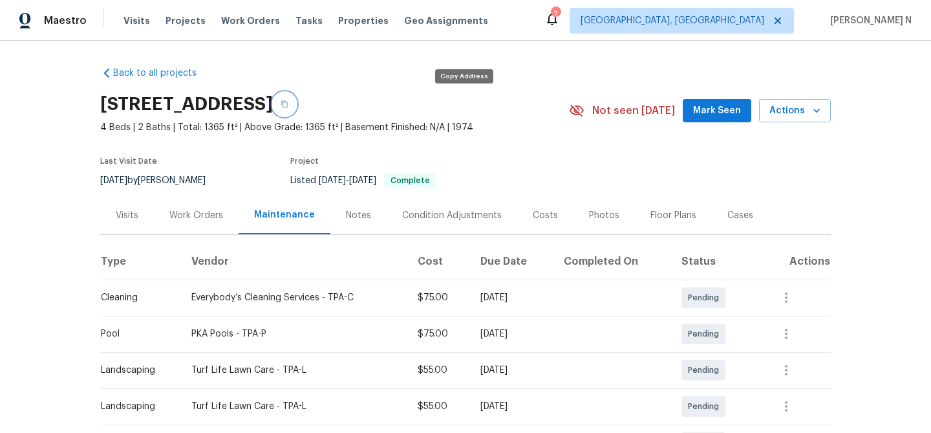
click at [288, 107] on icon "button" at bounding box center [284, 104] width 6 height 7
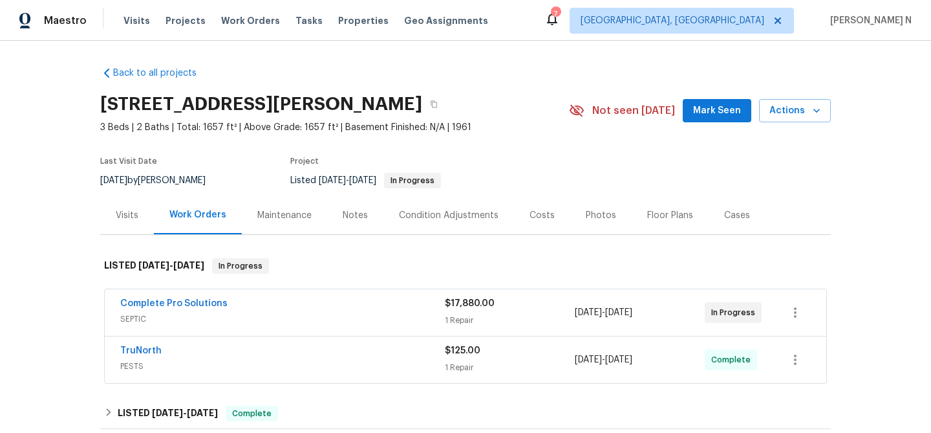
click at [283, 215] on div "Maintenance" at bounding box center [284, 215] width 54 height 13
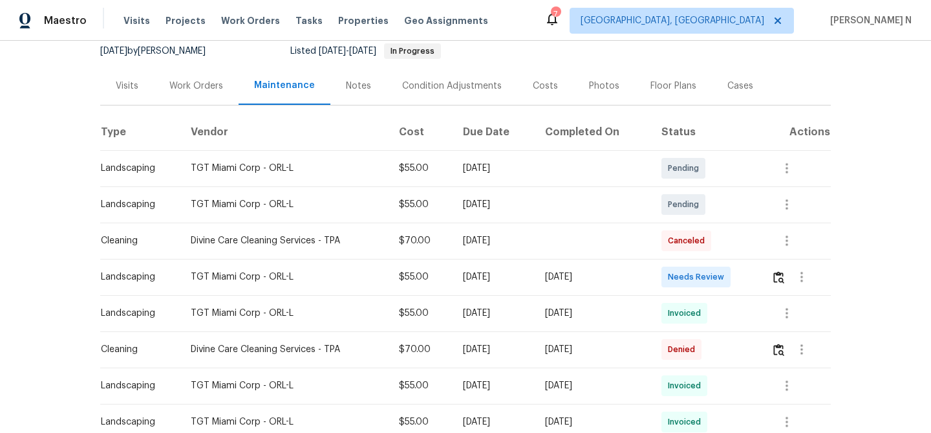
scroll to position [180, 0]
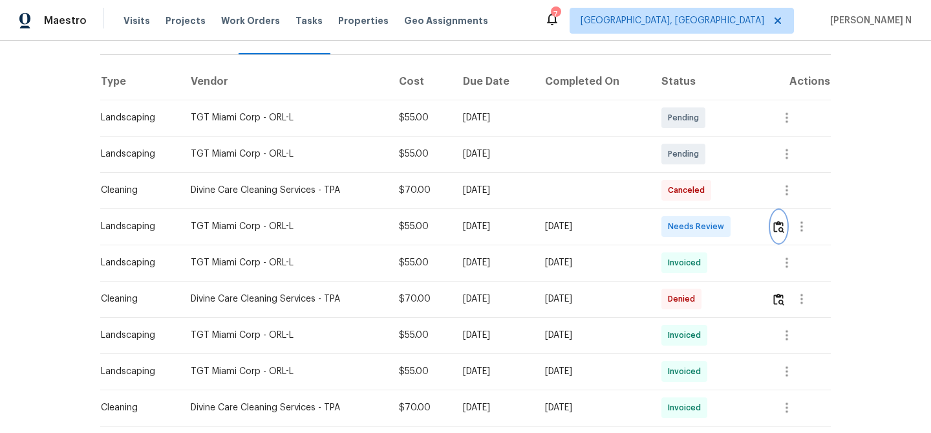
click at [786, 233] on button "button" at bounding box center [778, 226] width 15 height 31
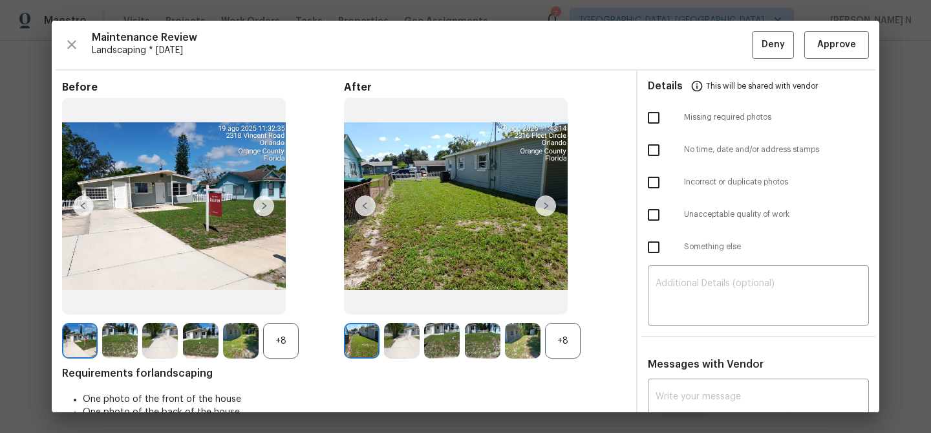
click at [560, 343] on div "+8" at bounding box center [563, 341] width 36 height 36
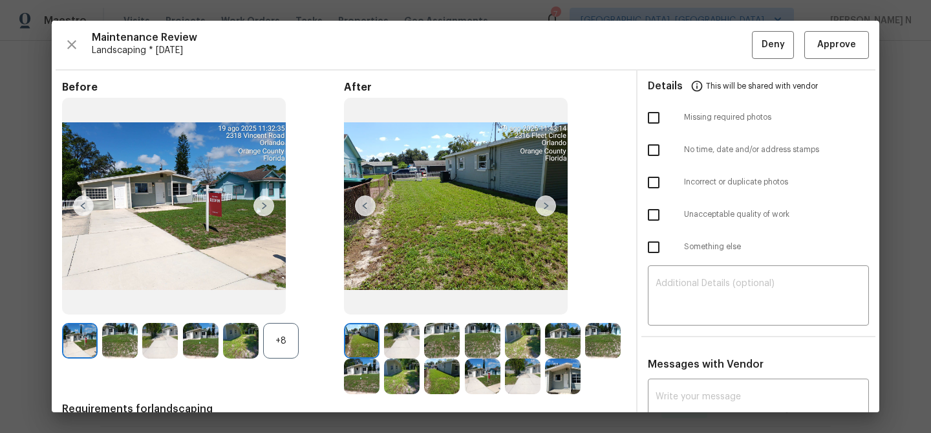
click at [291, 345] on div "+8" at bounding box center [281, 341] width 36 height 36
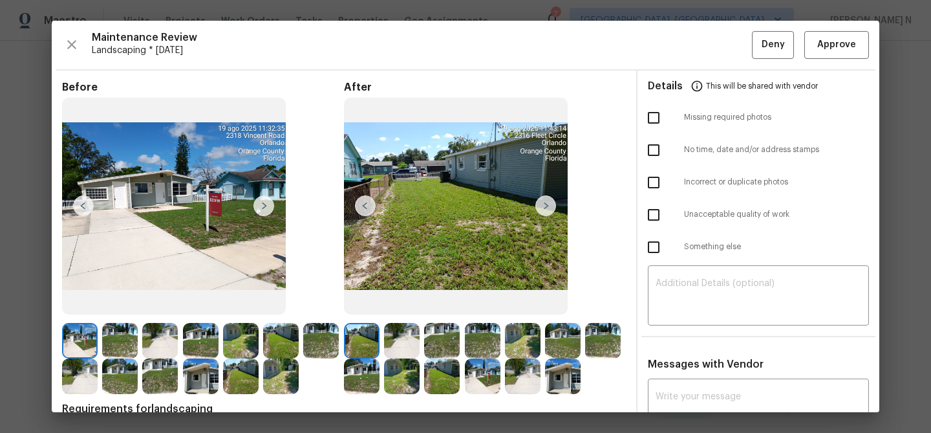
scroll to position [72, 0]
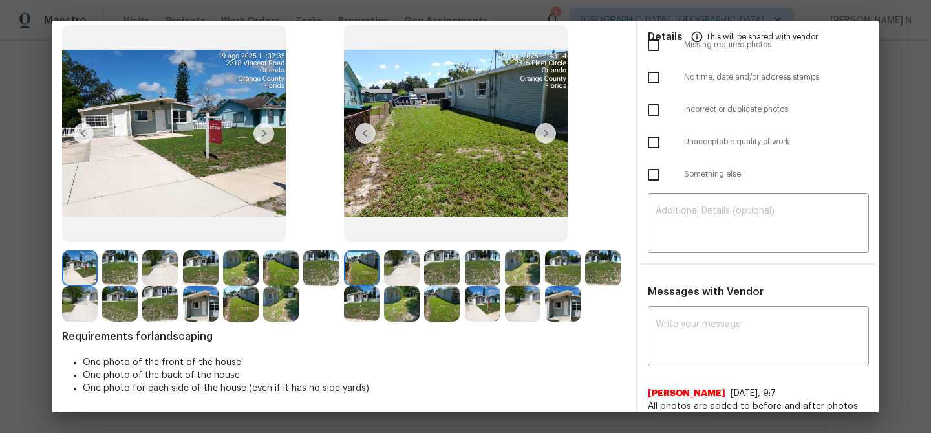
click at [201, 297] on img at bounding box center [201, 304] width 36 height 36
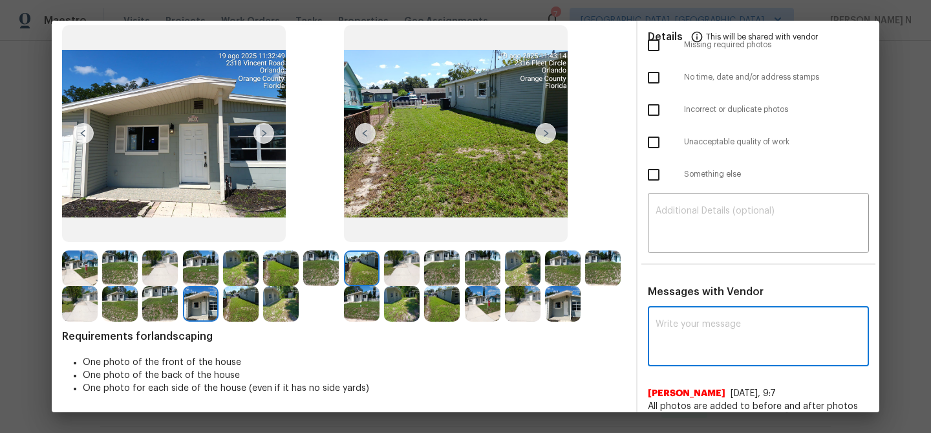
click at [715, 348] on textarea at bounding box center [759, 337] width 206 height 36
paste textarea "Maintenance Audit Team: Hello! Thank you for the feedback after further review …"
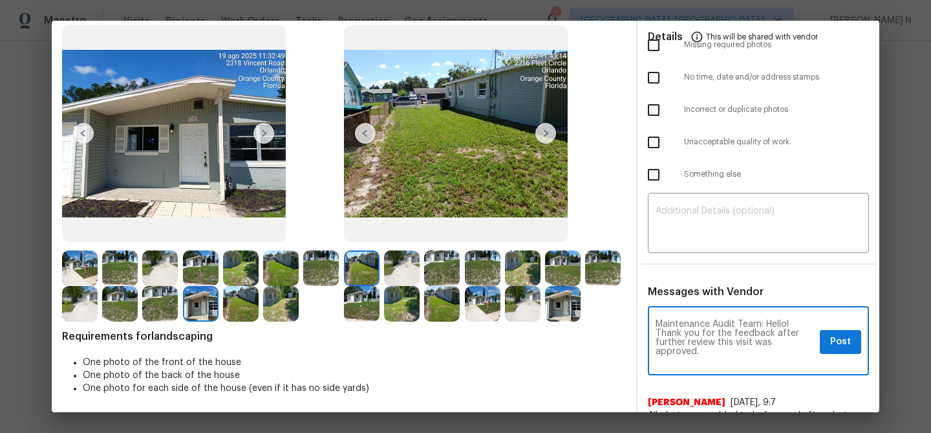
scroll to position [0, 0]
type textarea "Maintenance Audit Team: Hello! Thank you for the feedback after further review …"
click at [846, 341] on span "Post" at bounding box center [840, 342] width 21 height 16
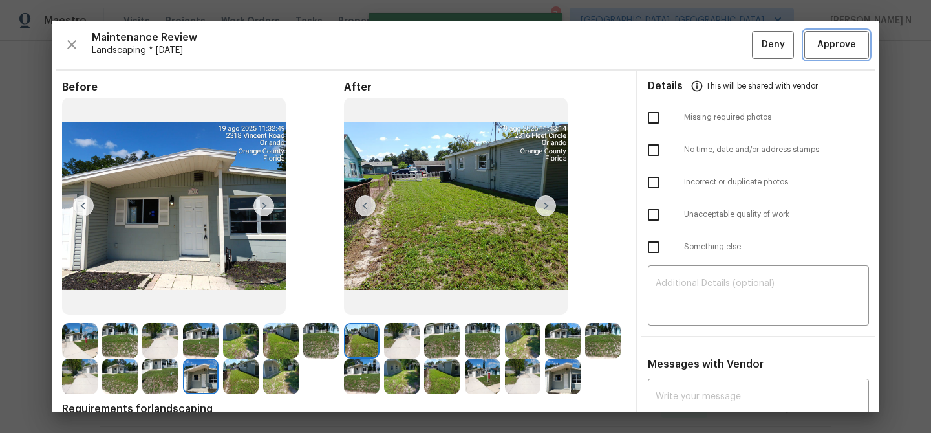
click at [818, 50] on span "Approve" at bounding box center [836, 45] width 39 height 16
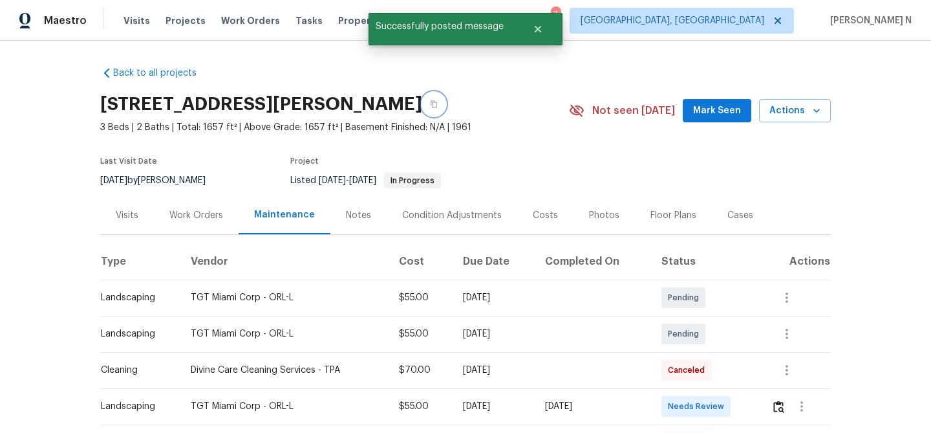
click at [425, 109] on button "button" at bounding box center [433, 103] width 23 height 23
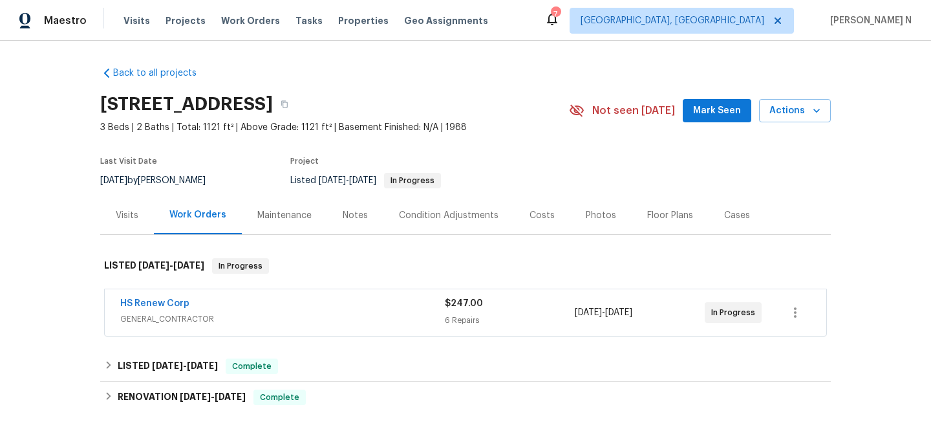
click at [268, 219] on div "Maintenance" at bounding box center [284, 215] width 54 height 13
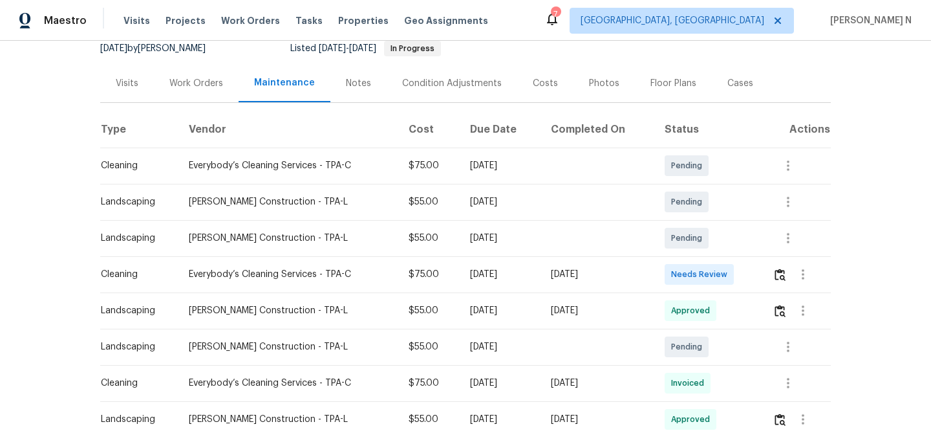
scroll to position [133, 0]
click at [779, 275] on img "button" at bounding box center [780, 273] width 11 height 12
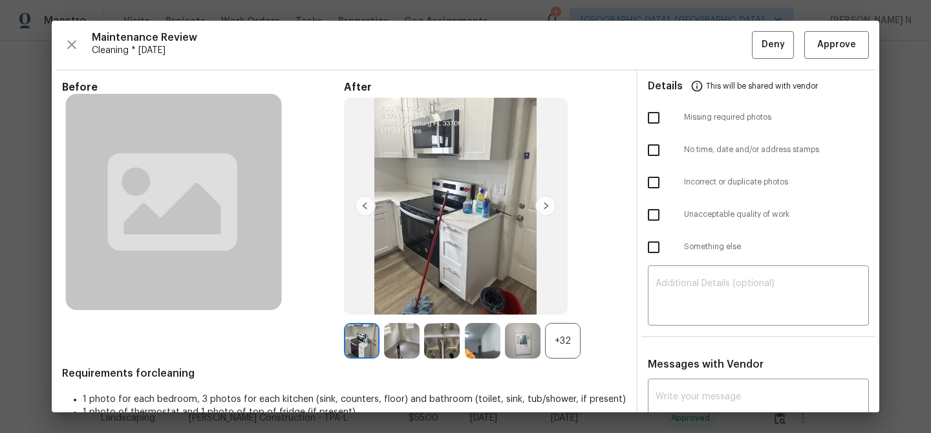
click at [564, 349] on div "+32" at bounding box center [563, 341] width 36 height 36
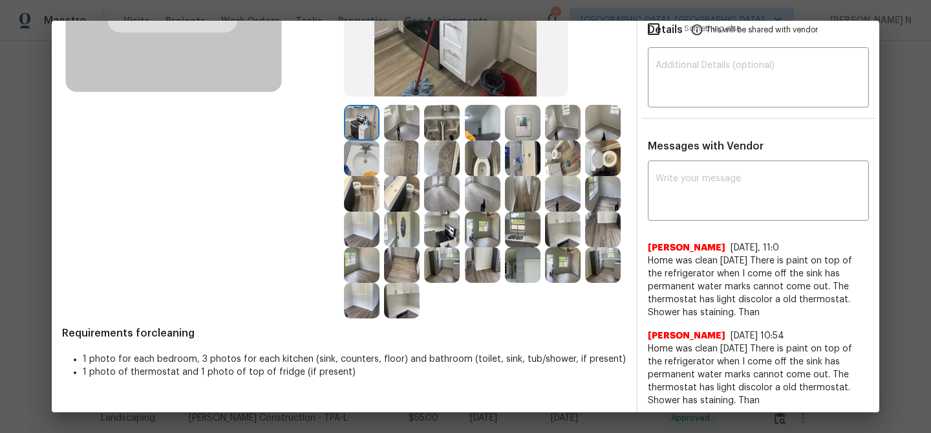
scroll to position [216, 0]
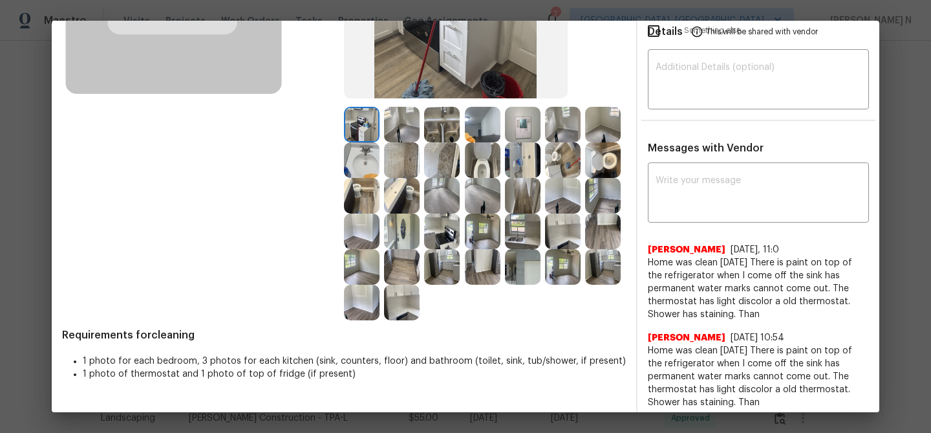
click at [682, 339] on span "[PERSON_NAME]" at bounding box center [687, 337] width 78 height 13
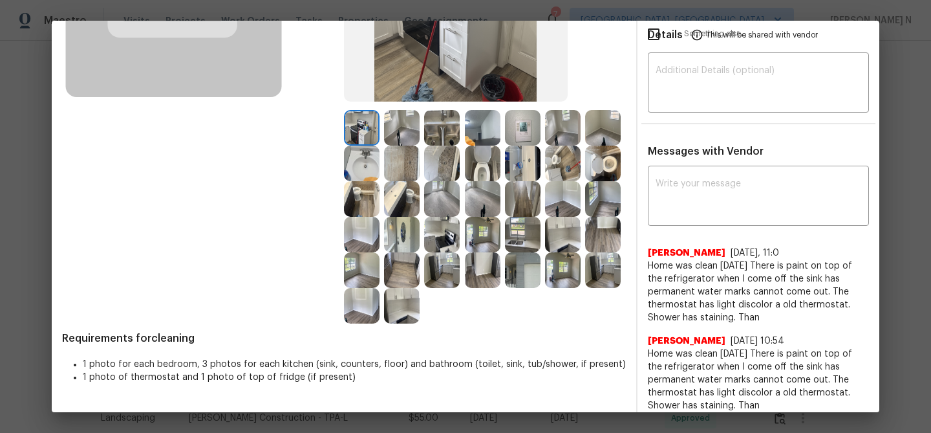
scroll to position [177, 0]
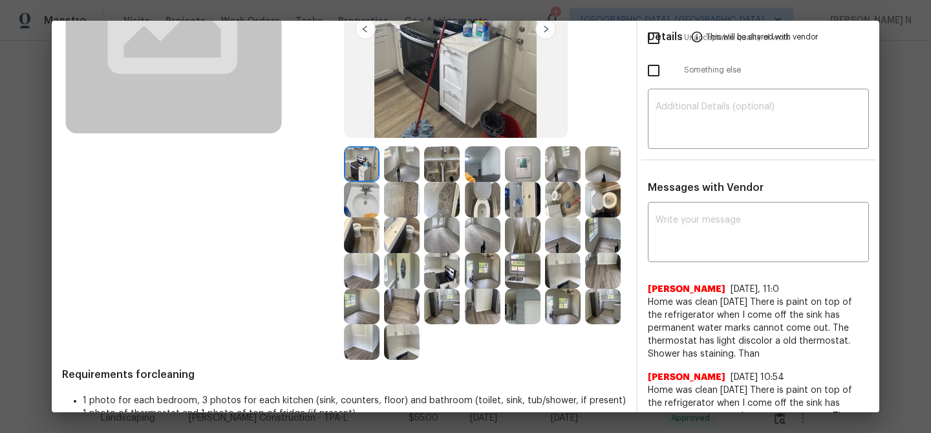
click at [555, 244] on img at bounding box center [563, 235] width 36 height 36
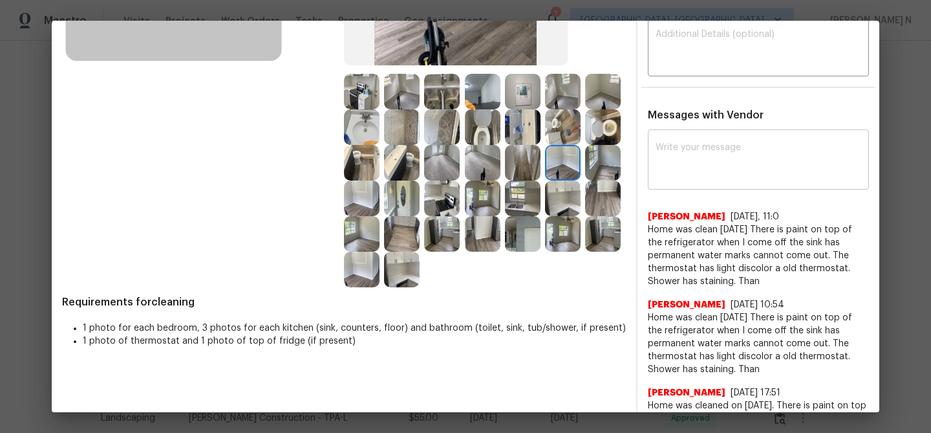
scroll to position [238, 0]
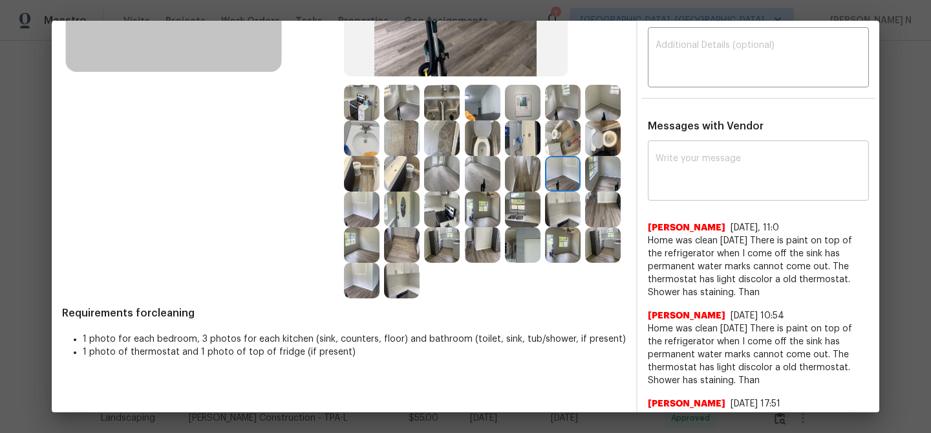
click at [669, 186] on textarea at bounding box center [759, 172] width 206 height 36
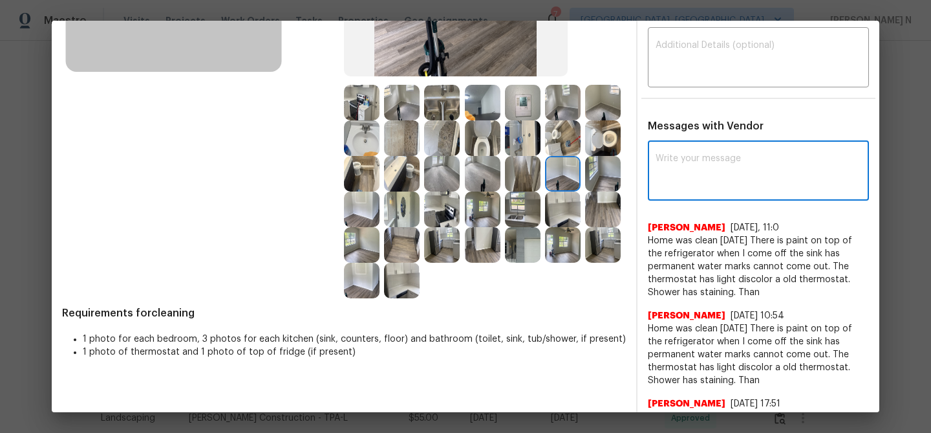
paste textarea "Maintenance Audit Team: Hello! Thank you for the feedback after further review …"
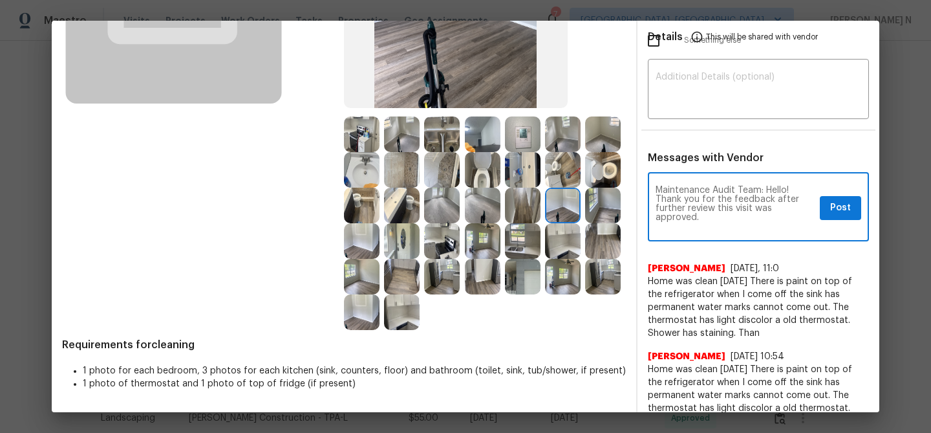
scroll to position [201, 0]
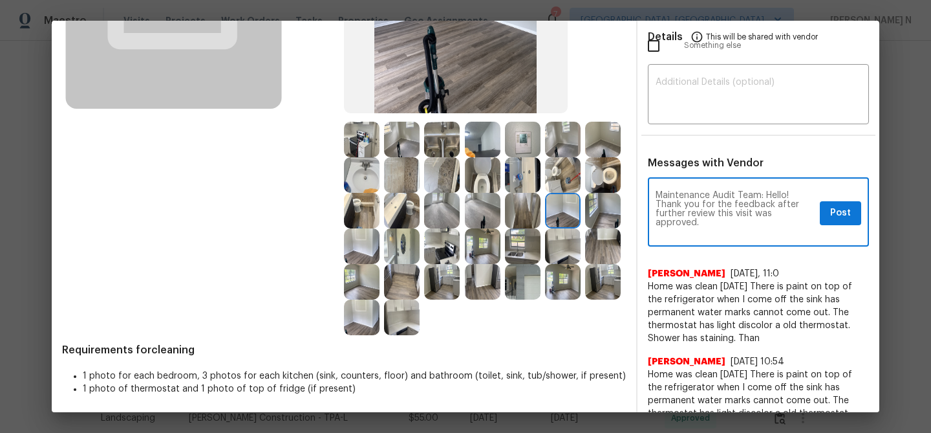
type textarea "Maintenance Audit Team: Hello! Thank you for the feedback after further review …"
click at [847, 210] on span "Post" at bounding box center [840, 213] width 21 height 16
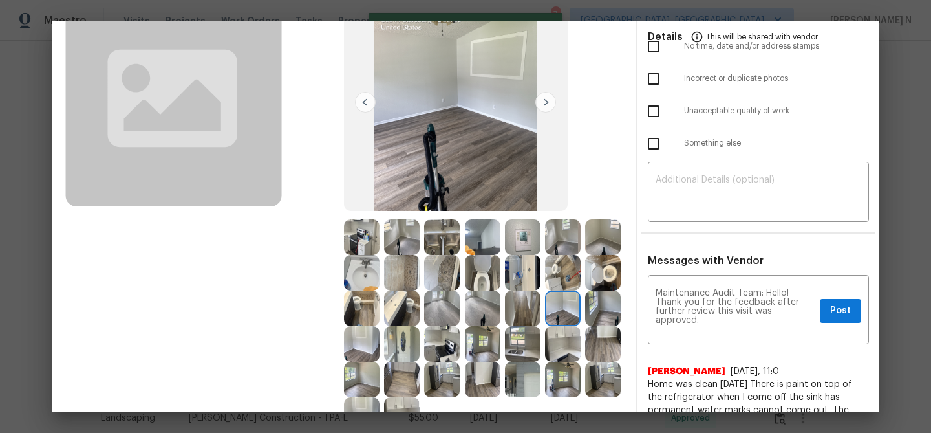
scroll to position [0, 0]
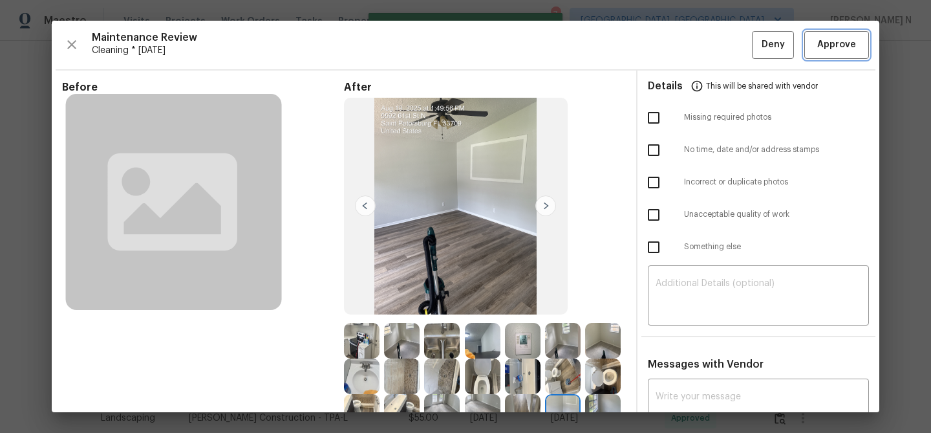
click at [837, 47] on span "Approve" at bounding box center [836, 45] width 39 height 16
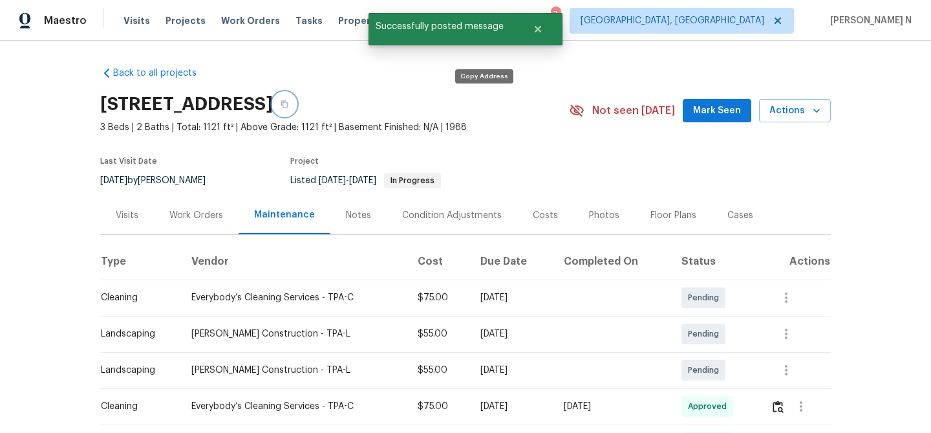
click at [288, 107] on icon "button" at bounding box center [285, 104] width 8 height 8
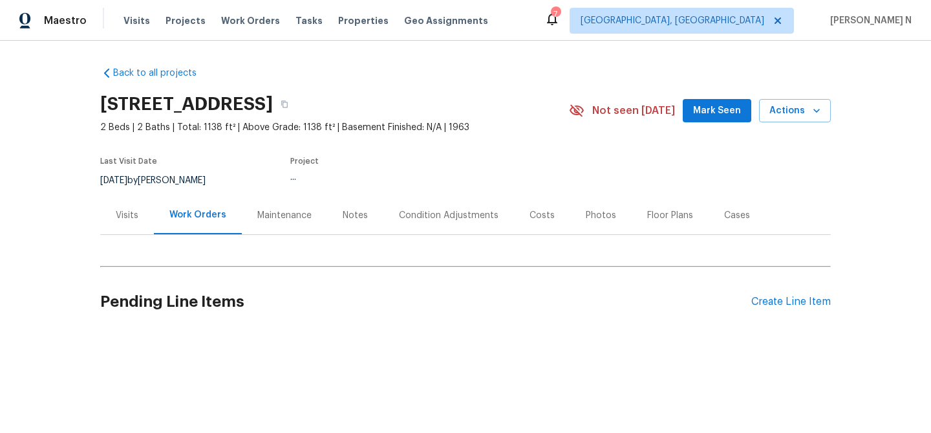
click at [285, 219] on div "Maintenance" at bounding box center [284, 215] width 54 height 13
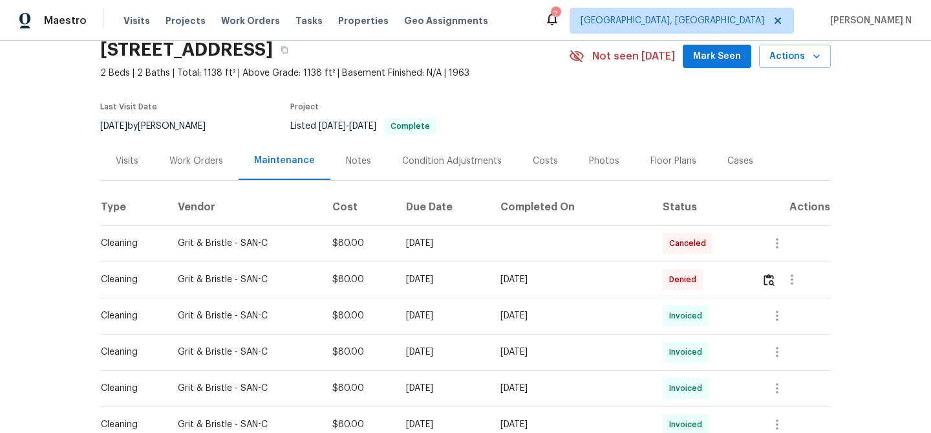
scroll to position [61, 0]
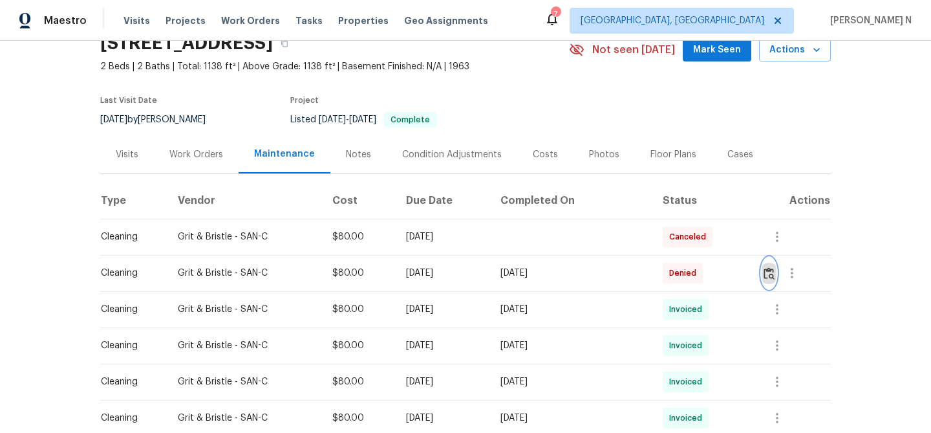
click at [771, 275] on img "button" at bounding box center [769, 273] width 11 height 12
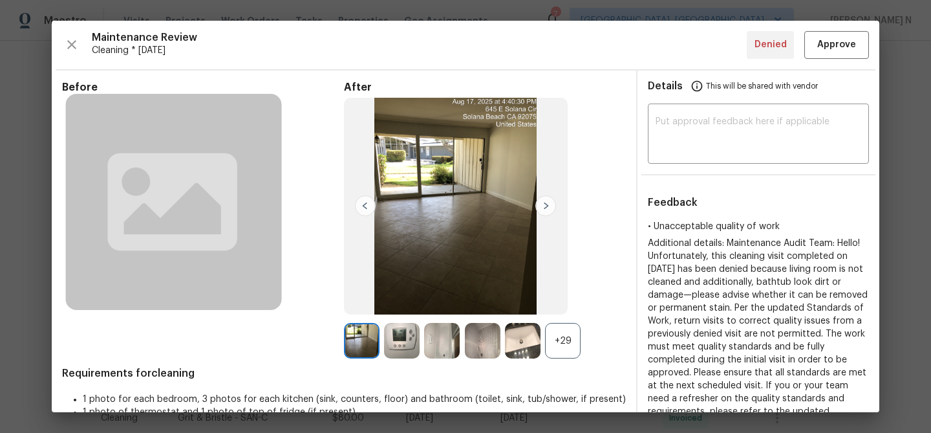
click at [559, 345] on div "+29" at bounding box center [563, 341] width 36 height 36
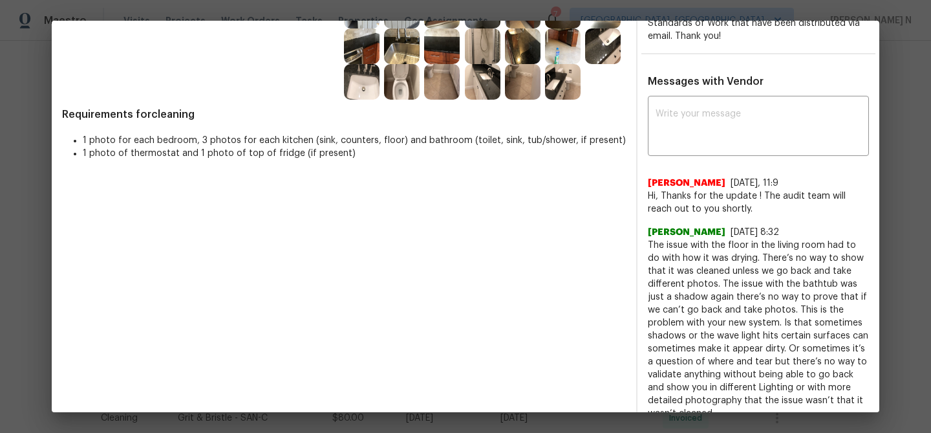
scroll to position [368, 0]
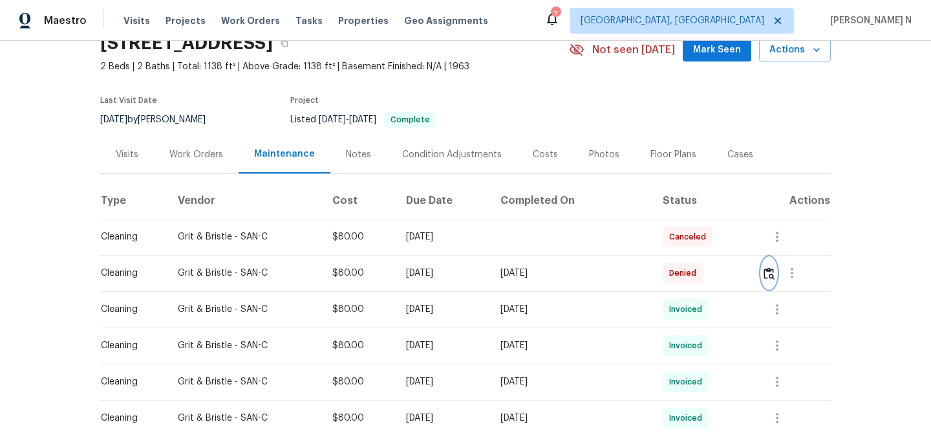
click at [771, 277] on img "button" at bounding box center [769, 273] width 11 height 12
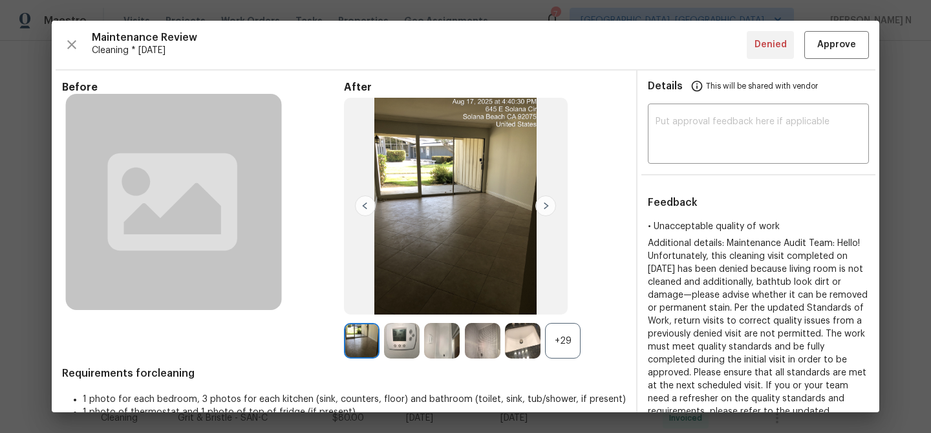
click at [568, 330] on div "+29" at bounding box center [563, 341] width 36 height 36
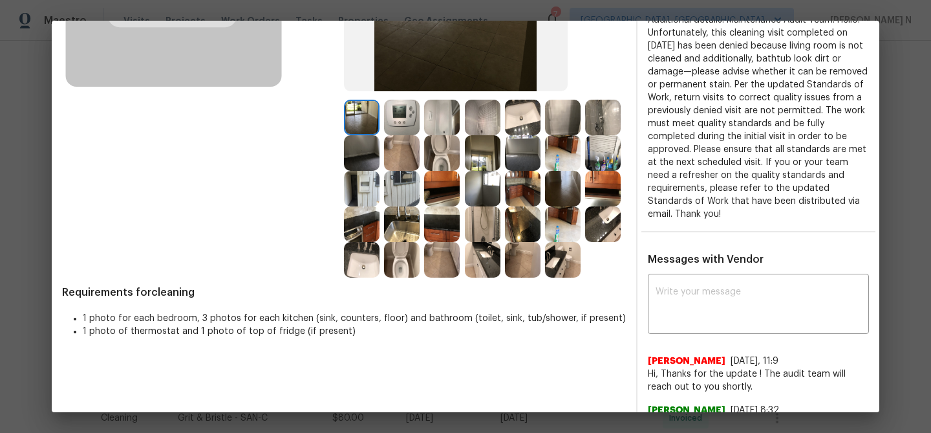
scroll to position [220, 0]
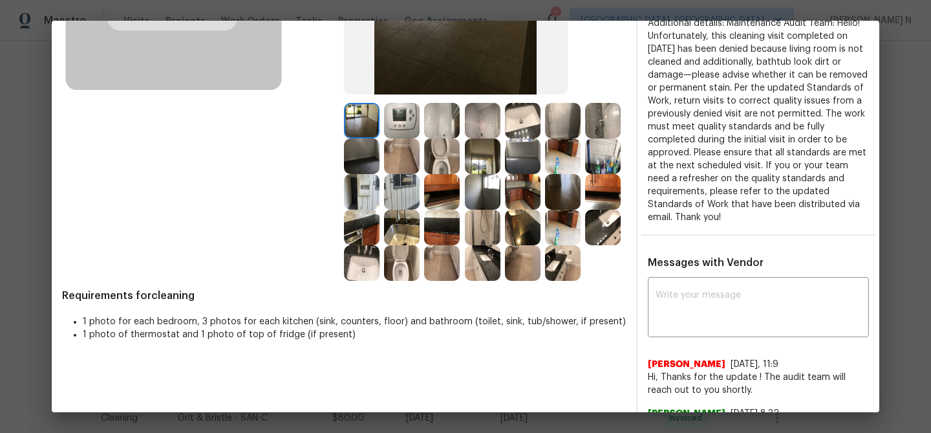
click at [445, 120] on img at bounding box center [442, 121] width 36 height 36
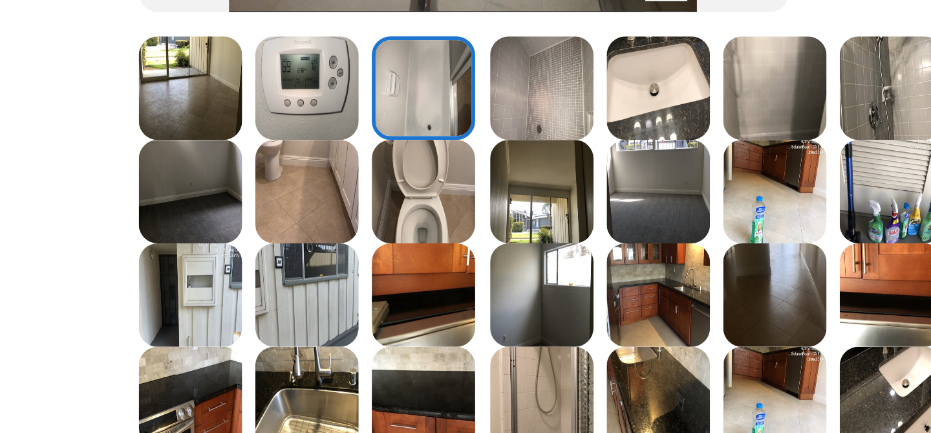
scroll to position [221, 0]
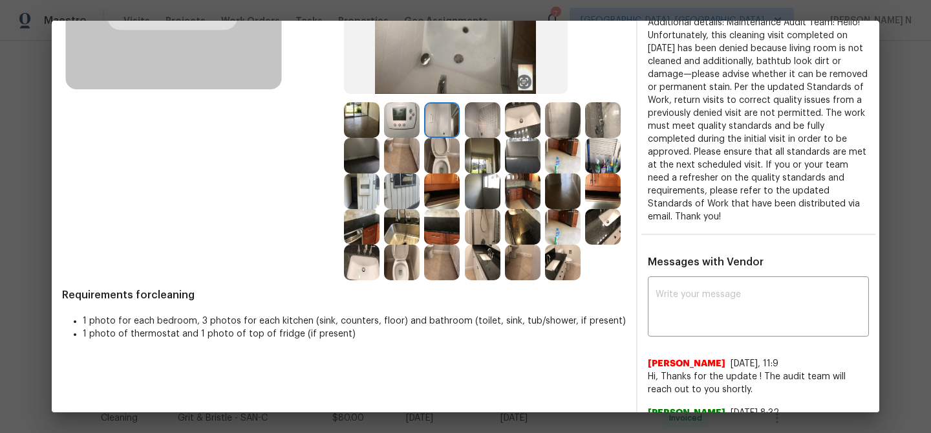
click at [363, 122] on img at bounding box center [362, 120] width 36 height 36
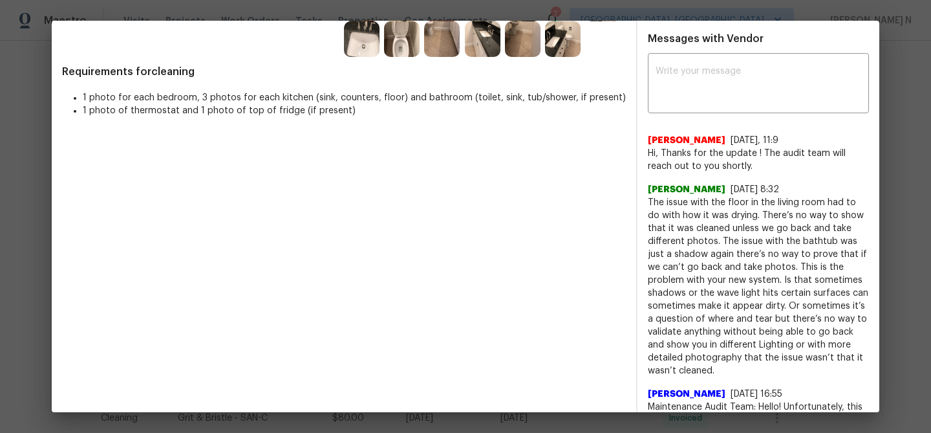
scroll to position [503, 0]
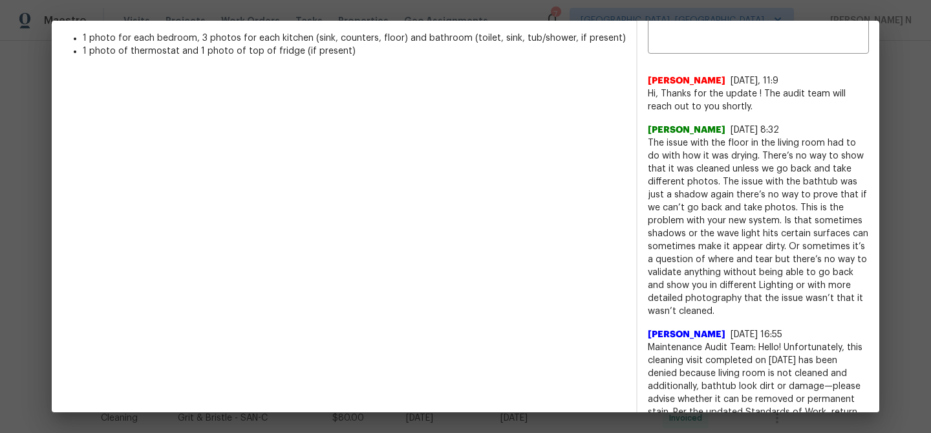
drag, startPoint x: 658, startPoint y: 335, endPoint x: 742, endPoint y: 330, distance: 84.8
copy span "Maintenance Audit Team:"
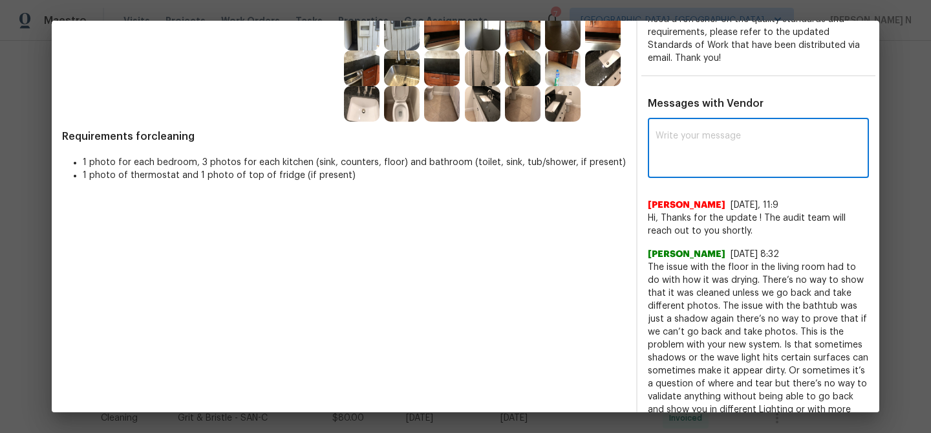
click at [714, 142] on textarea at bounding box center [759, 149] width 206 height 36
paste textarea "Maintenance Audit Team:"
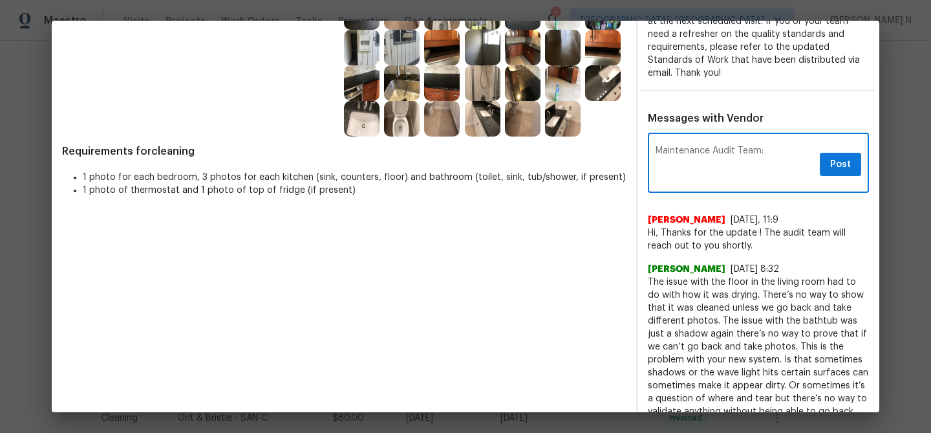
scroll to position [349, 0]
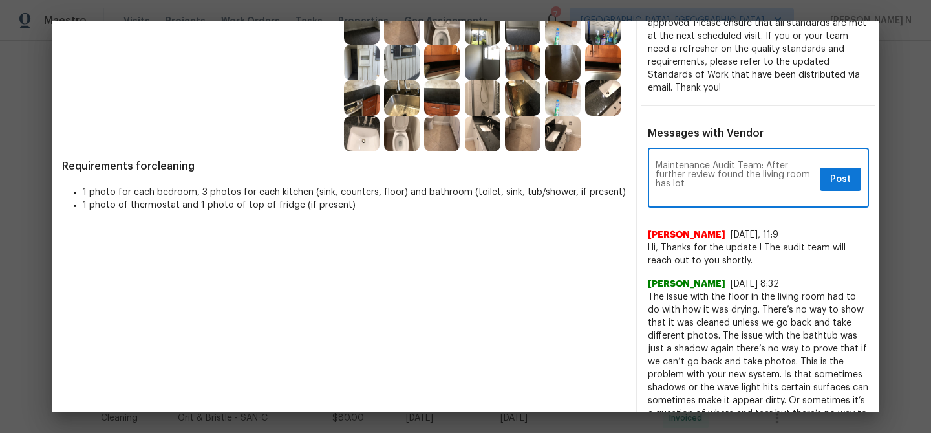
click at [810, 167] on textarea "Maintenance Audit Team: After further review found the living room has lot" at bounding box center [735, 179] width 159 height 36
click at [813, 161] on textarea "Maintenance Audit Team: After further review found the living room has lot" at bounding box center [735, 179] width 159 height 36
click at [812, 165] on textarea "Maintenance Audit Team: After further review found the living room has lot" at bounding box center [735, 179] width 159 height 36
click at [729, 176] on textarea "Maintenance Audit Team: After further review found the living room floor has lot" at bounding box center [735, 179] width 159 height 36
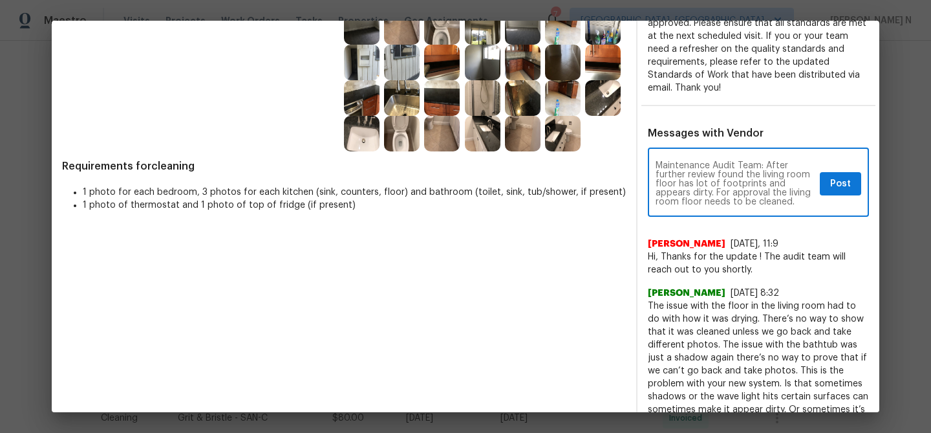
drag, startPoint x: 768, startPoint y: 151, endPoint x: 796, endPoint y: 184, distance: 43.6
click at [796, 184] on textarea "Maintenance Audit Team: After further review found the living room floor has lo…" at bounding box center [735, 183] width 159 height 45
paste textarea "Upon further review, it was found that the living room floor has numerous footp…"
paste textarea "As per our updated SWO the photos must be uploaded within 48 hours of the origi…"
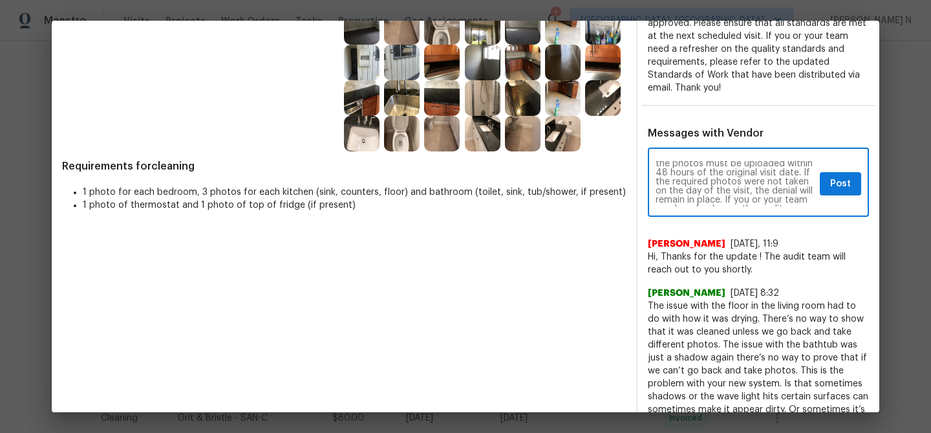
scroll to position [109, 0]
drag, startPoint x: 695, startPoint y: 158, endPoint x: 759, endPoint y: 189, distance: 70.6
click at [759, 189] on textarea "Maintenance Audit Team: Upon further review, it was found that the living room …" at bounding box center [735, 183] width 159 height 45
paste textarea "Per the updated Standards of Work, return visits to correct quality issues from…"
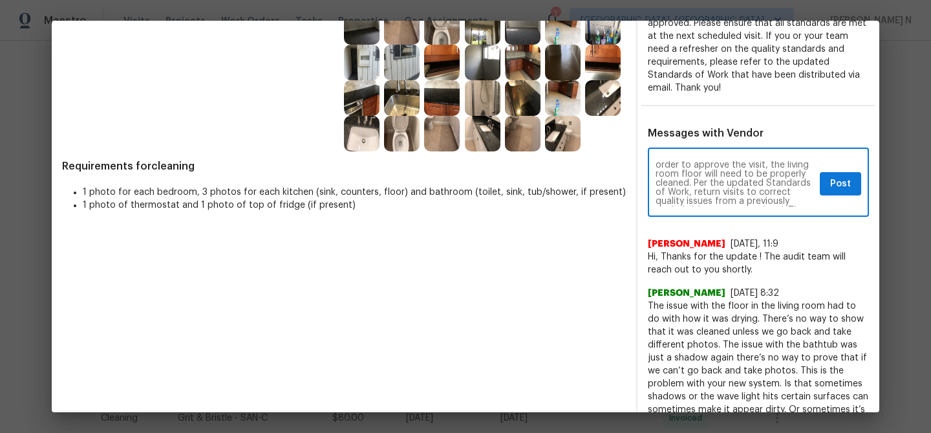
click at [698, 172] on textarea "Maintenance Audit Team: Upon further review, it was found that the living room …" at bounding box center [735, 183] width 159 height 45
type textarea "Maintenance Audit Team: Upon further review, it was found that the living room …"
click at [843, 176] on span "Post" at bounding box center [840, 184] width 21 height 16
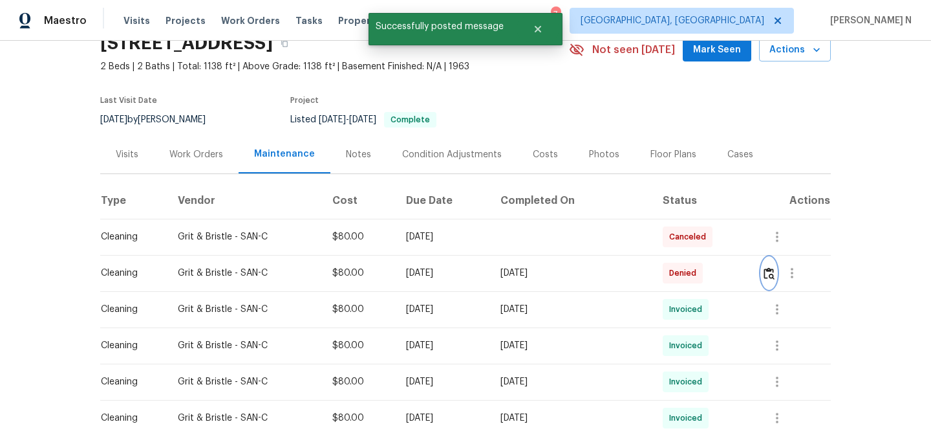
scroll to position [0, 0]
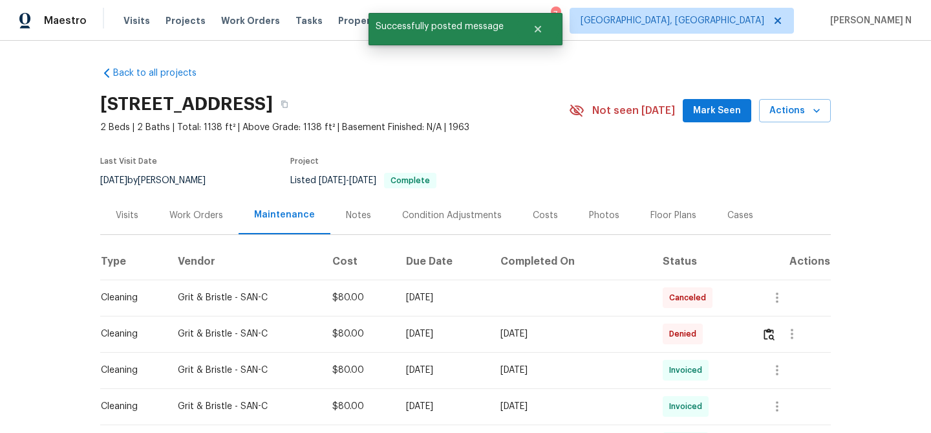
click at [562, 103] on div "[STREET_ADDRESS]" at bounding box center [334, 104] width 469 height 34
click at [296, 107] on button "button" at bounding box center [284, 103] width 23 height 23
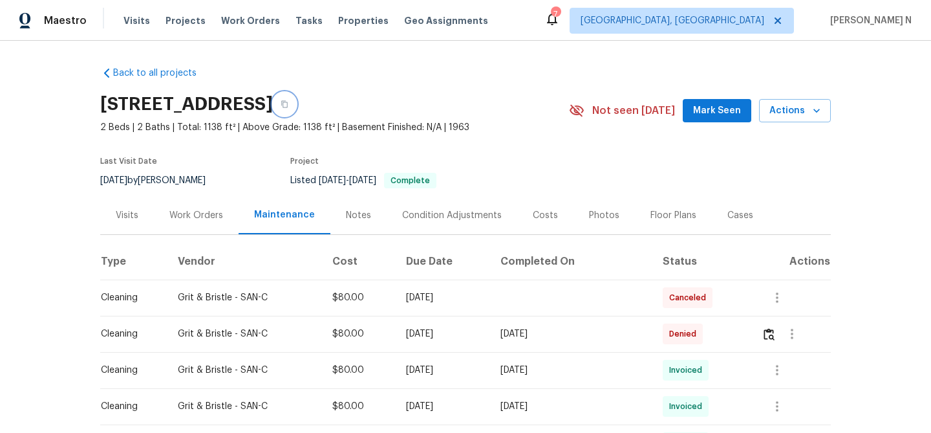
click at [296, 108] on button "button" at bounding box center [284, 103] width 23 height 23
